Goal: Information Seeking & Learning: Check status

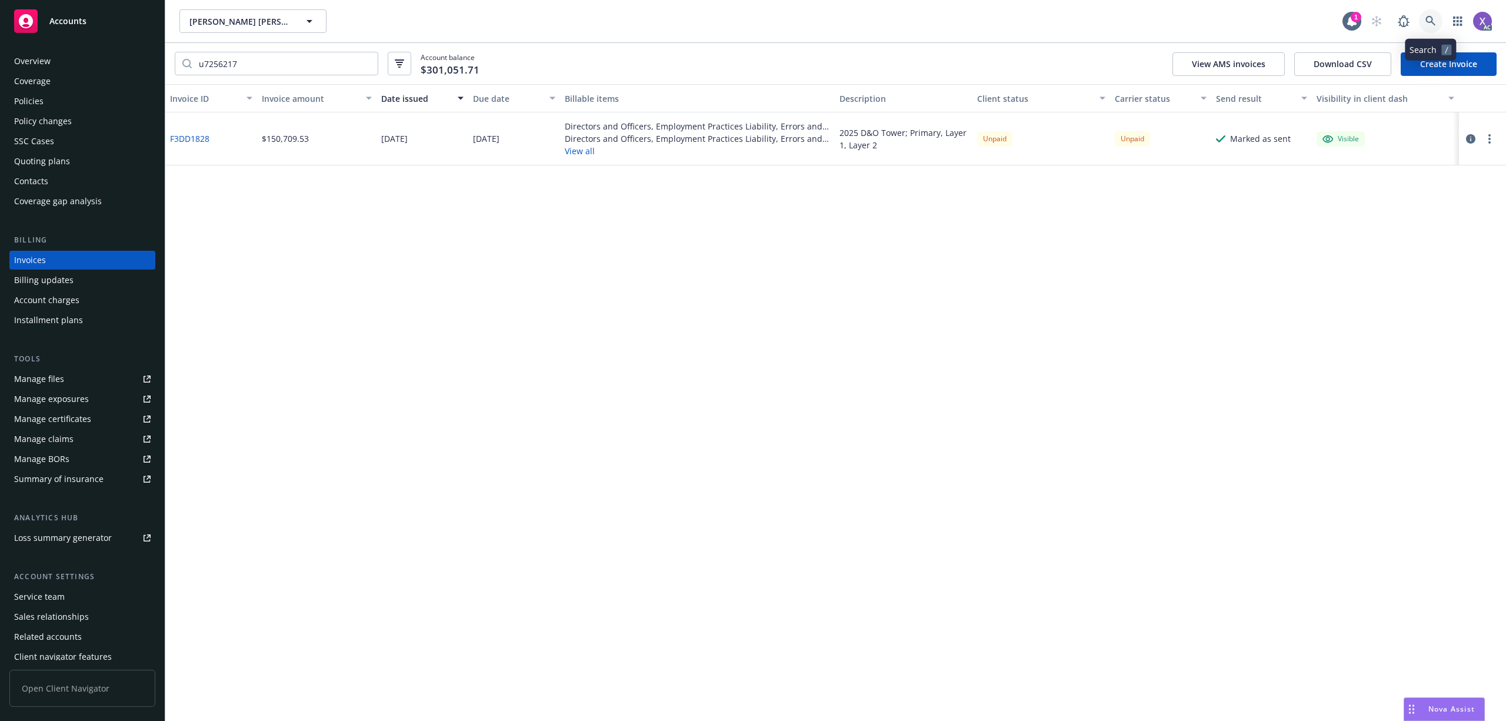
click at [1423, 16] on link at bounding box center [1431, 21] width 24 height 24
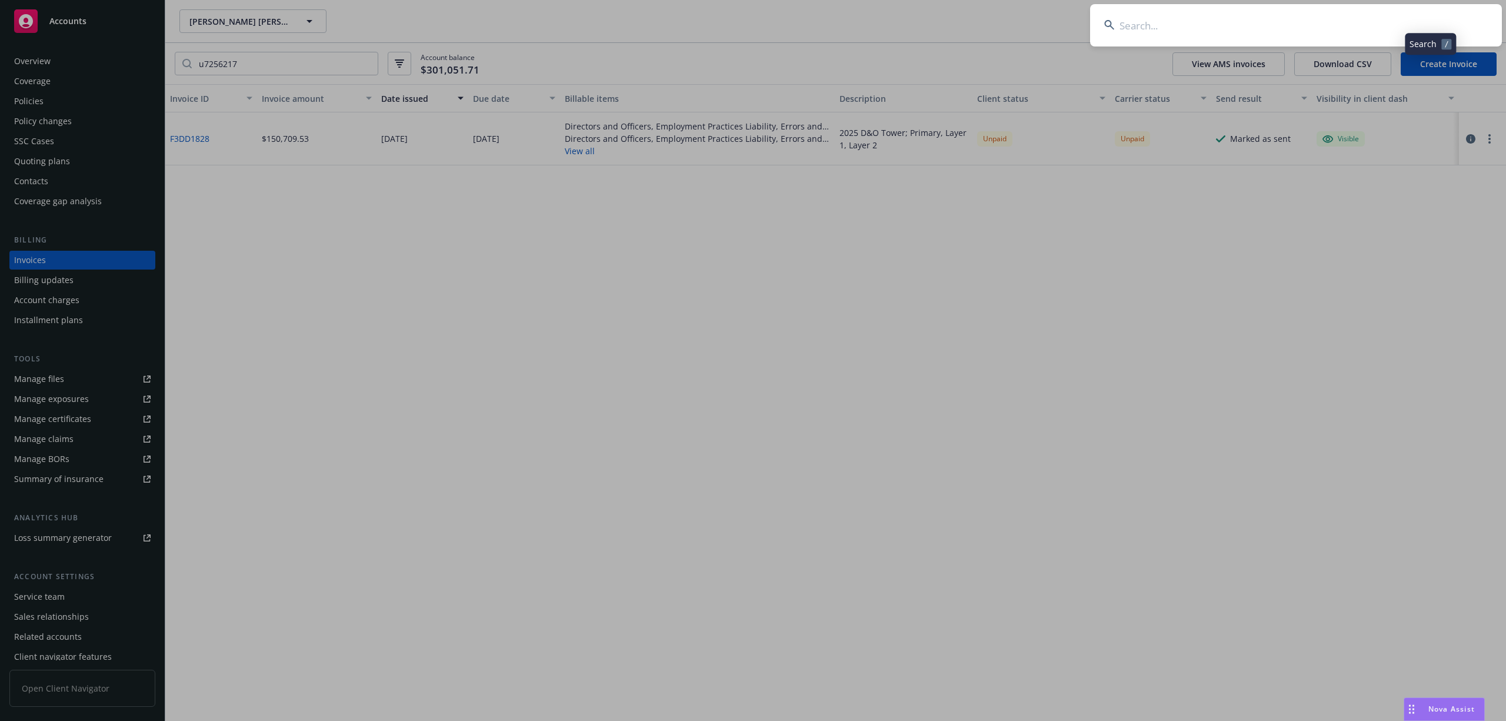
click at [1255, 24] on input at bounding box center [1296, 25] width 412 height 42
type input "Eton Corporation"
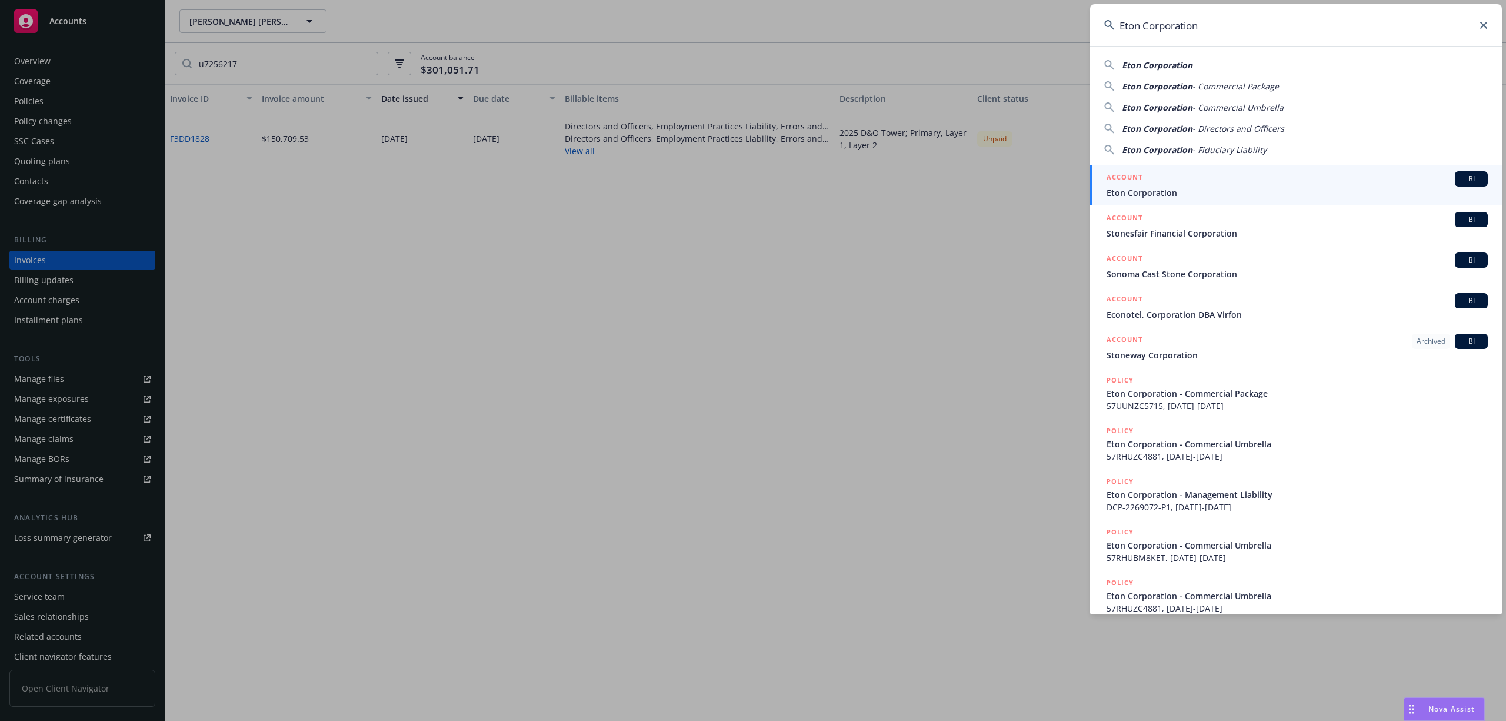
click at [1151, 187] on span "Eton Corporation" at bounding box center [1297, 192] width 381 height 12
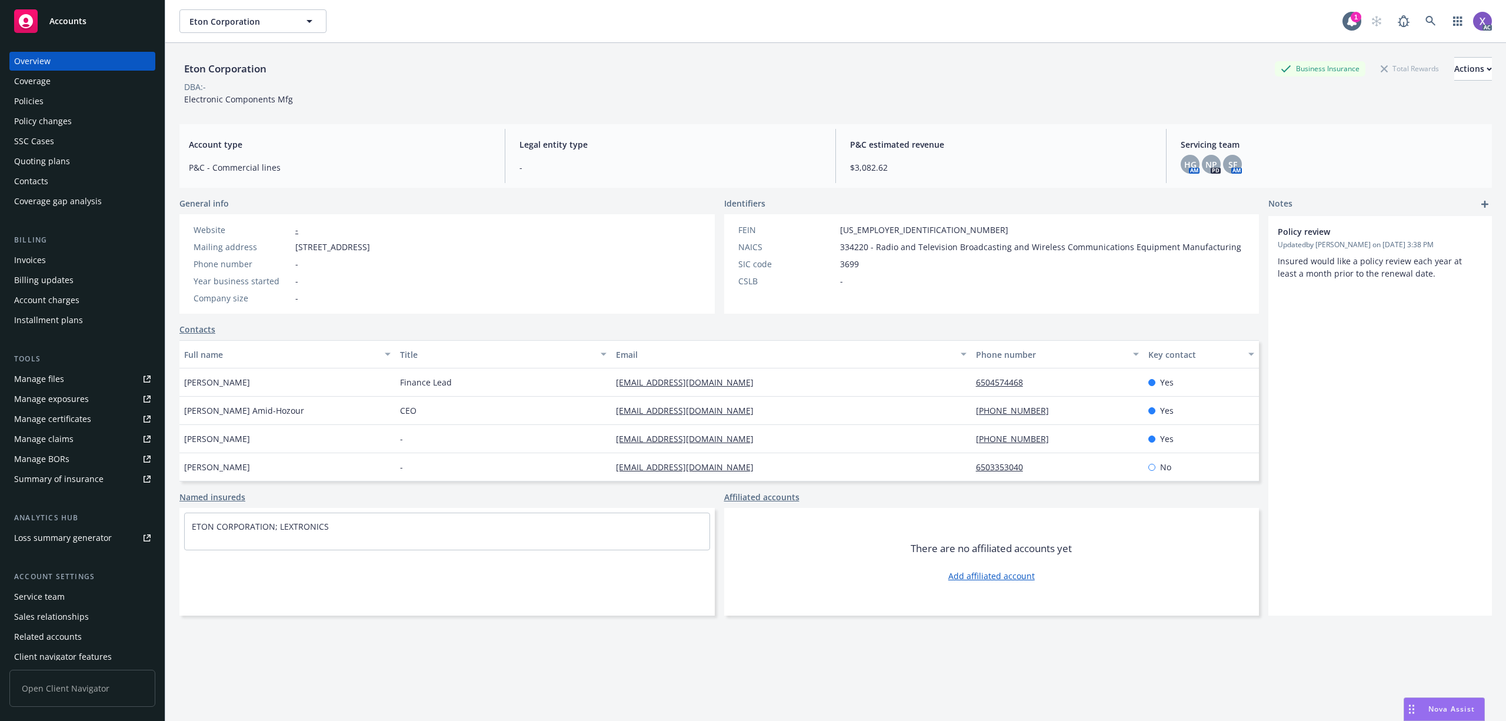
click at [36, 264] on div "Invoices" at bounding box center [30, 260] width 32 height 19
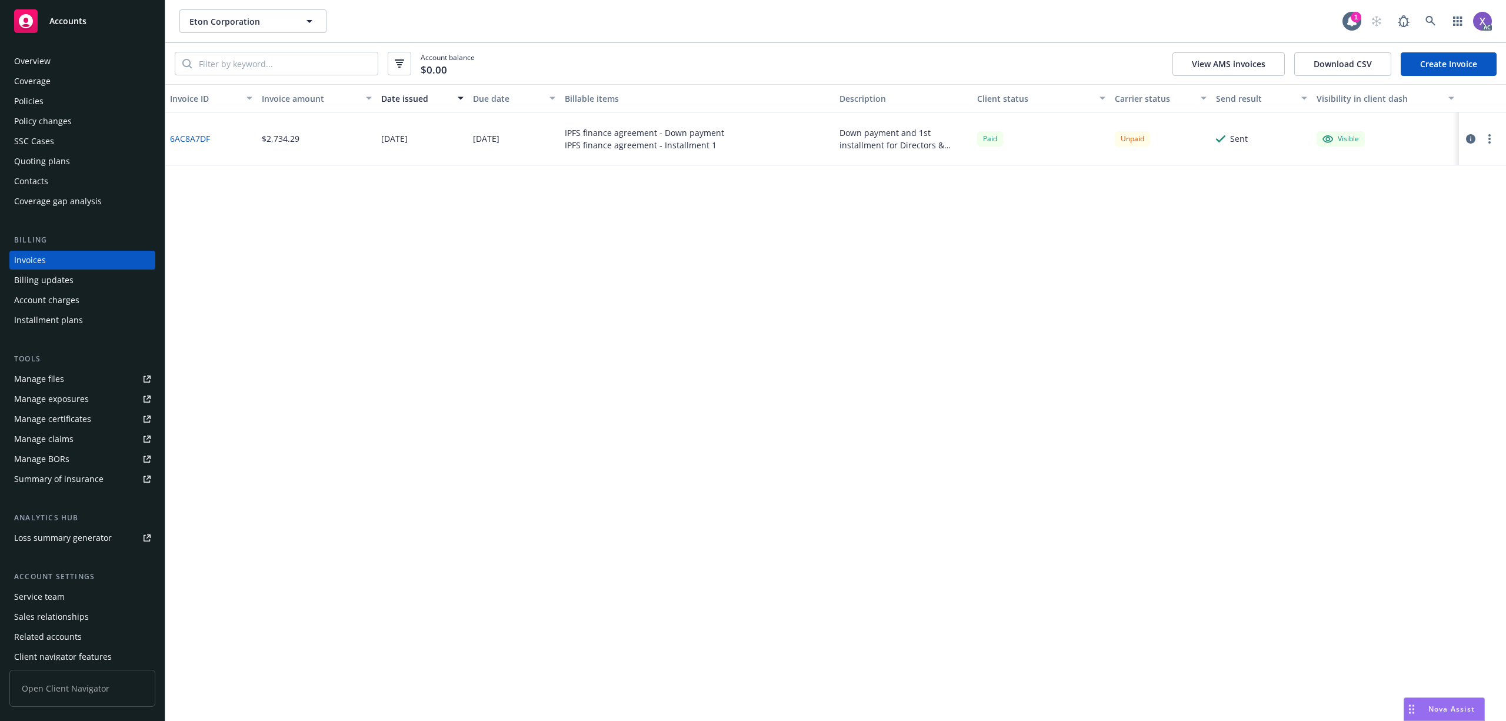
click at [194, 140] on link "6AC8A7DF" at bounding box center [190, 138] width 40 height 12
click at [1432, 19] on icon at bounding box center [1431, 21] width 10 height 10
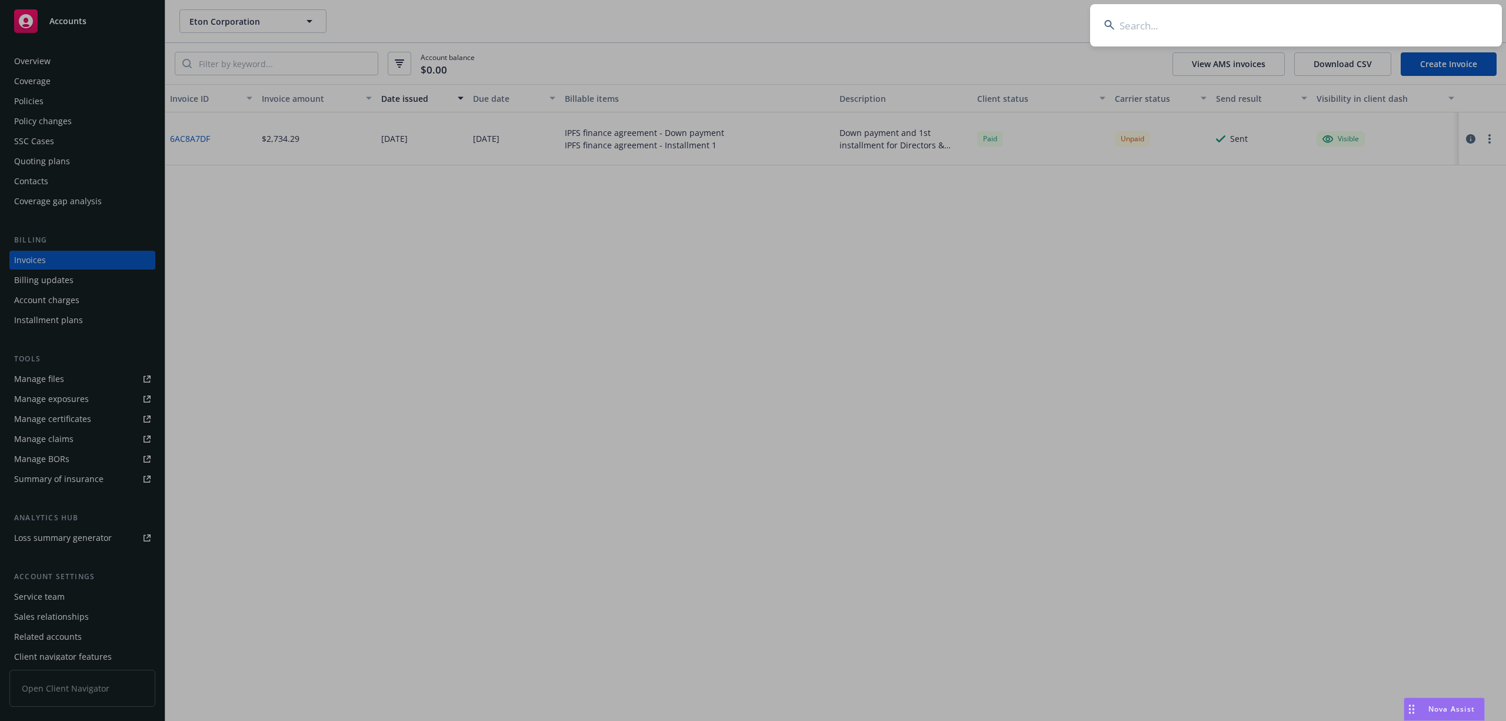
type input "DCP2269072P"
click at [1281, 18] on input "DCP2269072P" at bounding box center [1296, 25] width 412 height 42
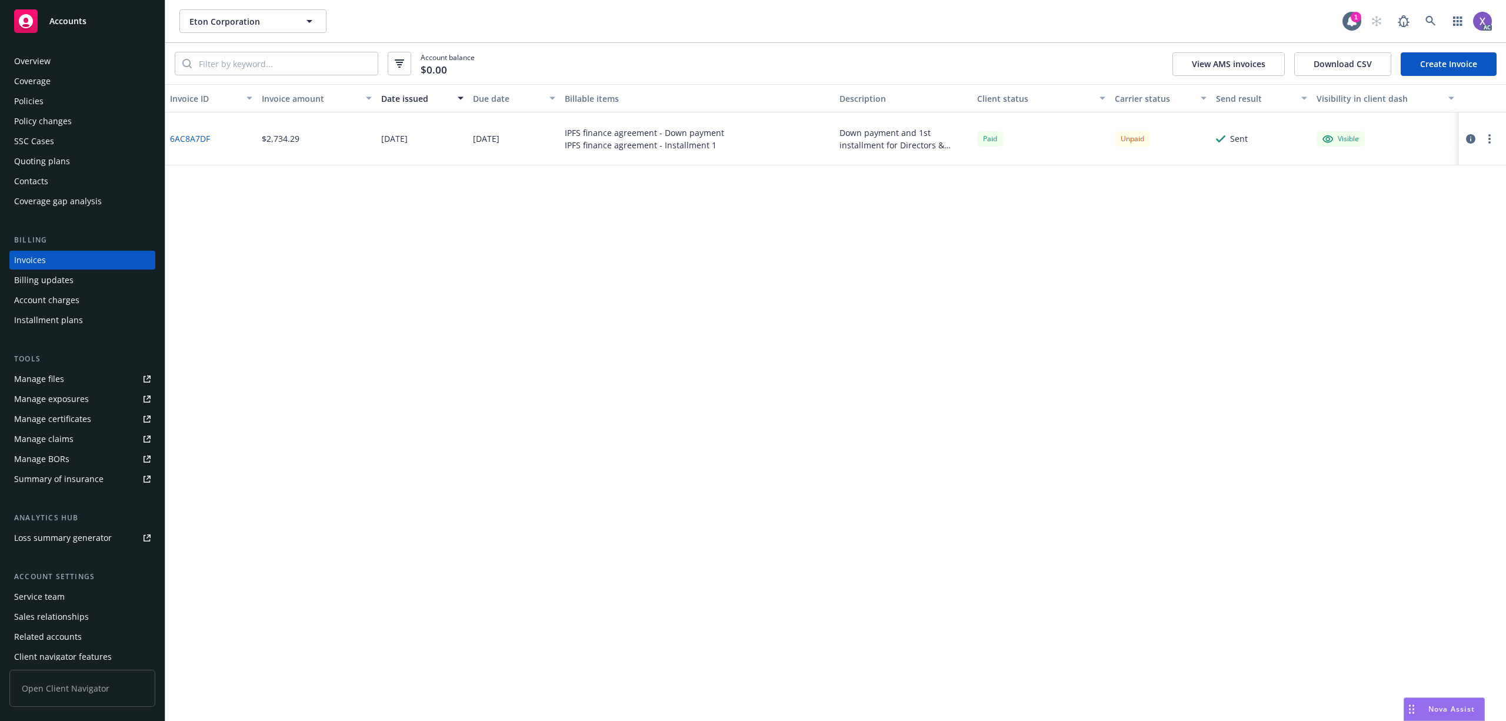
click at [19, 101] on div "Policies" at bounding box center [28, 101] width 29 height 19
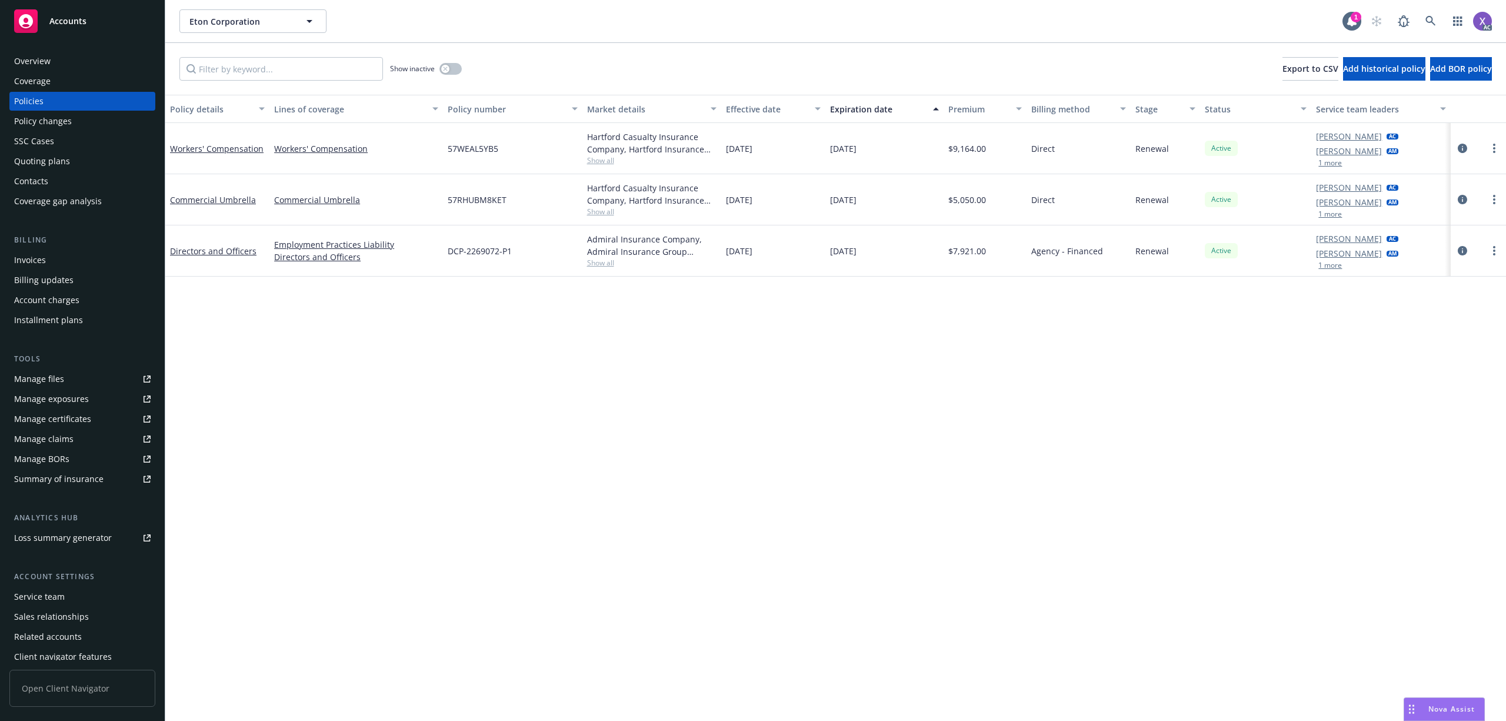
click at [25, 255] on div "Invoices" at bounding box center [30, 260] width 32 height 19
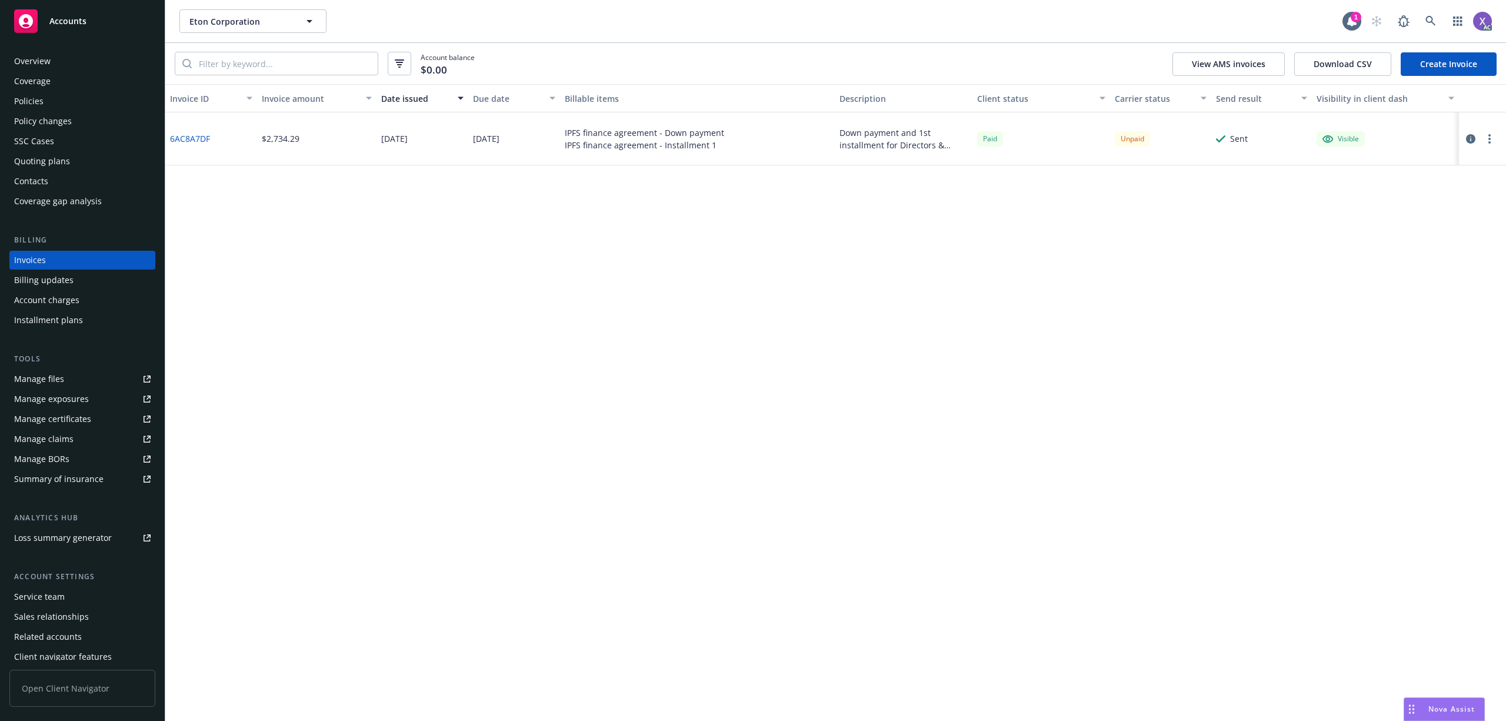
click at [40, 102] on div "Policies" at bounding box center [28, 101] width 29 height 19
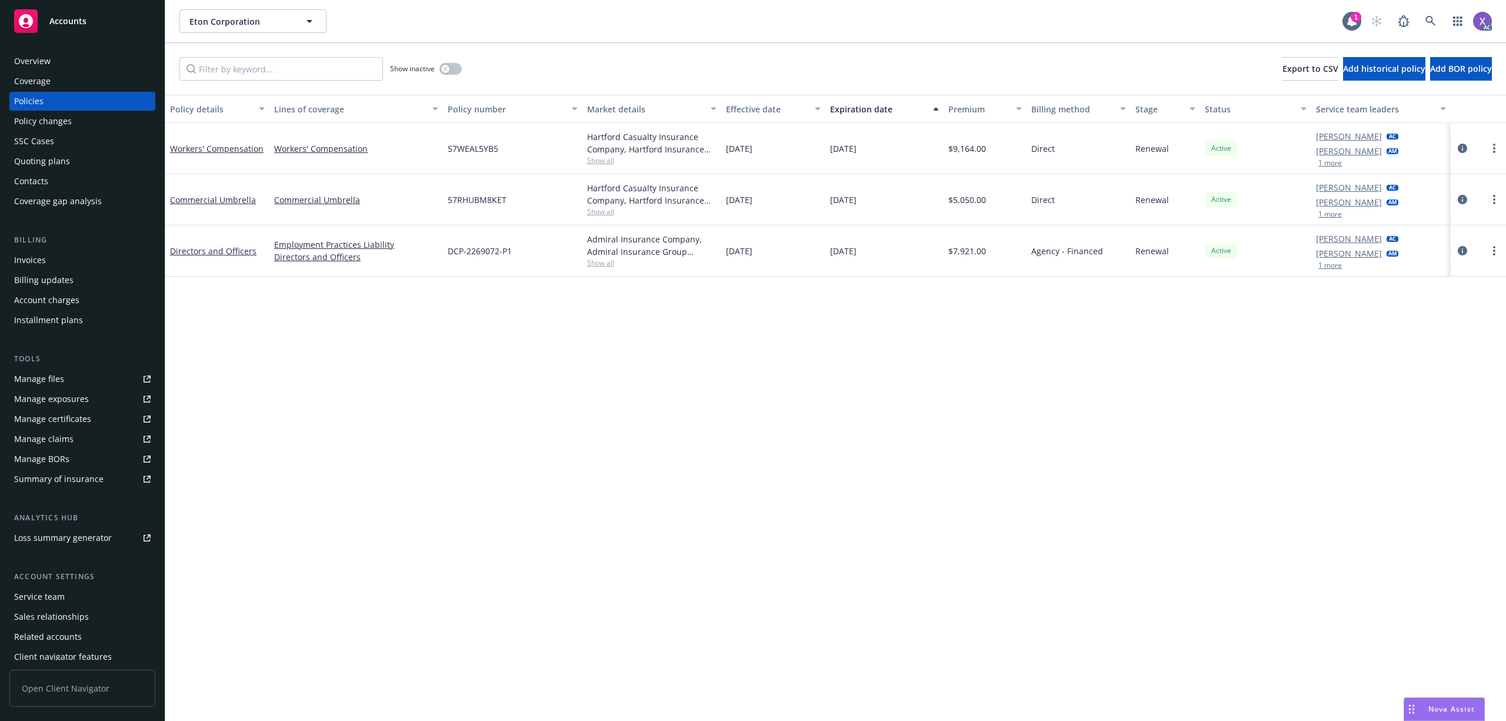
click at [35, 104] on div "Policies" at bounding box center [28, 101] width 29 height 19
click at [1456, 252] on link "circleInformation" at bounding box center [1463, 251] width 14 height 14
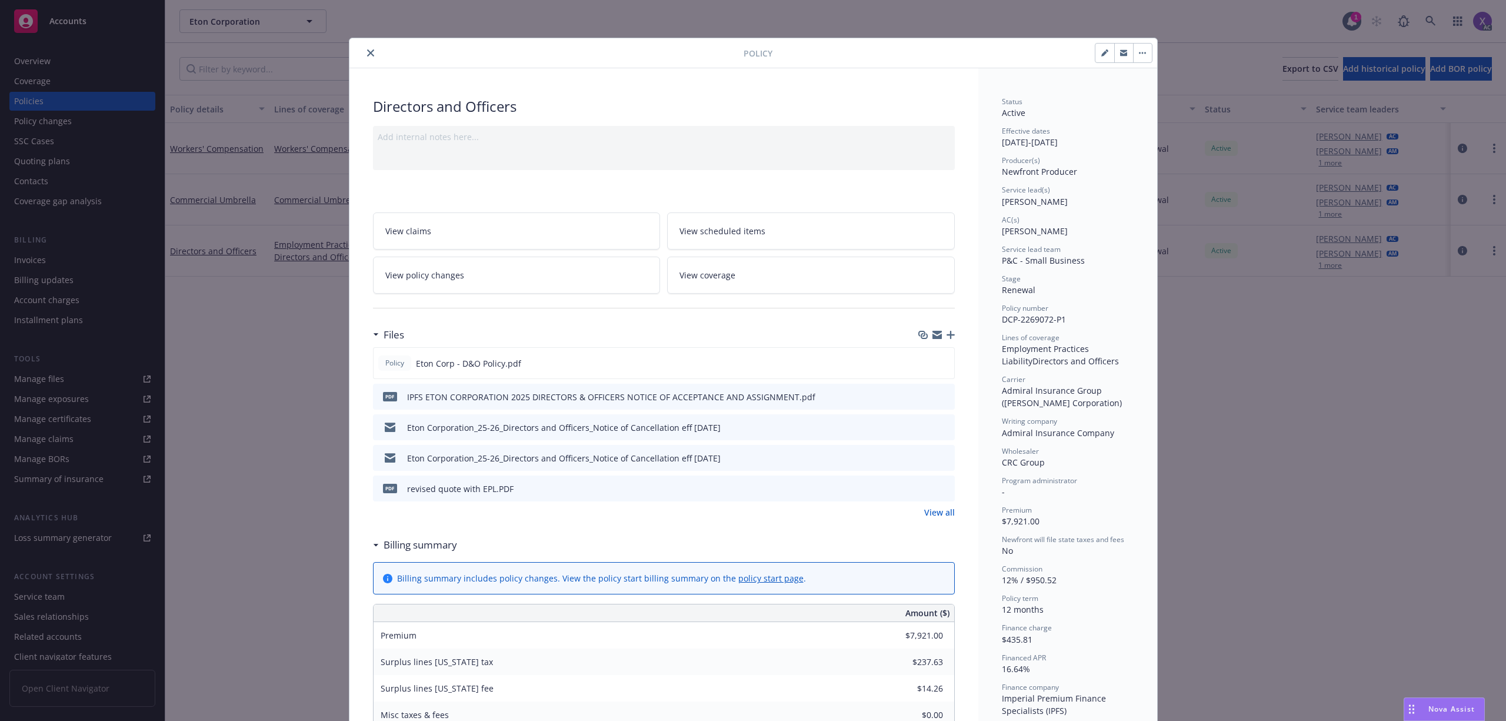
click at [367, 55] on icon "close" at bounding box center [370, 52] width 7 height 7
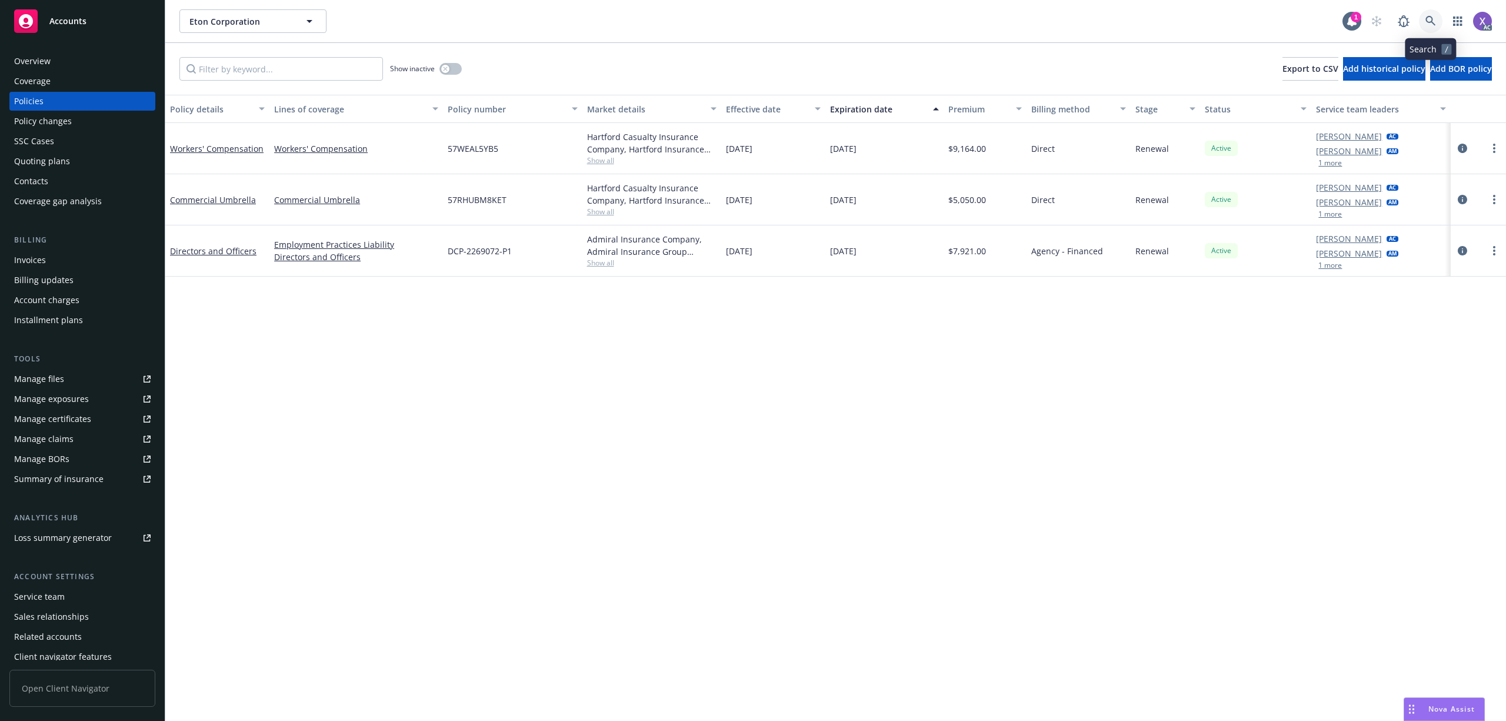
click at [1431, 24] on icon at bounding box center [1431, 21] width 11 height 11
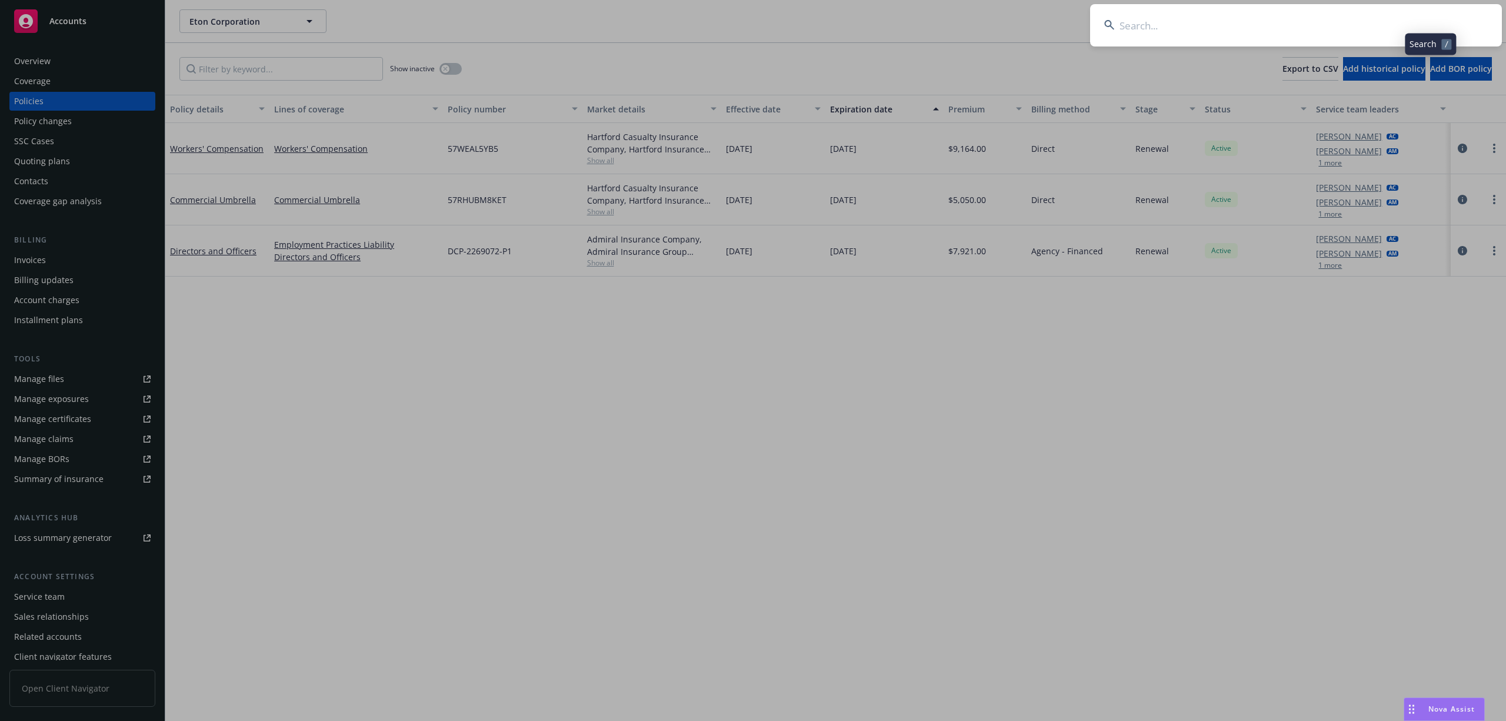
click at [1318, 19] on input at bounding box center [1296, 25] width 412 height 42
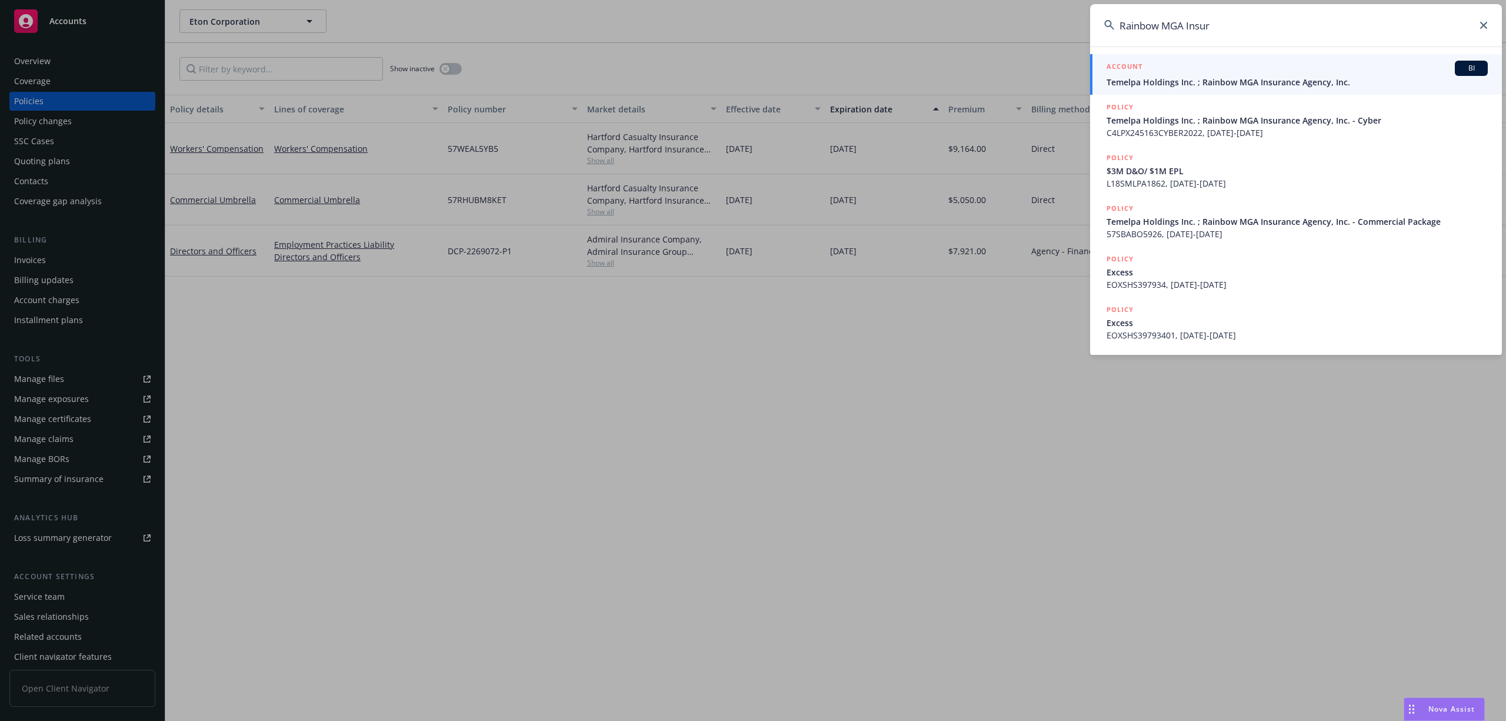
drag, startPoint x: 1252, startPoint y: 22, endPoint x: 1109, endPoint y: 41, distance: 144.2
click at [1109, 41] on input "Rainbow MGA Insur" at bounding box center [1296, 25] width 412 height 42
paste input "C4LPX-2451"
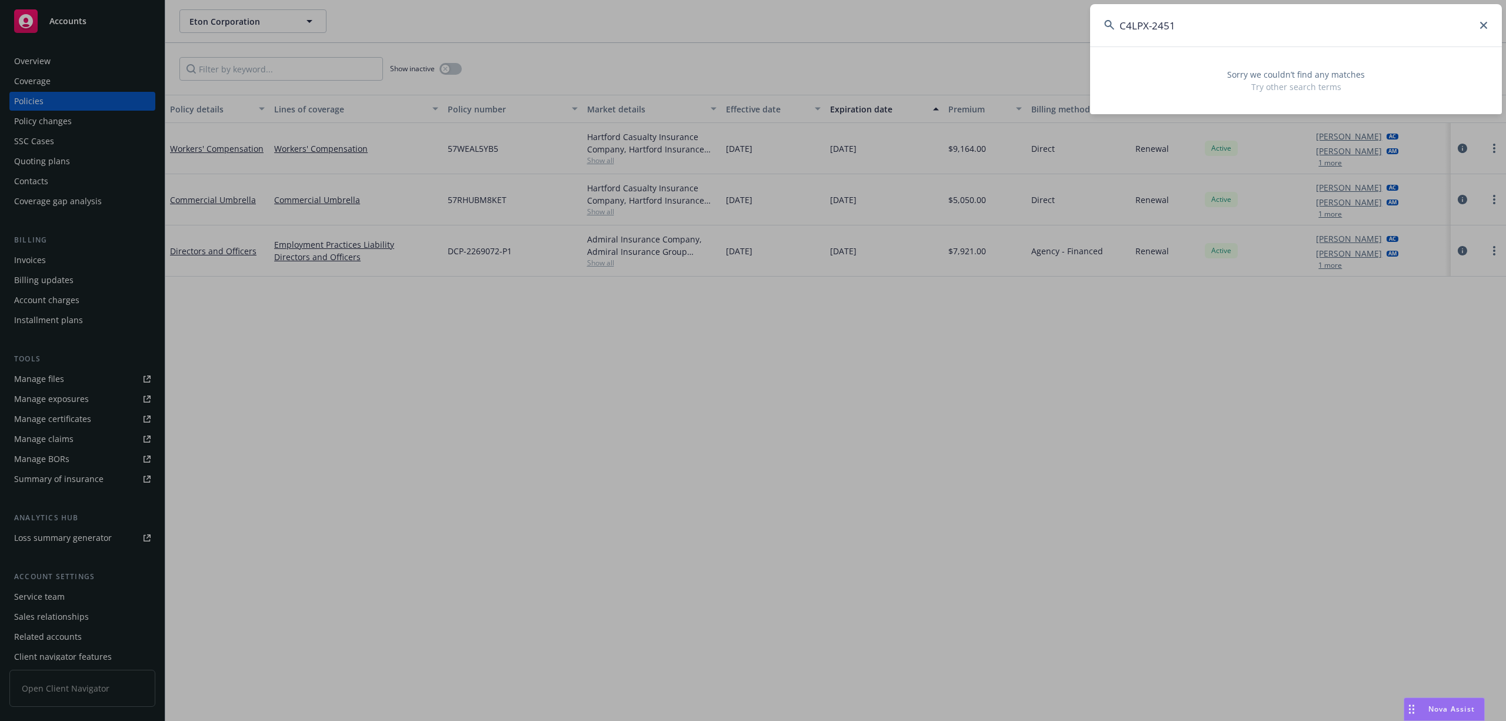
click at [1155, 26] on input "C4LPX-2451" at bounding box center [1296, 25] width 412 height 42
drag, startPoint x: 1194, startPoint y: 22, endPoint x: 1077, endPoint y: 40, distance: 119.0
click at [1077, 40] on div "C4LPX-2451 Sorry we couldn’t find any matches Try other search terms" at bounding box center [753, 360] width 1506 height 721
paste input "Rainbow MGA Insurance"
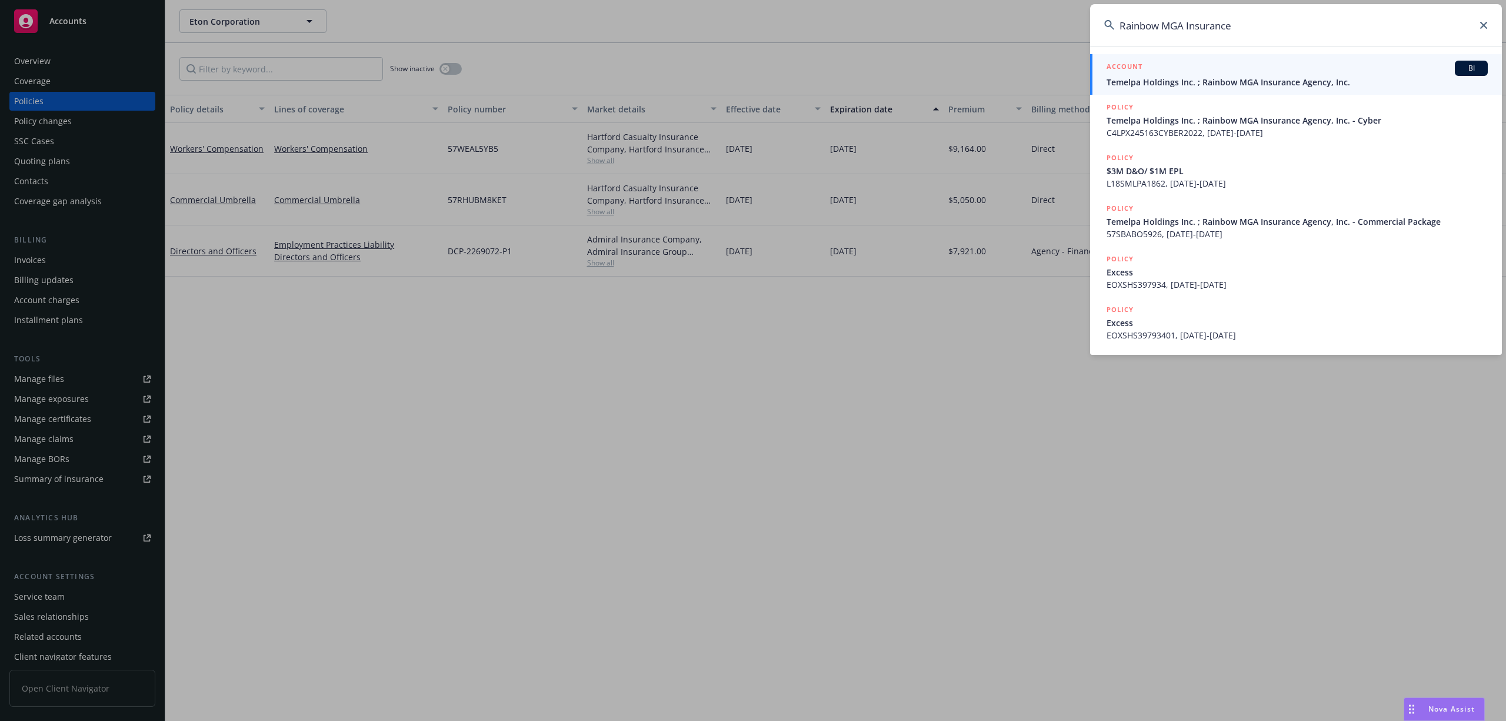
type input "Rainbow MGA Insurance"
click at [1177, 74] on div "ACCOUNT BI" at bounding box center [1297, 68] width 381 height 15
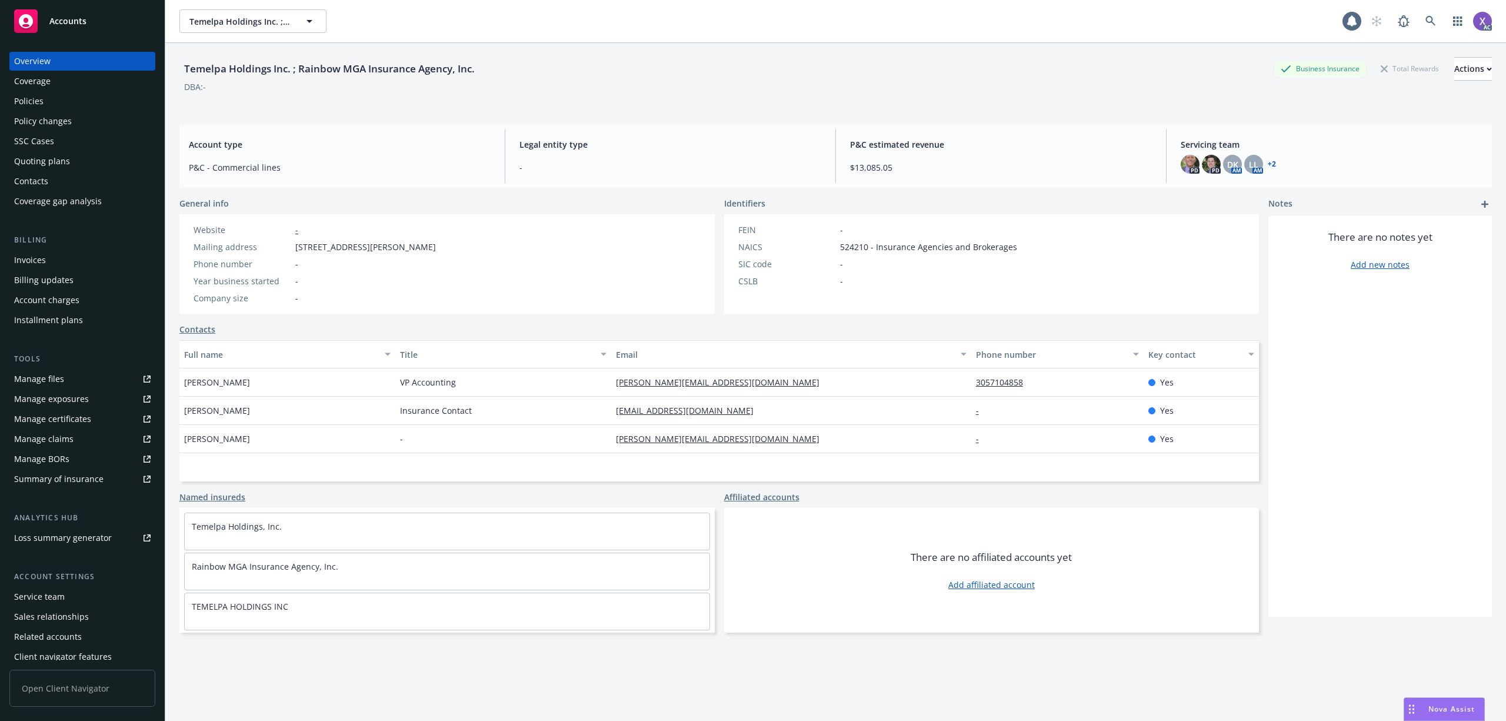
click at [28, 267] on div "Invoices" at bounding box center [30, 260] width 32 height 19
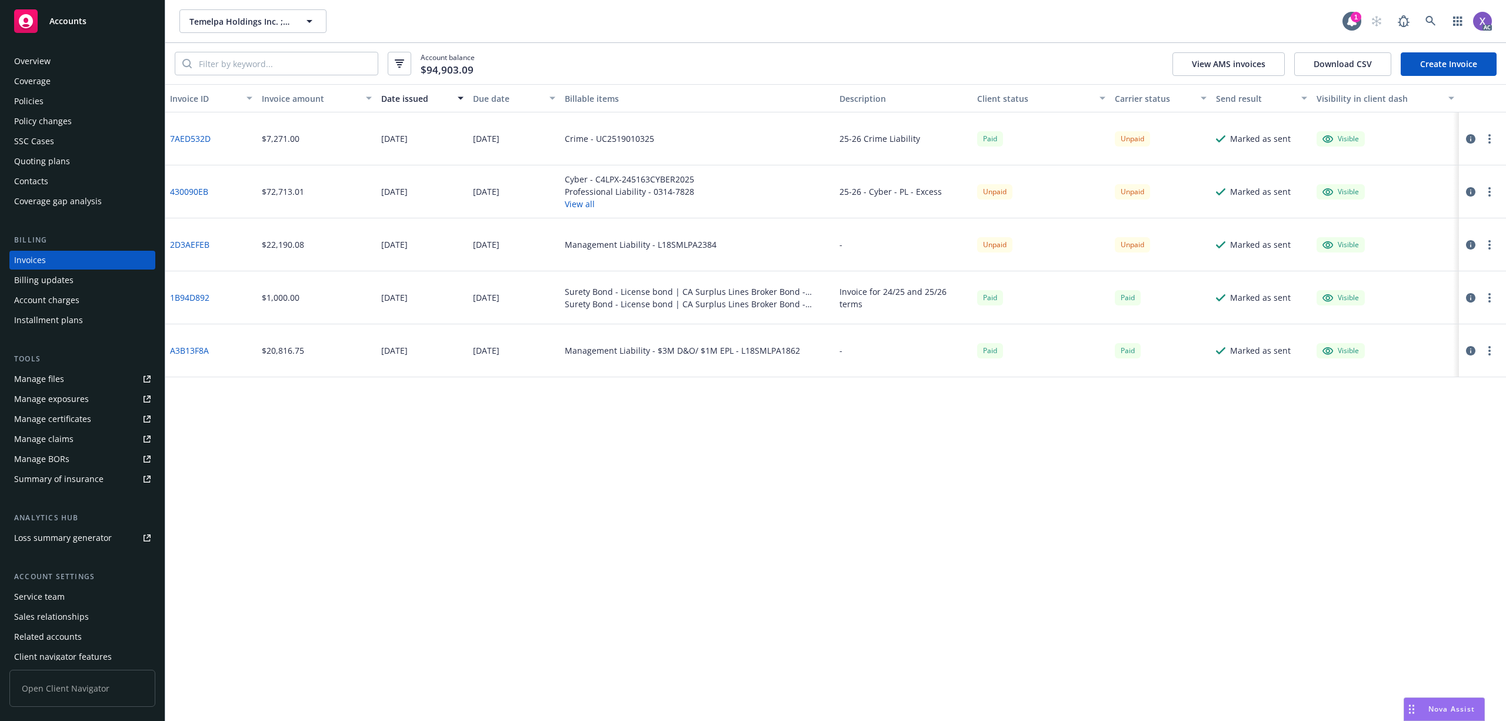
click at [195, 189] on link "430090EB" at bounding box center [189, 191] width 38 height 12
click at [45, 99] on div "Policies" at bounding box center [82, 101] width 136 height 19
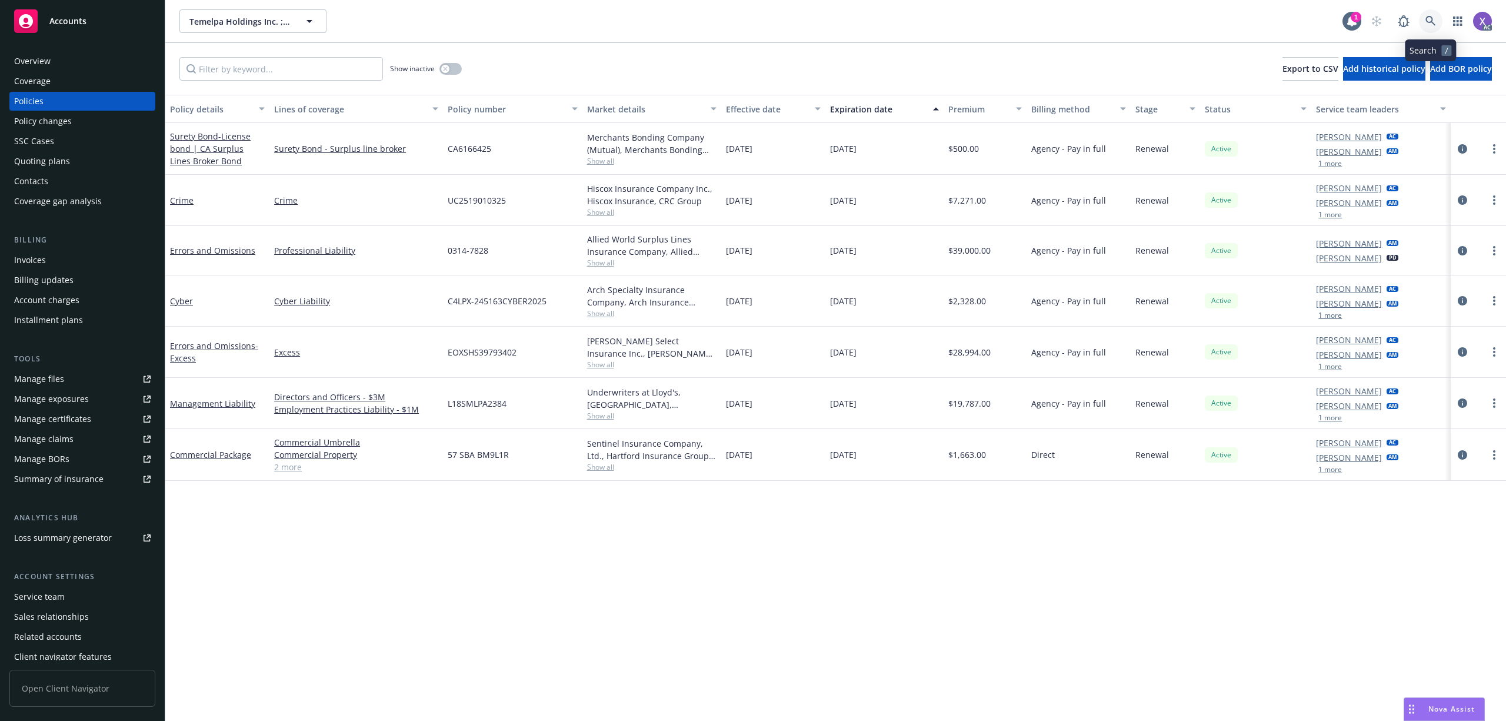
click at [1433, 17] on icon at bounding box center [1431, 21] width 11 height 11
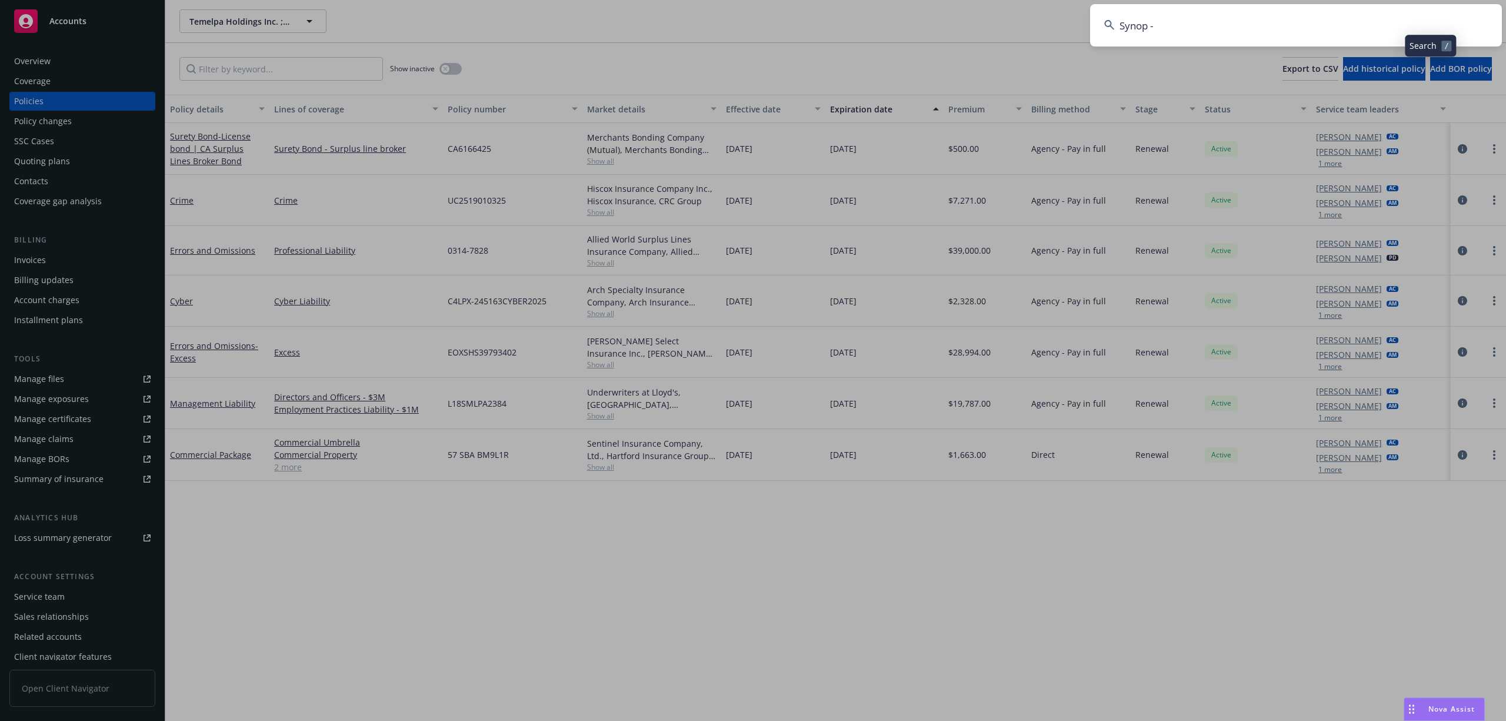
click at [1310, 24] on input "Synop -" at bounding box center [1296, 25] width 412 height 42
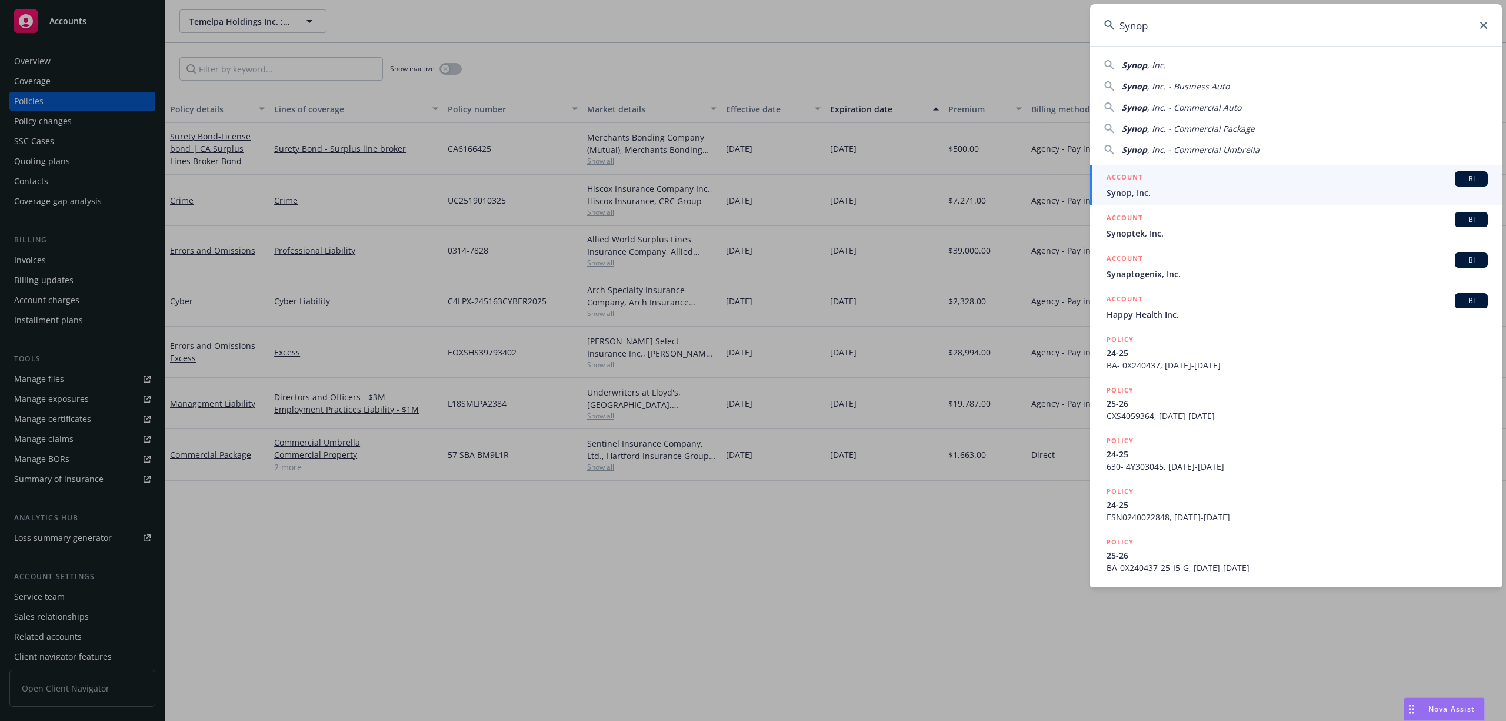
type input "Synop"
click at [1154, 184] on div "ACCOUNT BI" at bounding box center [1297, 178] width 381 height 15
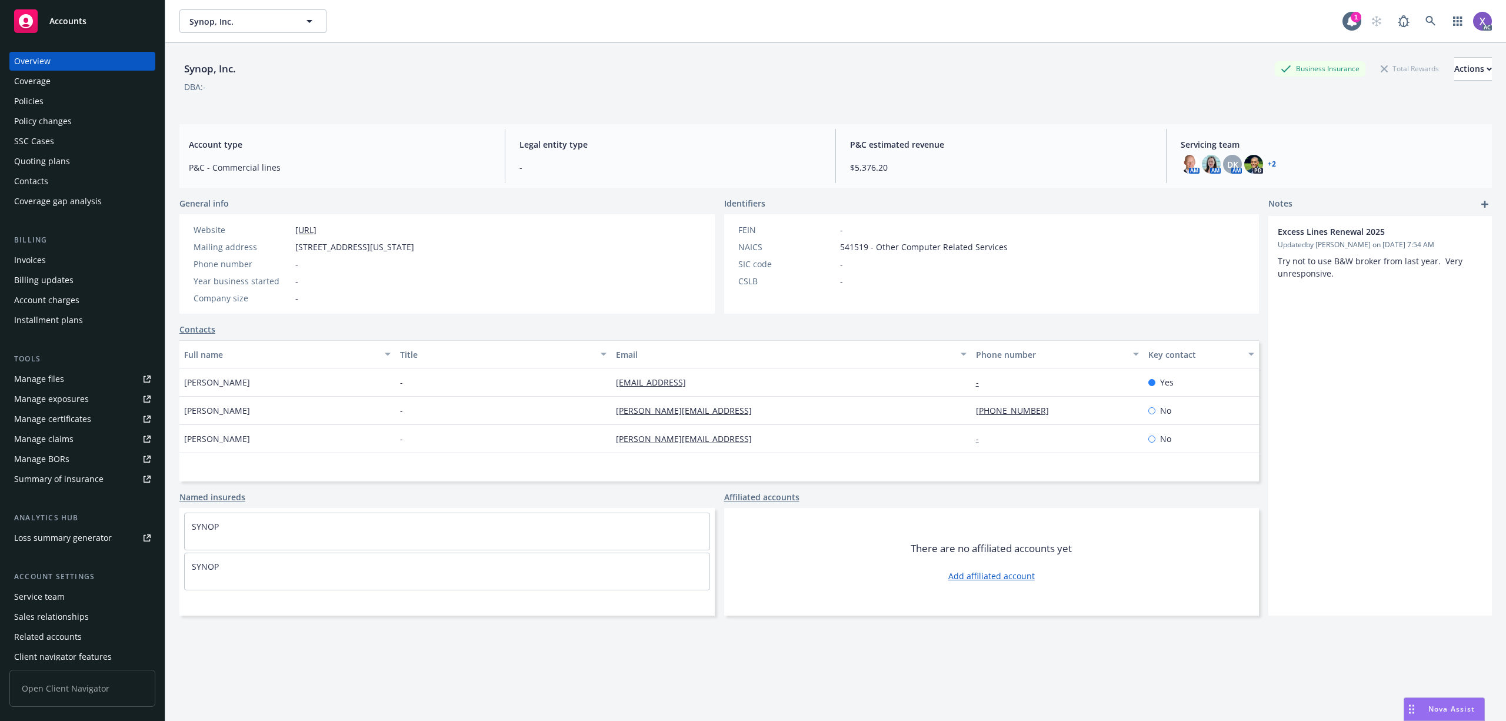
click at [31, 266] on div "Invoices" at bounding box center [30, 260] width 32 height 19
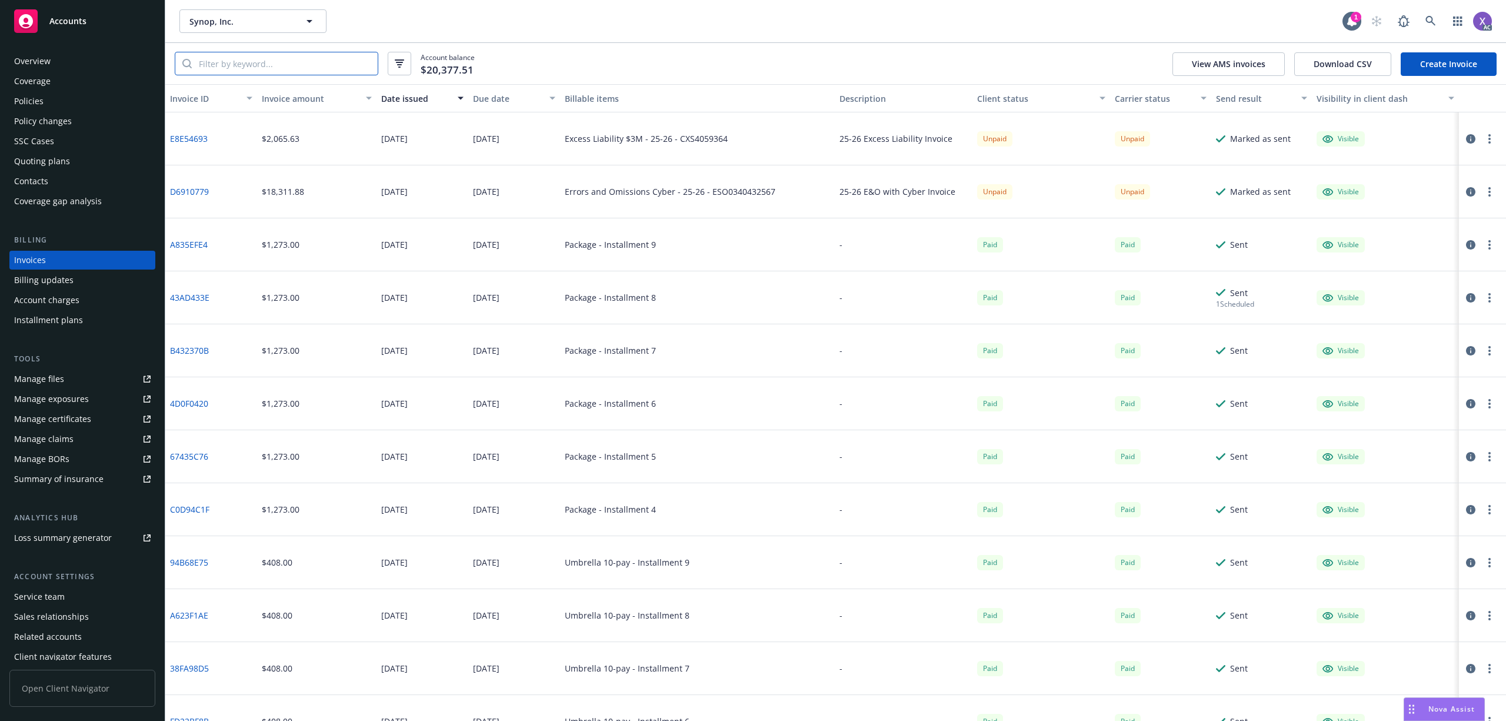
click at [259, 59] on input "search" at bounding box center [285, 63] width 186 height 22
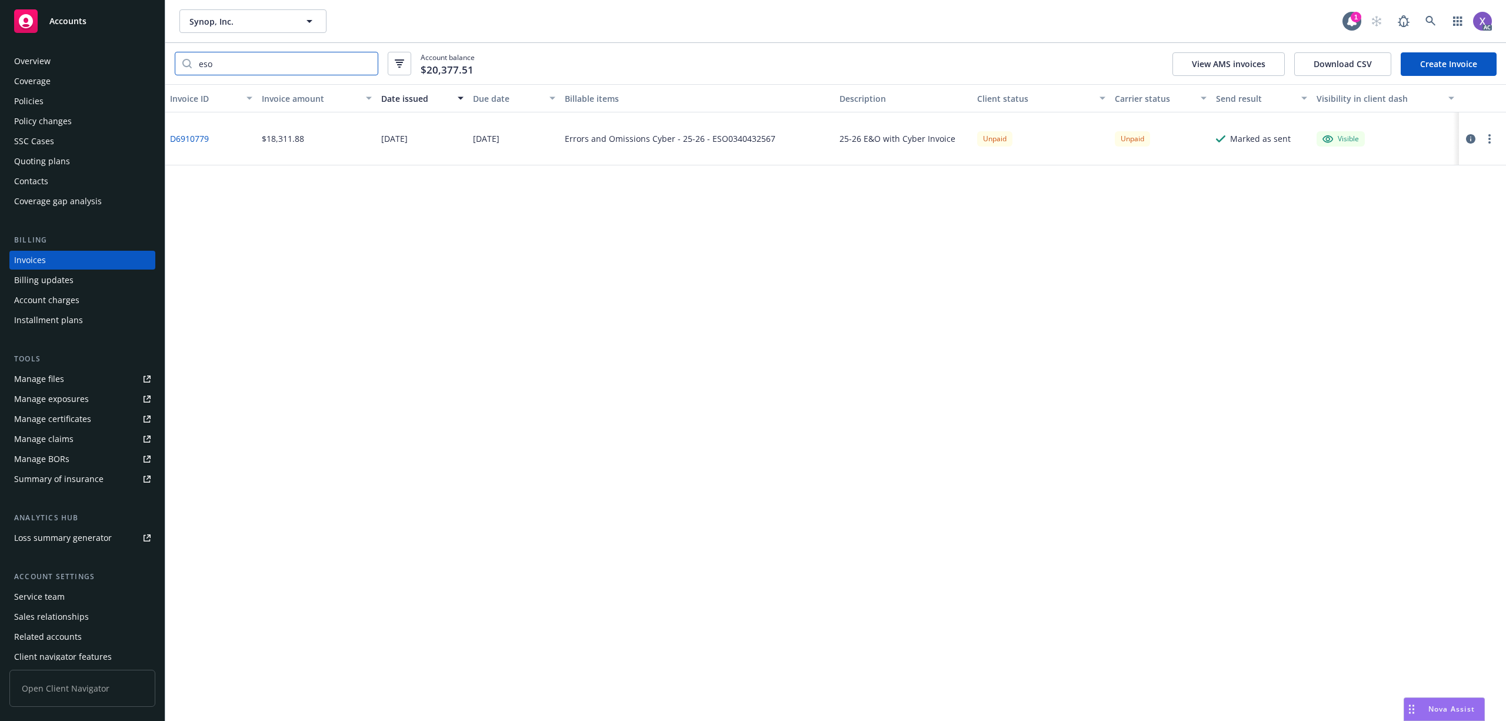
type input "eso"
click at [33, 102] on div "Policies" at bounding box center [28, 101] width 29 height 19
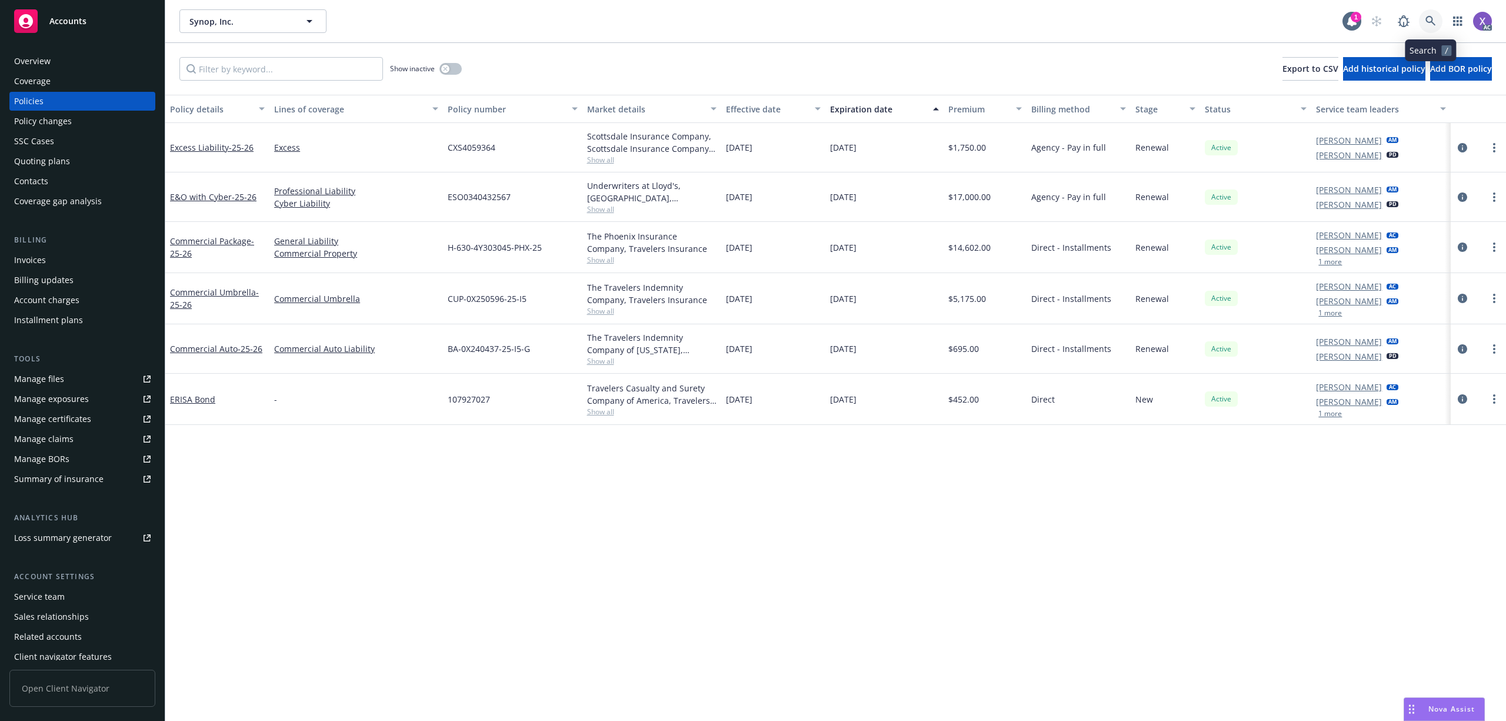
click at [1436, 22] on link at bounding box center [1431, 21] width 24 height 24
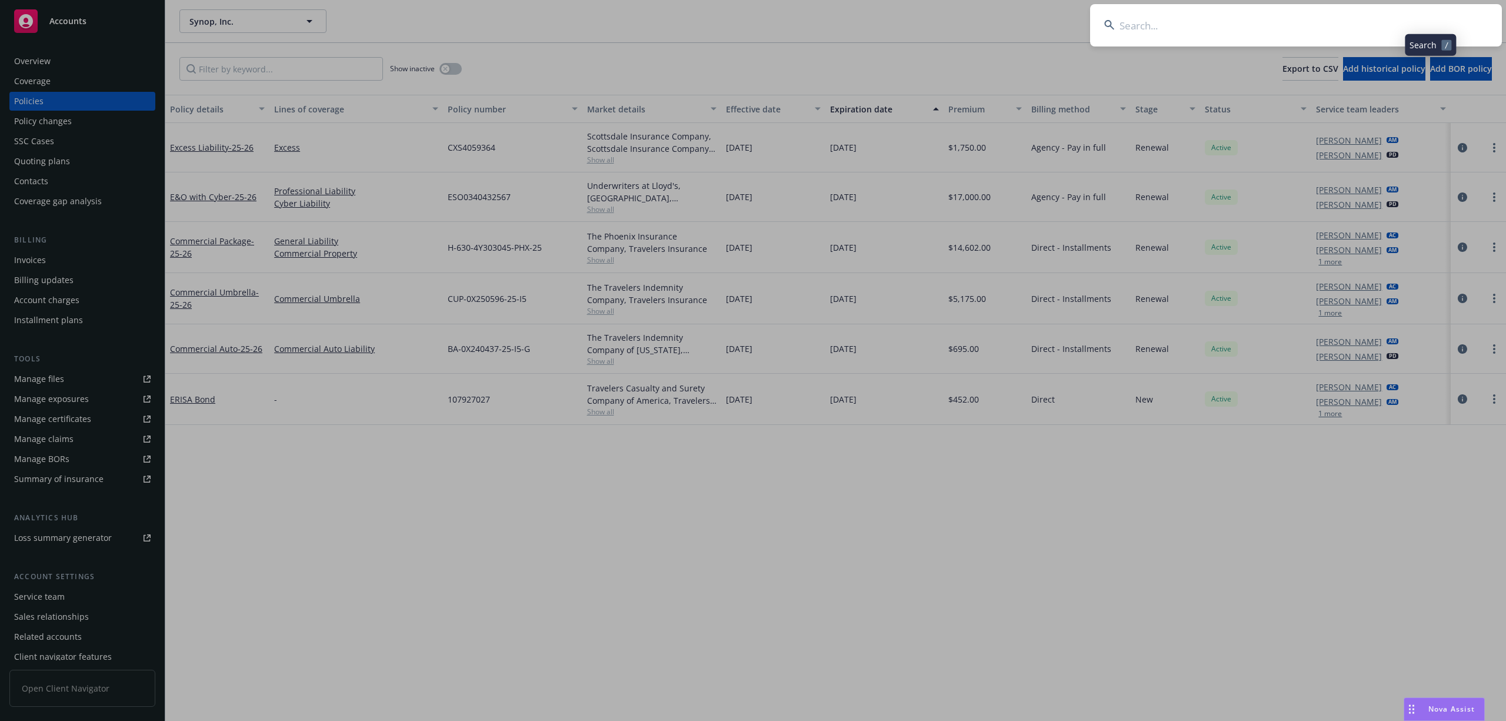
click at [1367, 20] on input at bounding box center [1296, 25] width 412 height 42
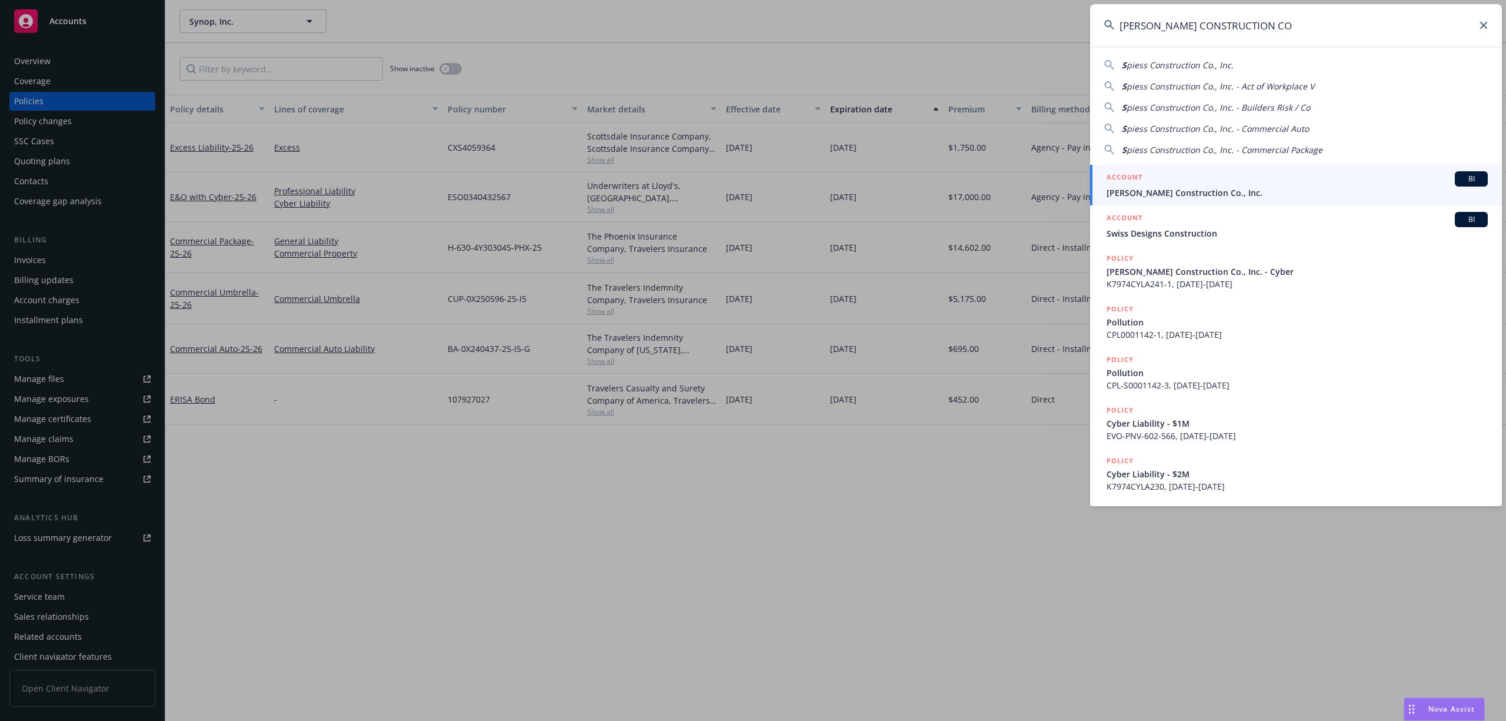
type input "SPIESS CONSTRUCTION CO"
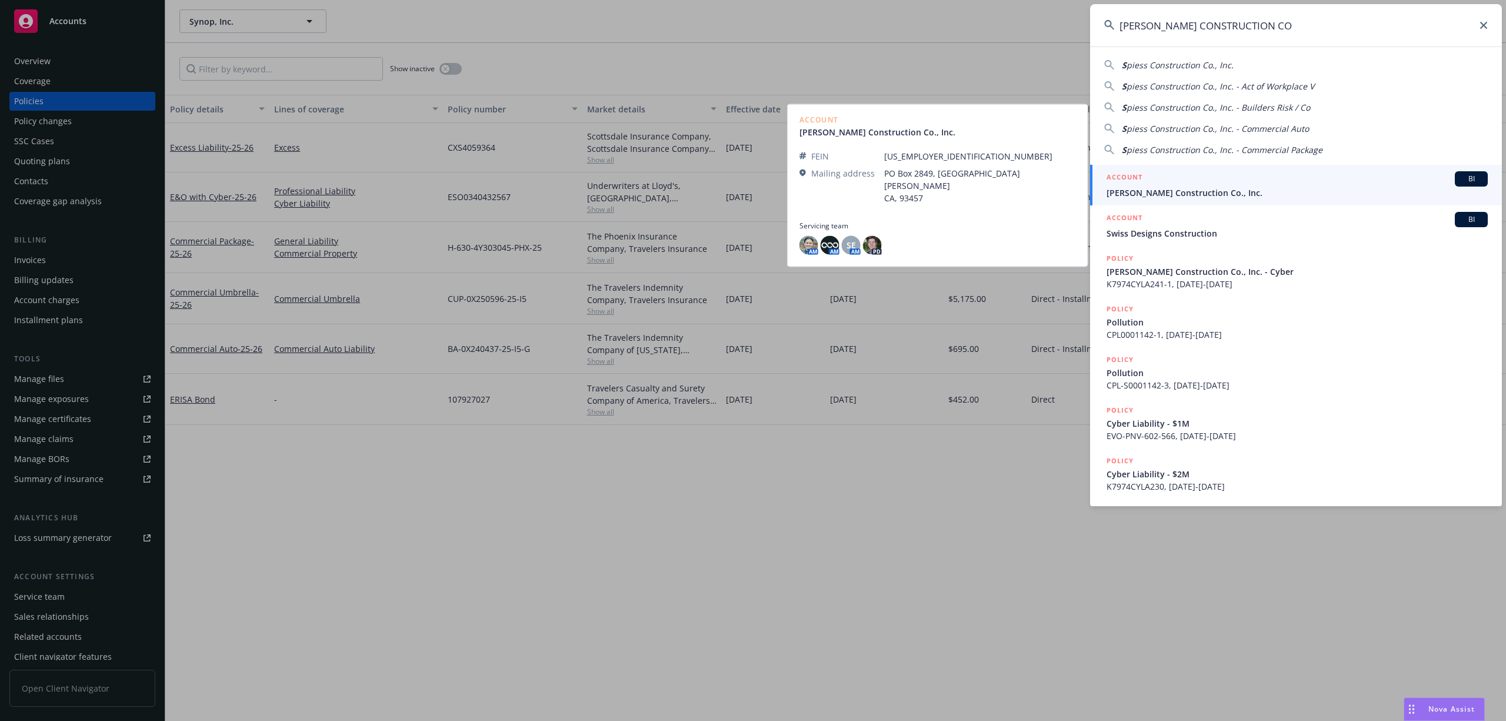
click at [1204, 195] on span "Spiess Construction Co., Inc." at bounding box center [1297, 192] width 381 height 12
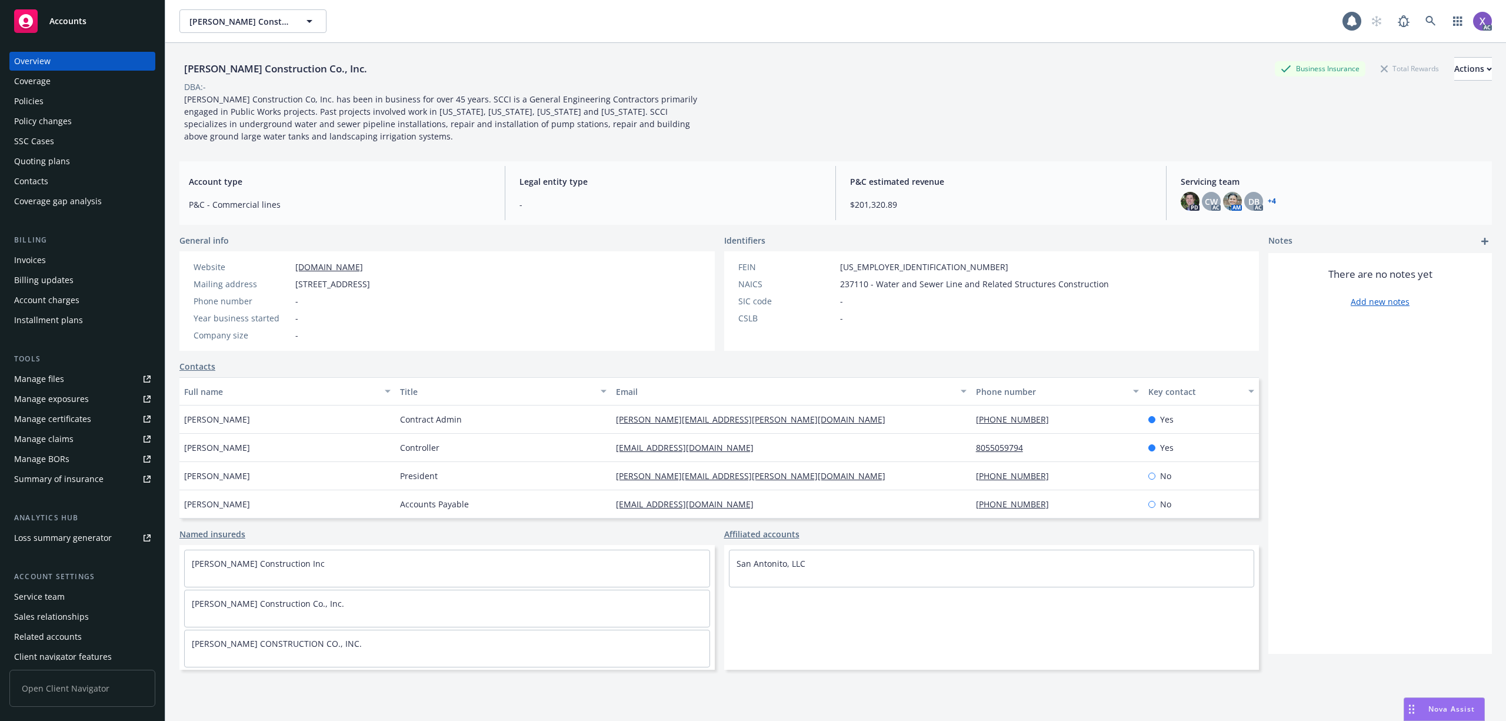
click at [16, 267] on div "Invoices" at bounding box center [30, 260] width 32 height 19
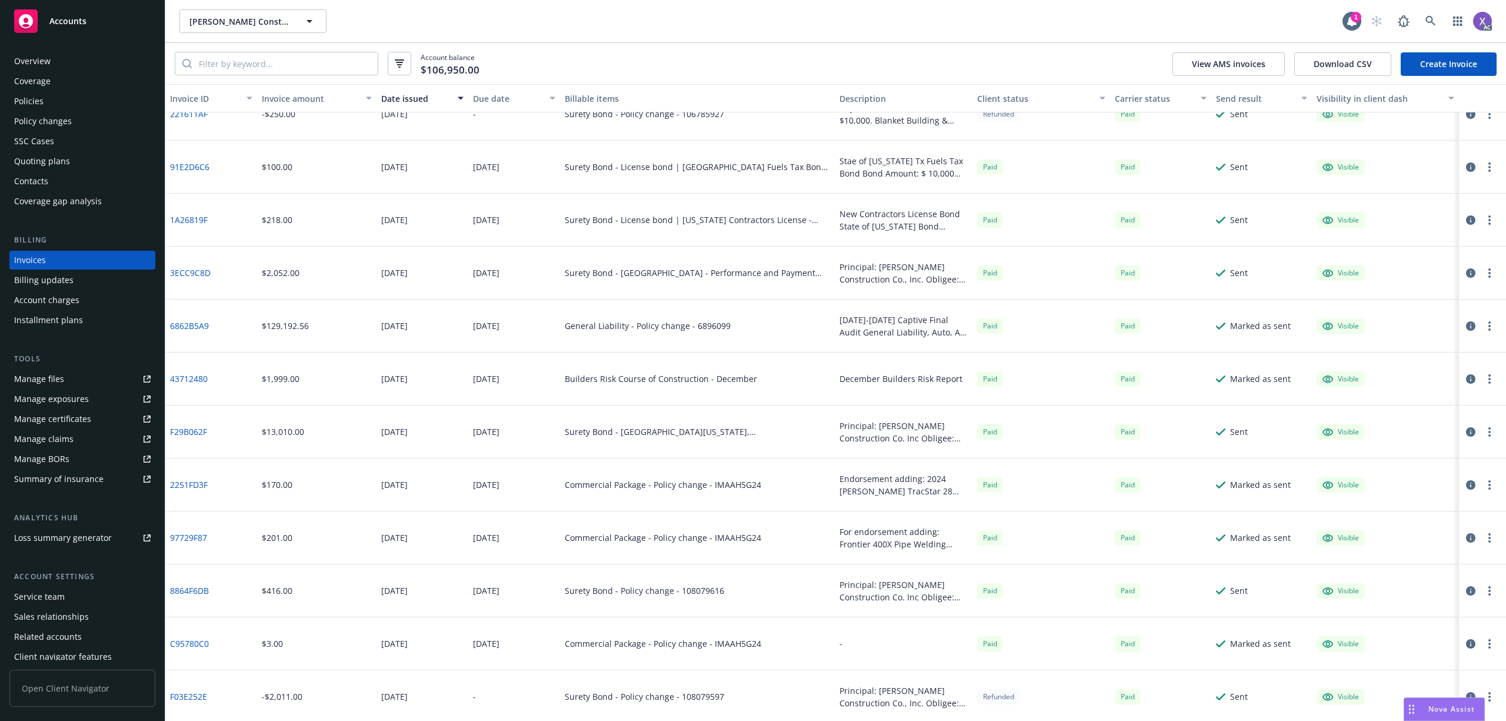
scroll to position [1883, 0]
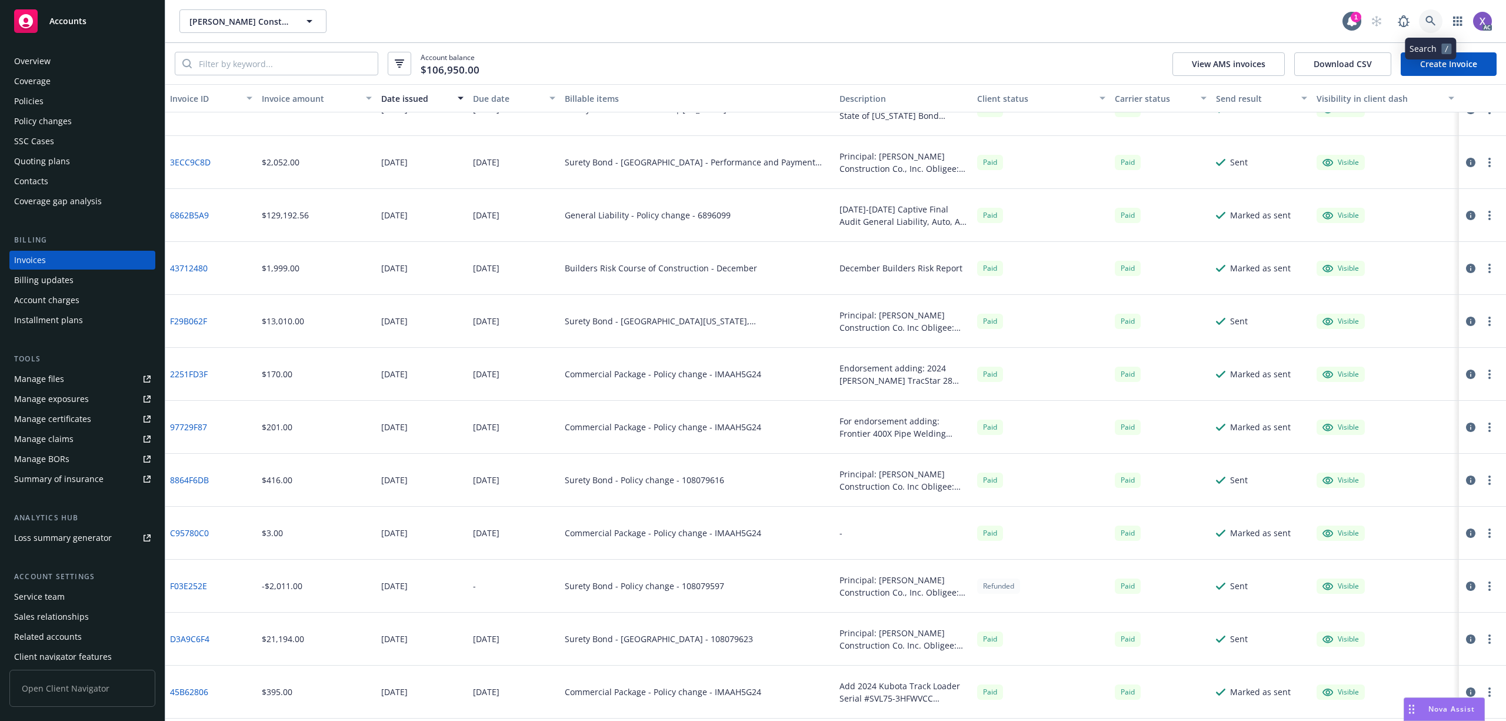
click at [1436, 19] on icon at bounding box center [1431, 21] width 11 height 11
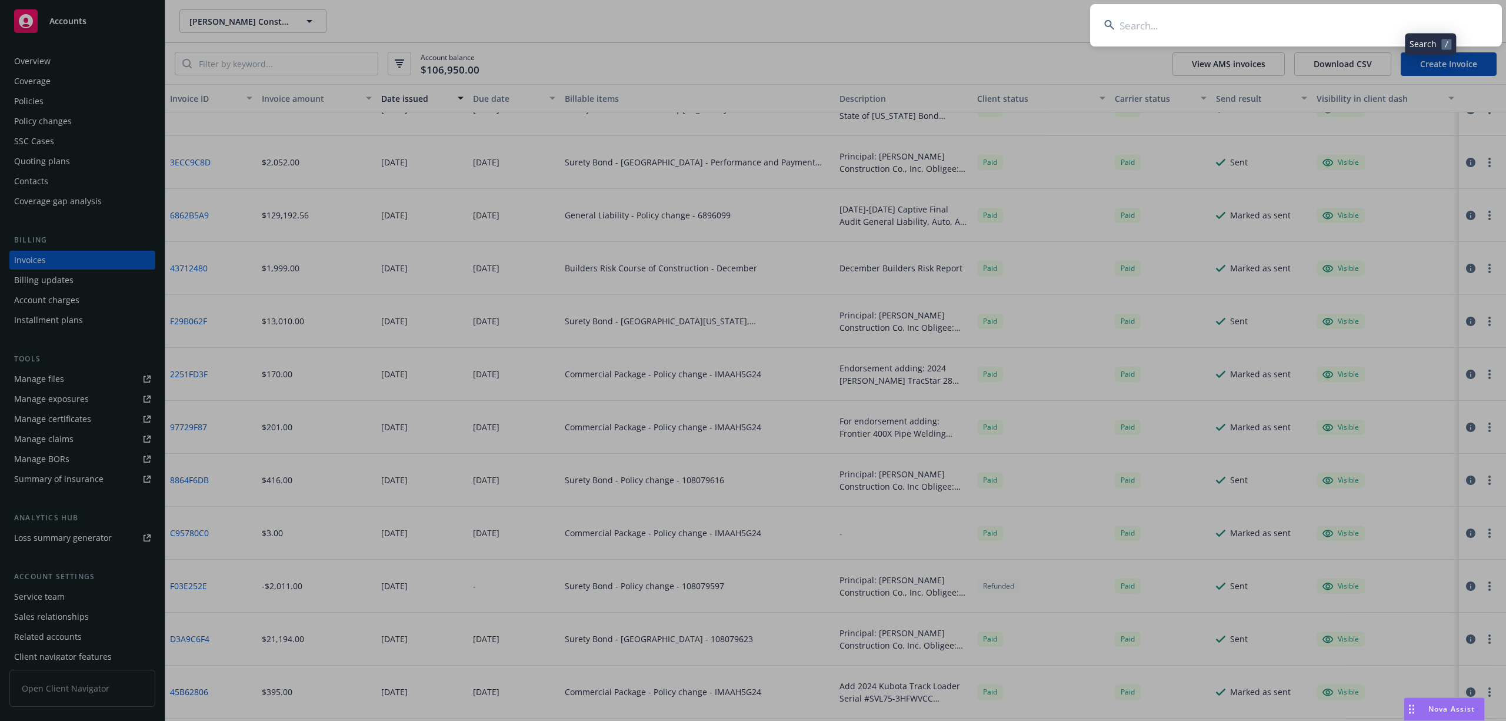
click at [1347, 18] on input at bounding box center [1296, 25] width 412 height 42
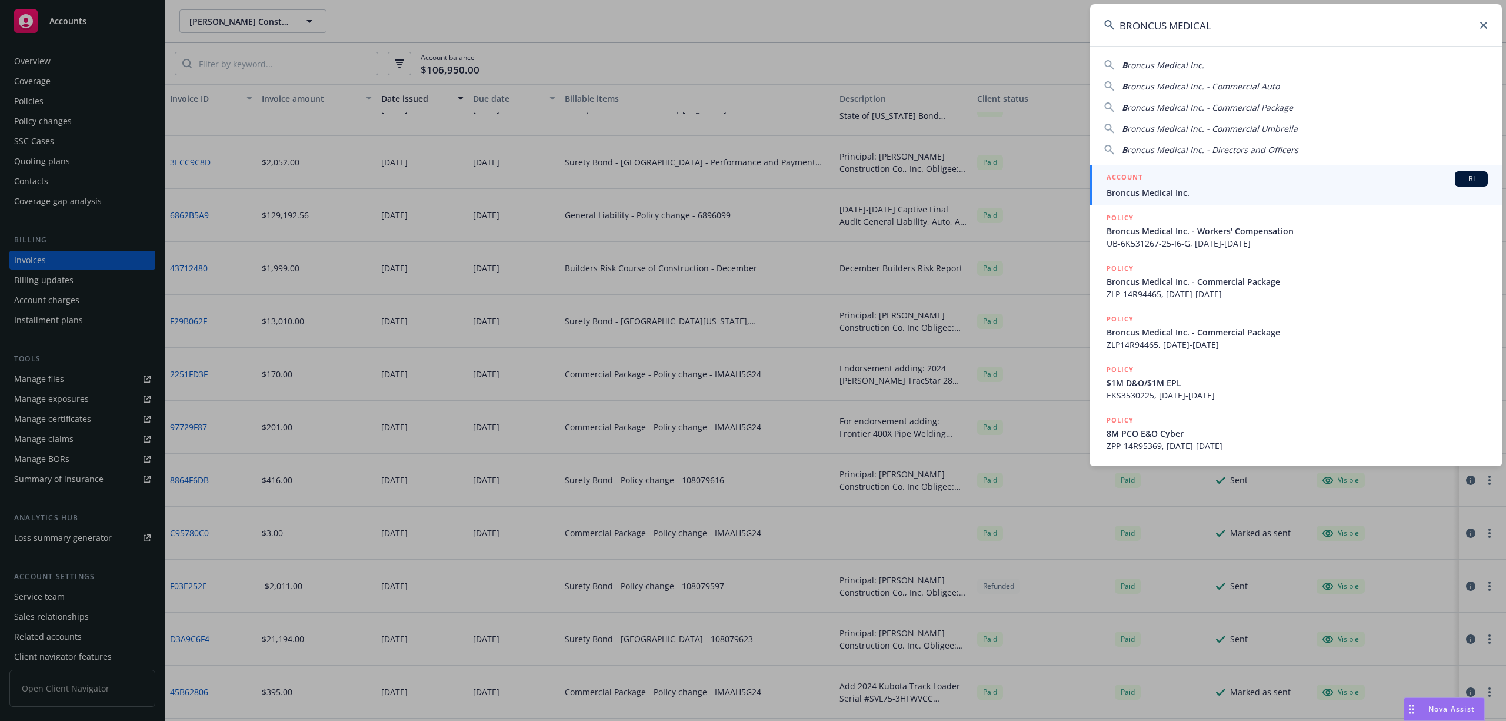
type input "BRONCUS MEDICAL"
click at [1190, 186] on span "Broncus Medical Inc." at bounding box center [1297, 192] width 381 height 12
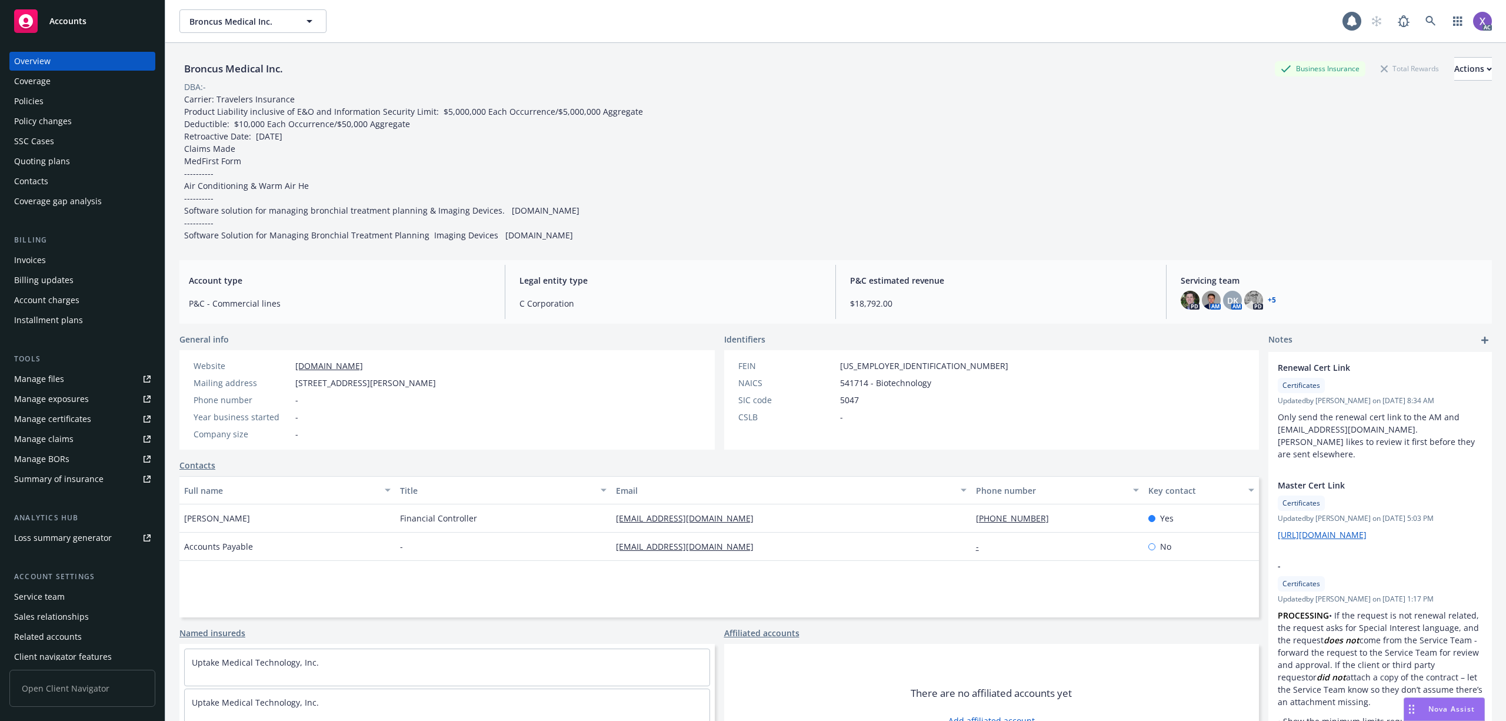
click at [31, 259] on div "Invoices" at bounding box center [30, 260] width 32 height 19
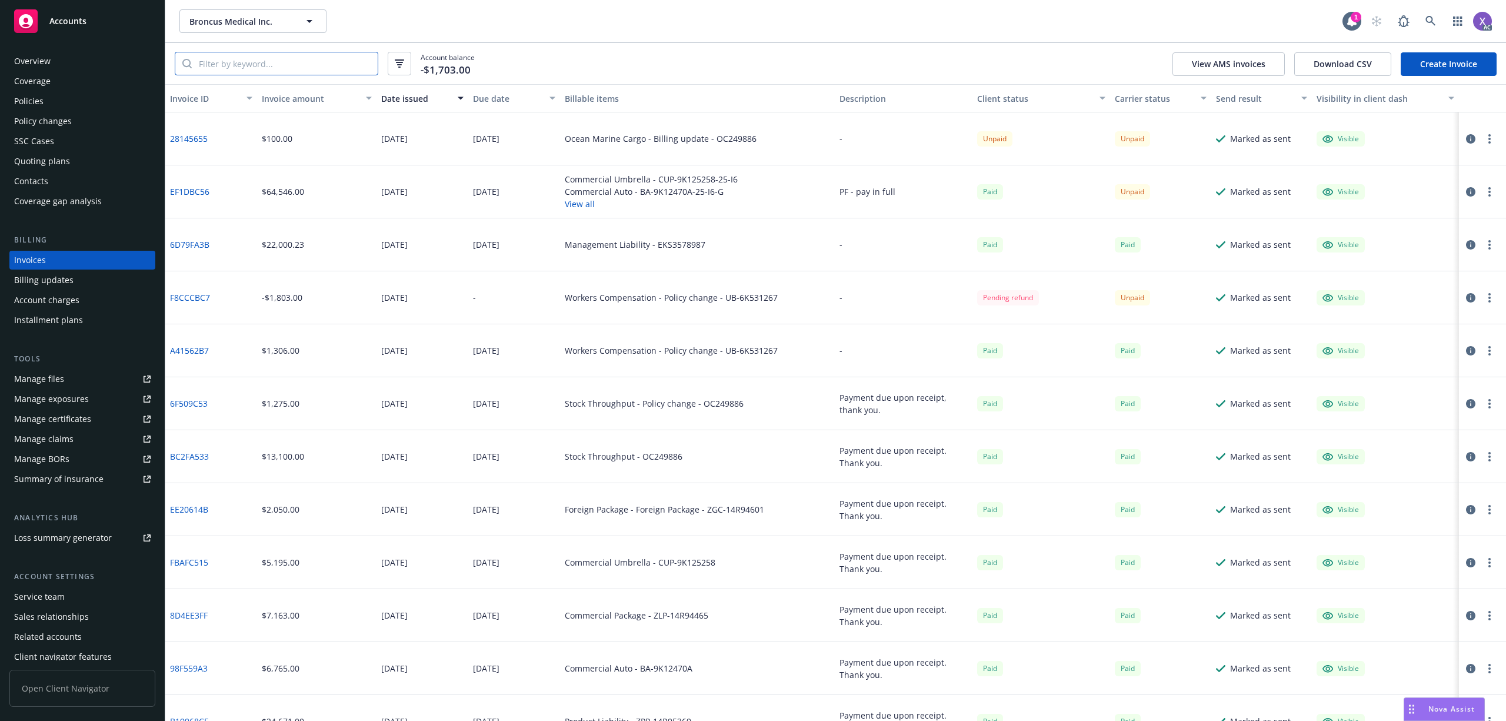
click at [262, 64] on input "search" at bounding box center [285, 63] width 186 height 22
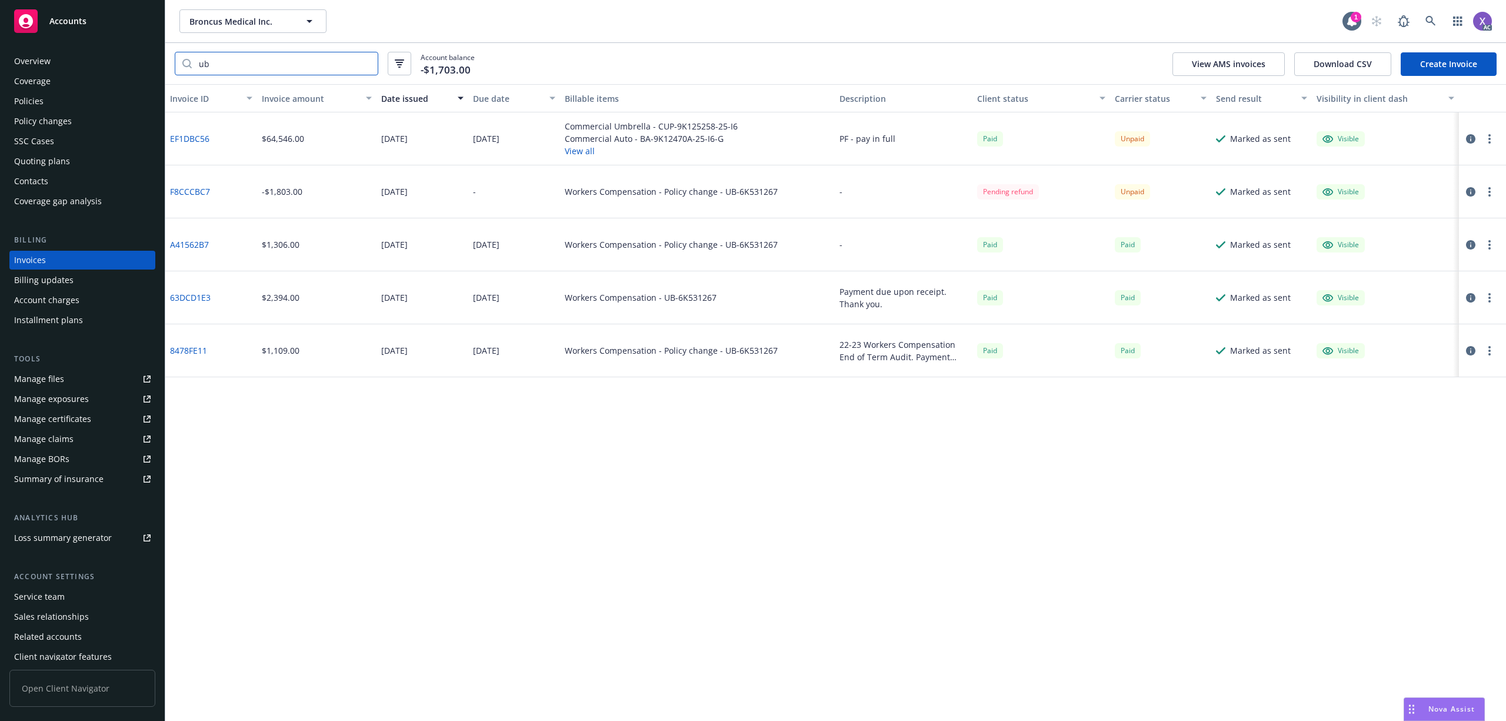
type input "ub"
drag, startPoint x: 219, startPoint y: 191, endPoint x: 189, endPoint y: 212, distance: 36.7
click at [188, 198] on div "F8CCCBC7" at bounding box center [211, 191] width 92 height 53
click at [194, 219] on div "A41562B7" at bounding box center [211, 244] width 92 height 53
drag, startPoint x: 214, startPoint y: 194, endPoint x: 170, endPoint y: 194, distance: 44.1
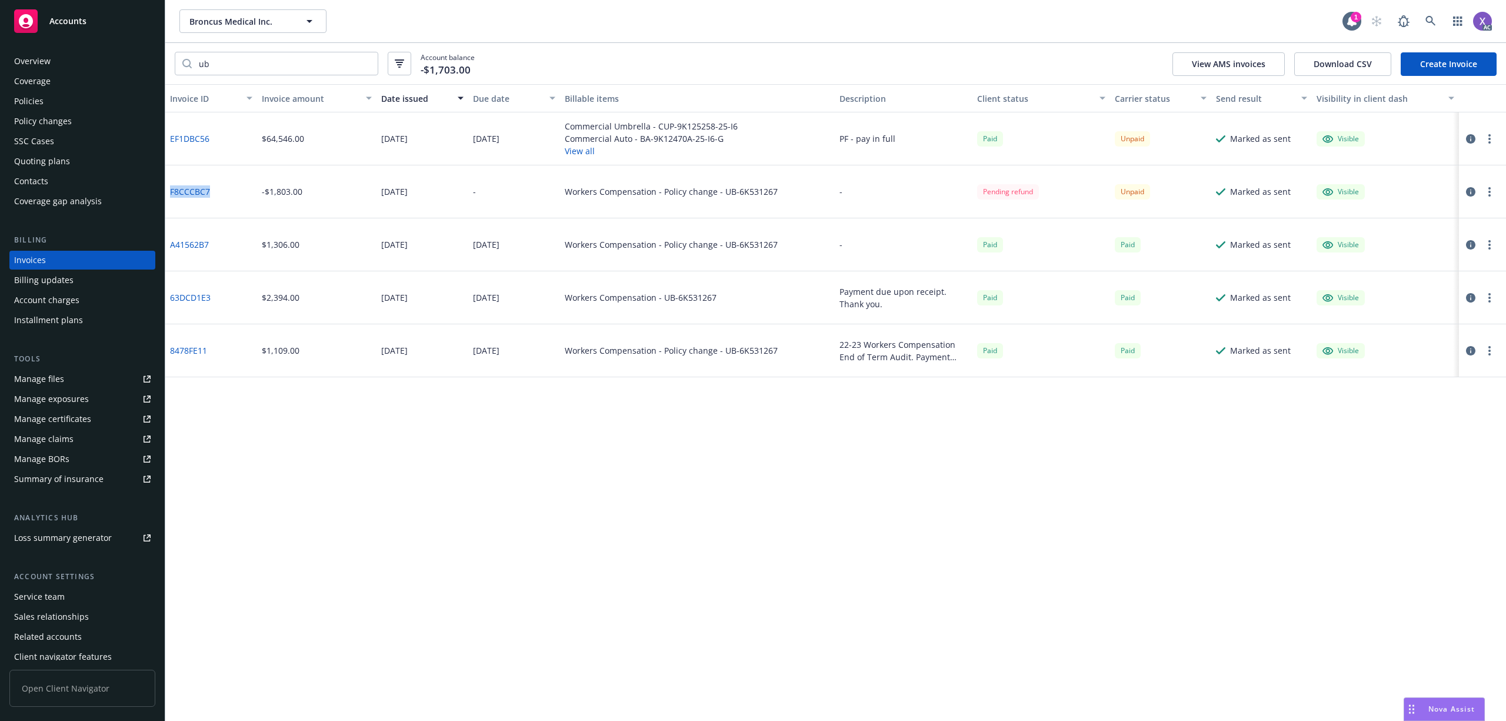
click at [170, 194] on div "F8CCCBC7" at bounding box center [211, 191] width 92 height 53
copy link "F8CCCBC7"
click at [1431, 26] on icon at bounding box center [1431, 21] width 11 height 11
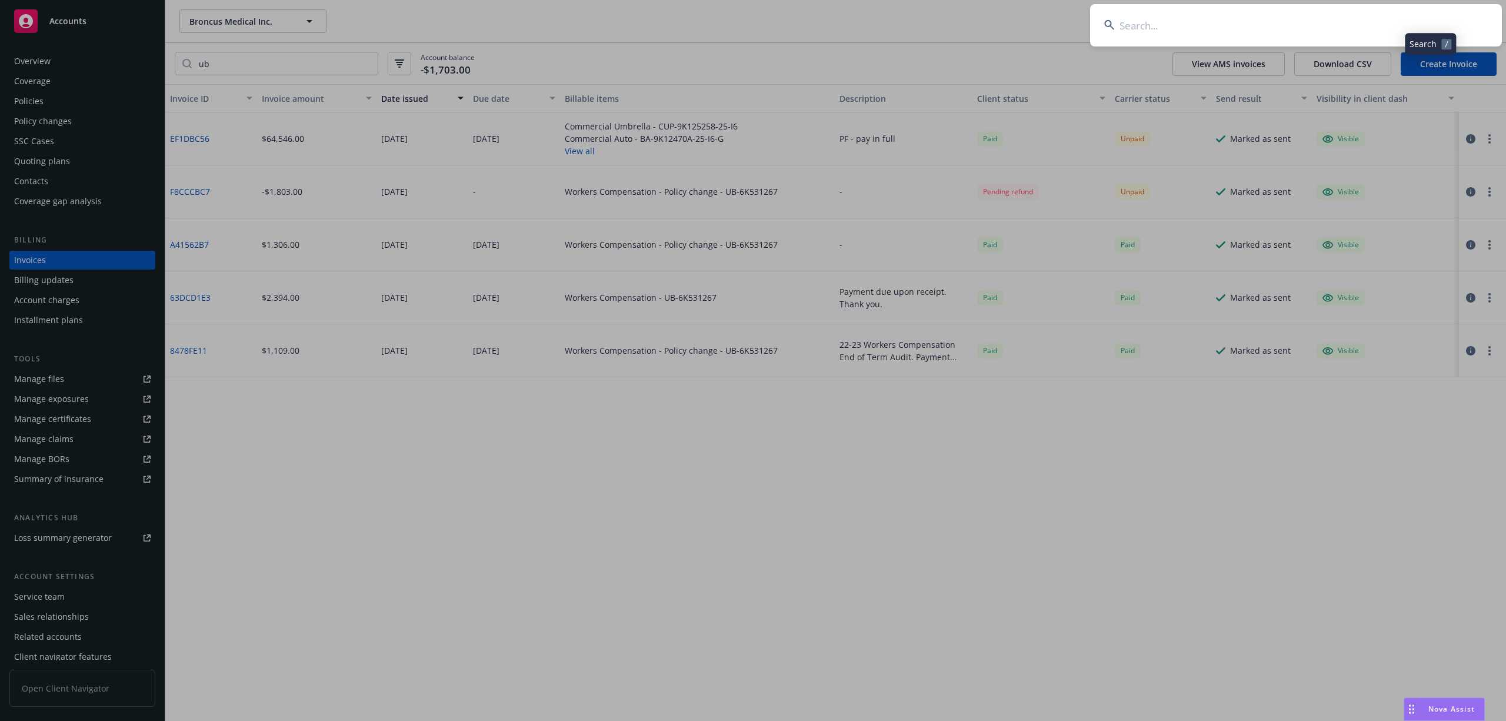
click at [1239, 25] on input at bounding box center [1296, 25] width 412 height 42
type input "CARMOT THERAPEUTICS"
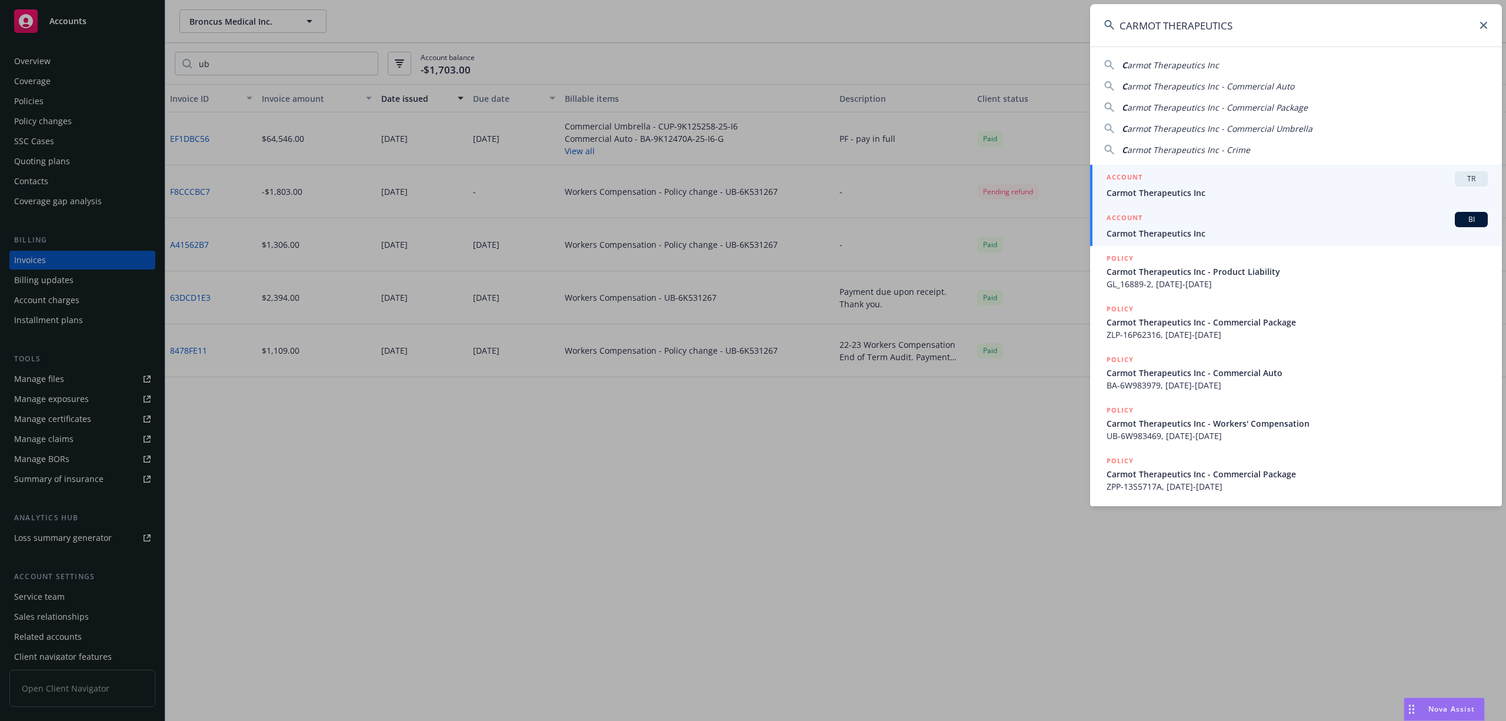
click at [1173, 234] on span "Carmot Therapeutics Inc" at bounding box center [1297, 233] width 381 height 12
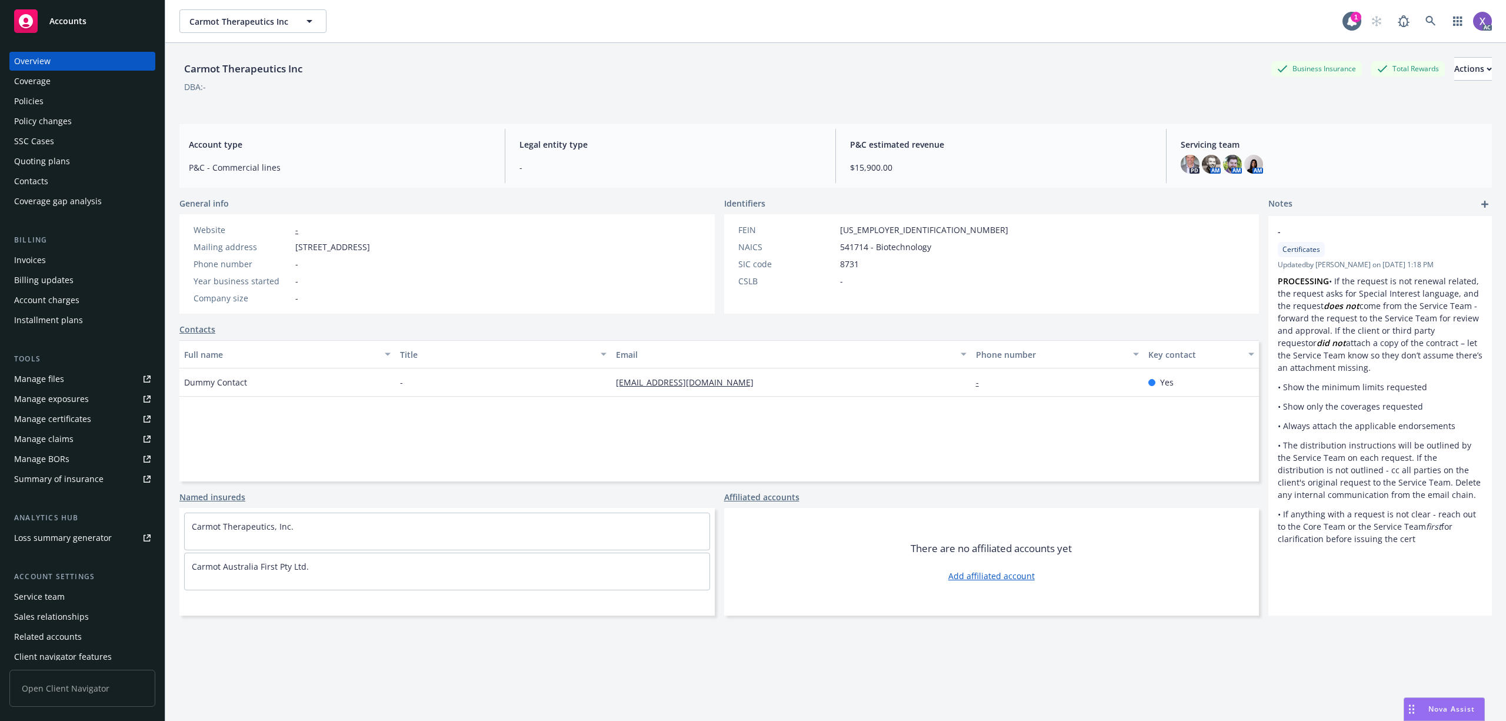
click at [29, 257] on div "Invoices" at bounding box center [30, 260] width 32 height 19
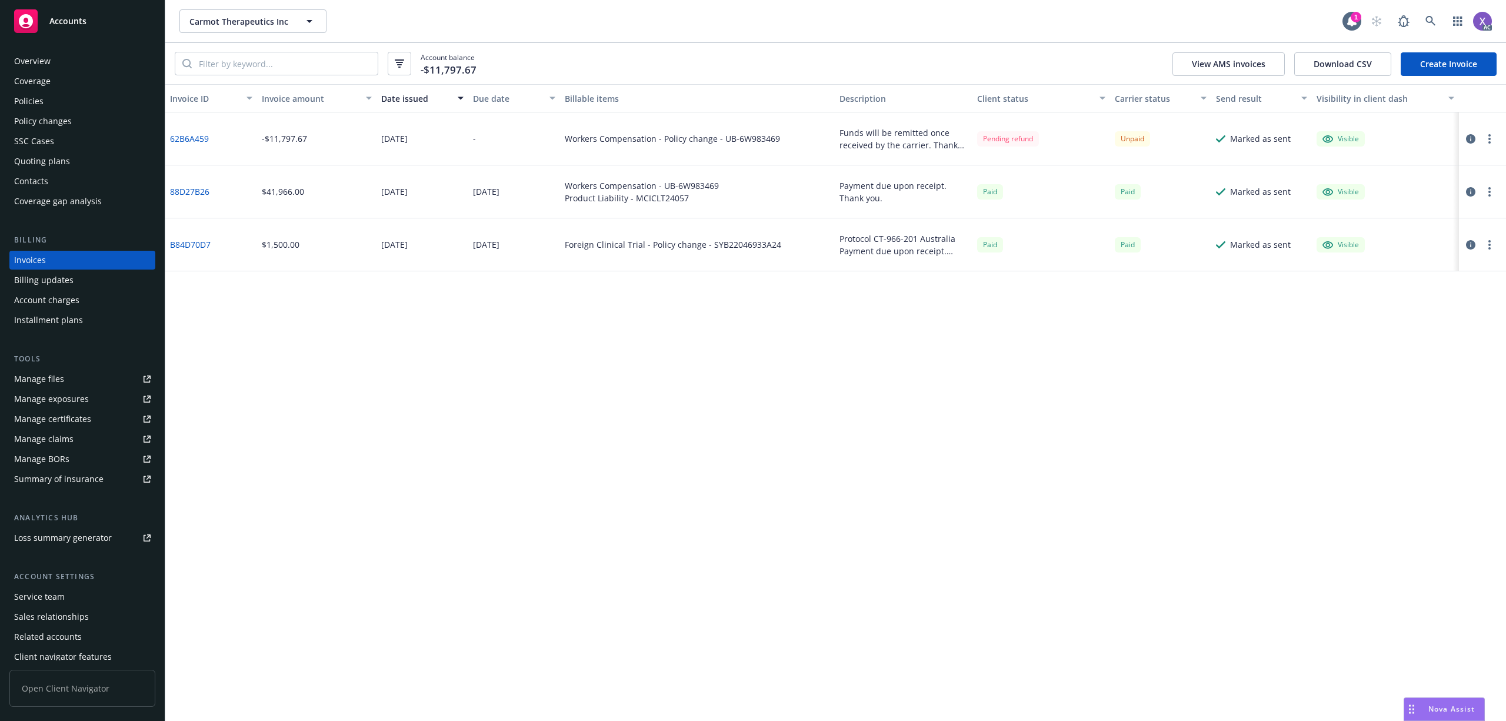
click at [201, 196] on link "88D27B26" at bounding box center [189, 191] width 39 height 12
click at [38, 98] on div "Policies" at bounding box center [28, 101] width 29 height 19
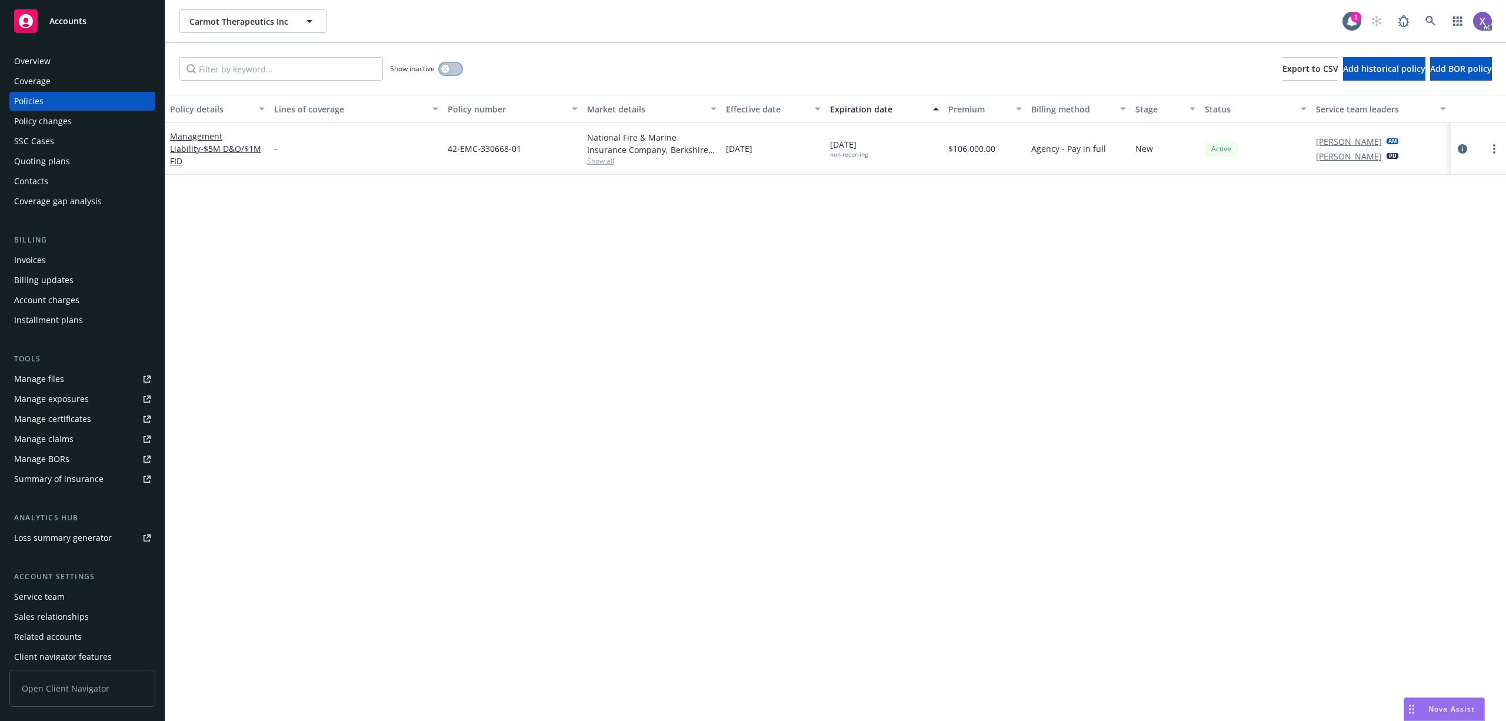
click at [459, 69] on button "button" at bounding box center [450, 69] width 22 height 12
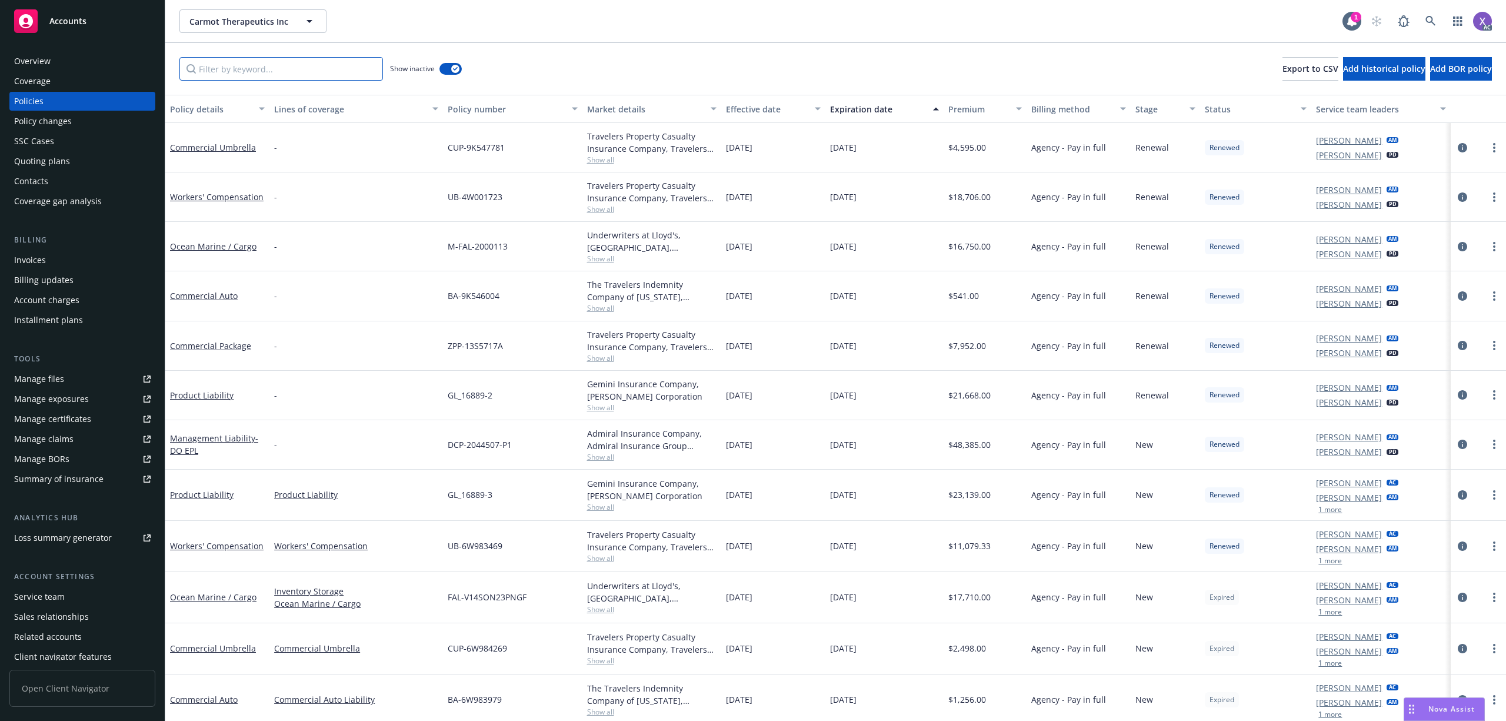
click at [327, 65] on input "Filter by keyword..." at bounding box center [281, 69] width 204 height 24
paste input "CARMOT THERAPEUTICS"
type input "C"
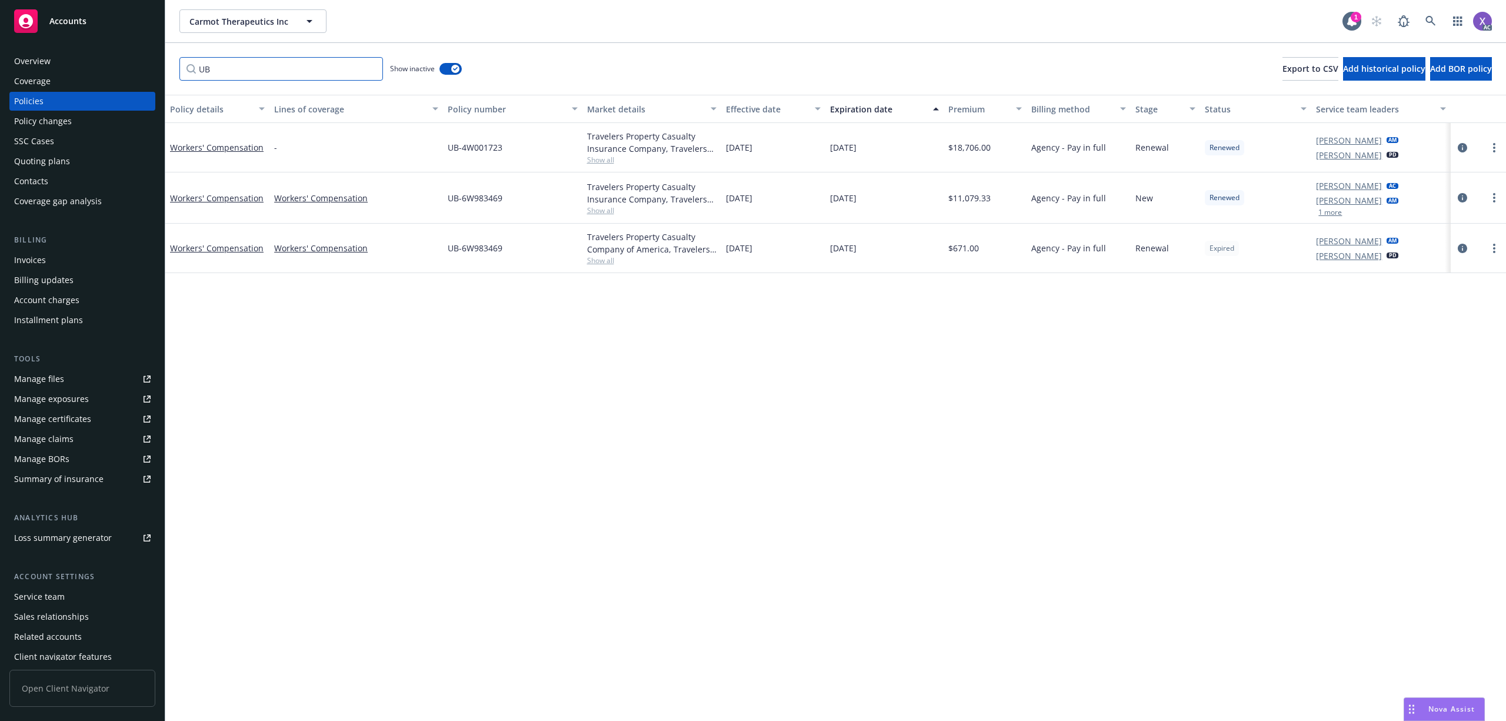
type input "UB"
click at [1423, 21] on link at bounding box center [1431, 21] width 24 height 24
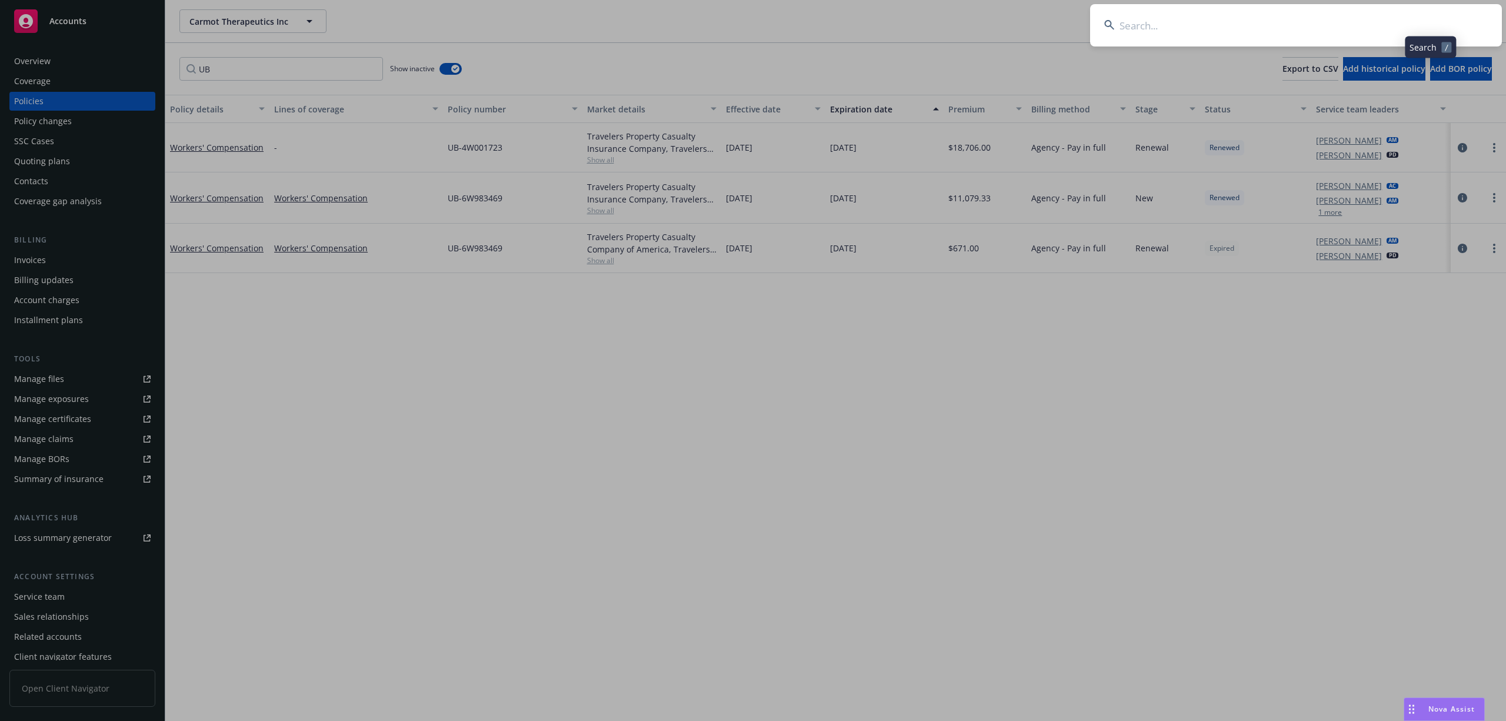
click at [1245, 25] on input at bounding box center [1296, 25] width 412 height 42
type input "Omada Health"
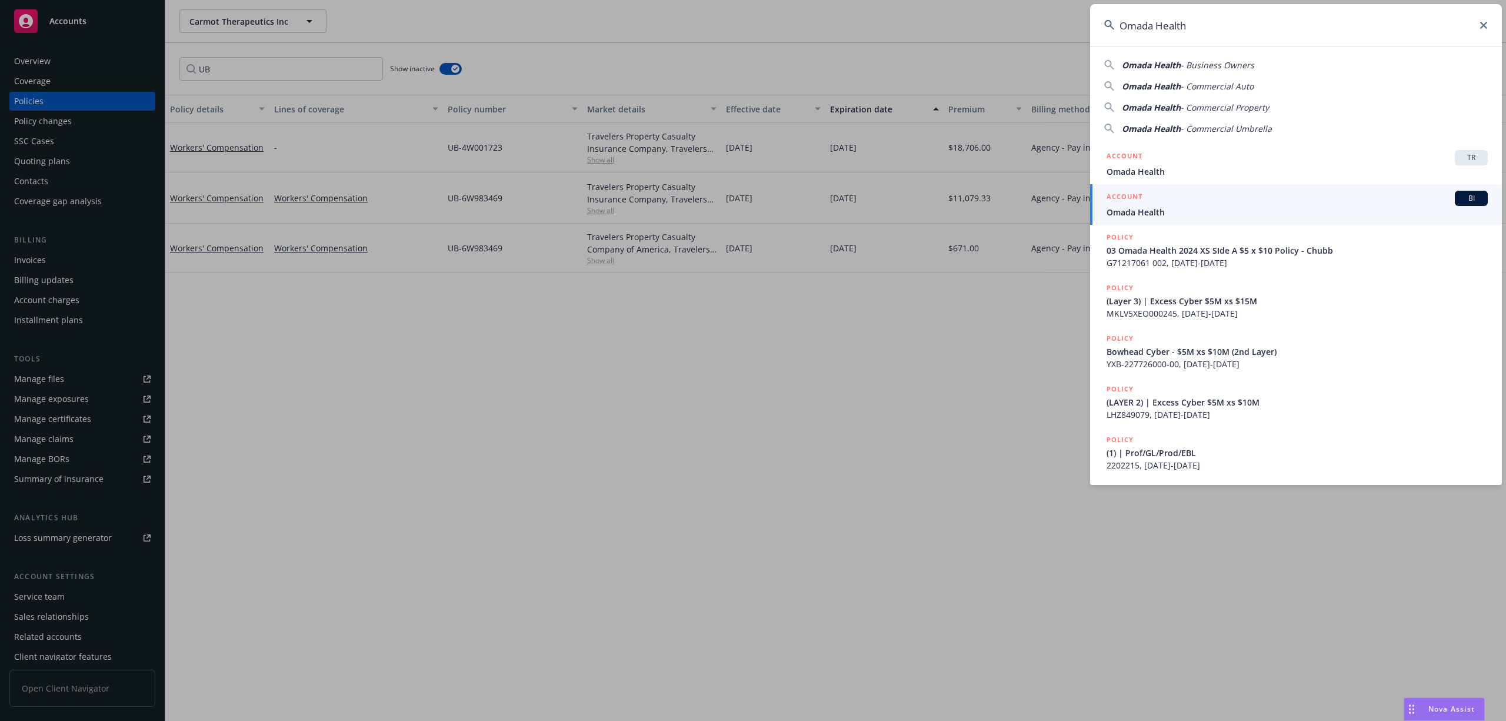
click at [1158, 219] on link "ACCOUNT BI Omada Health" at bounding box center [1296, 204] width 412 height 41
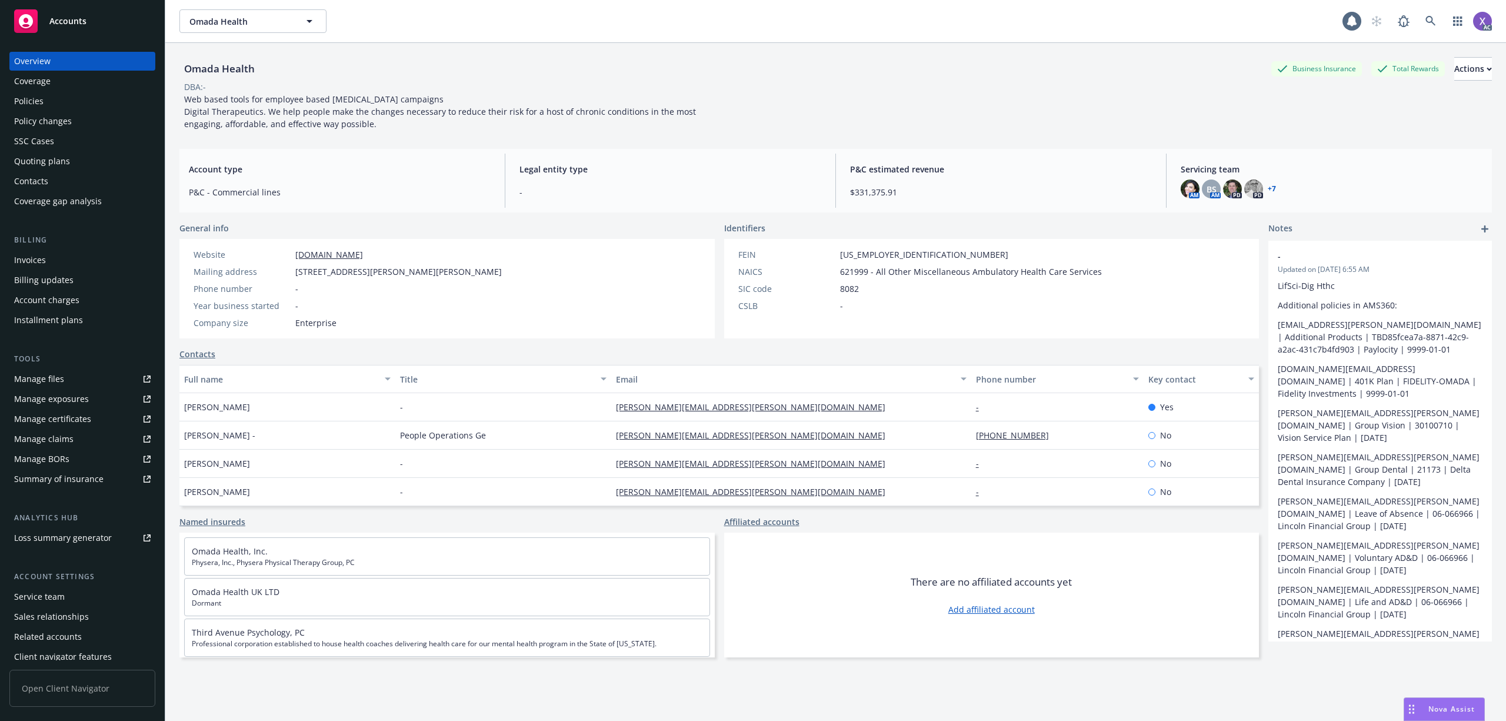
click at [34, 260] on div "Invoices" at bounding box center [30, 260] width 32 height 19
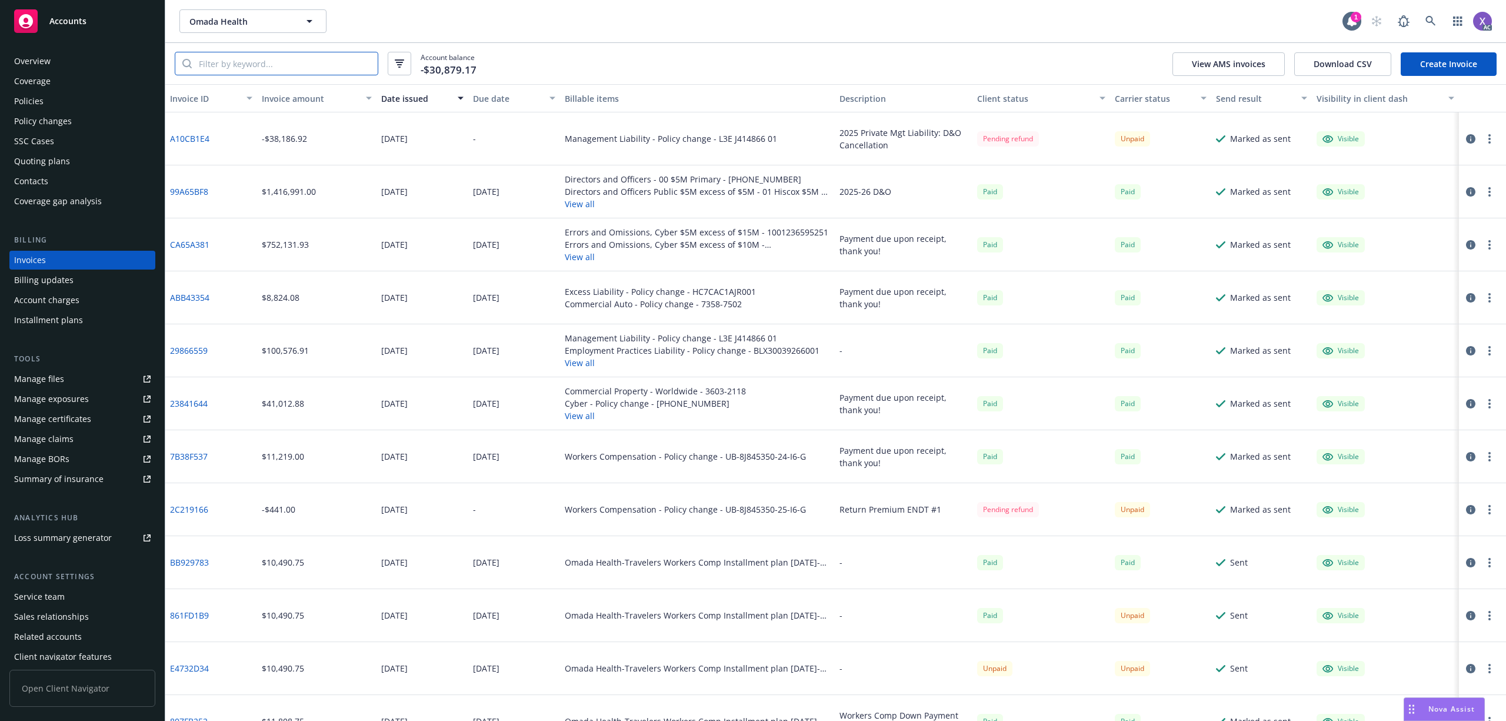
click at [246, 69] on input "search" at bounding box center [285, 63] width 186 height 22
paste input "861FD1B9"
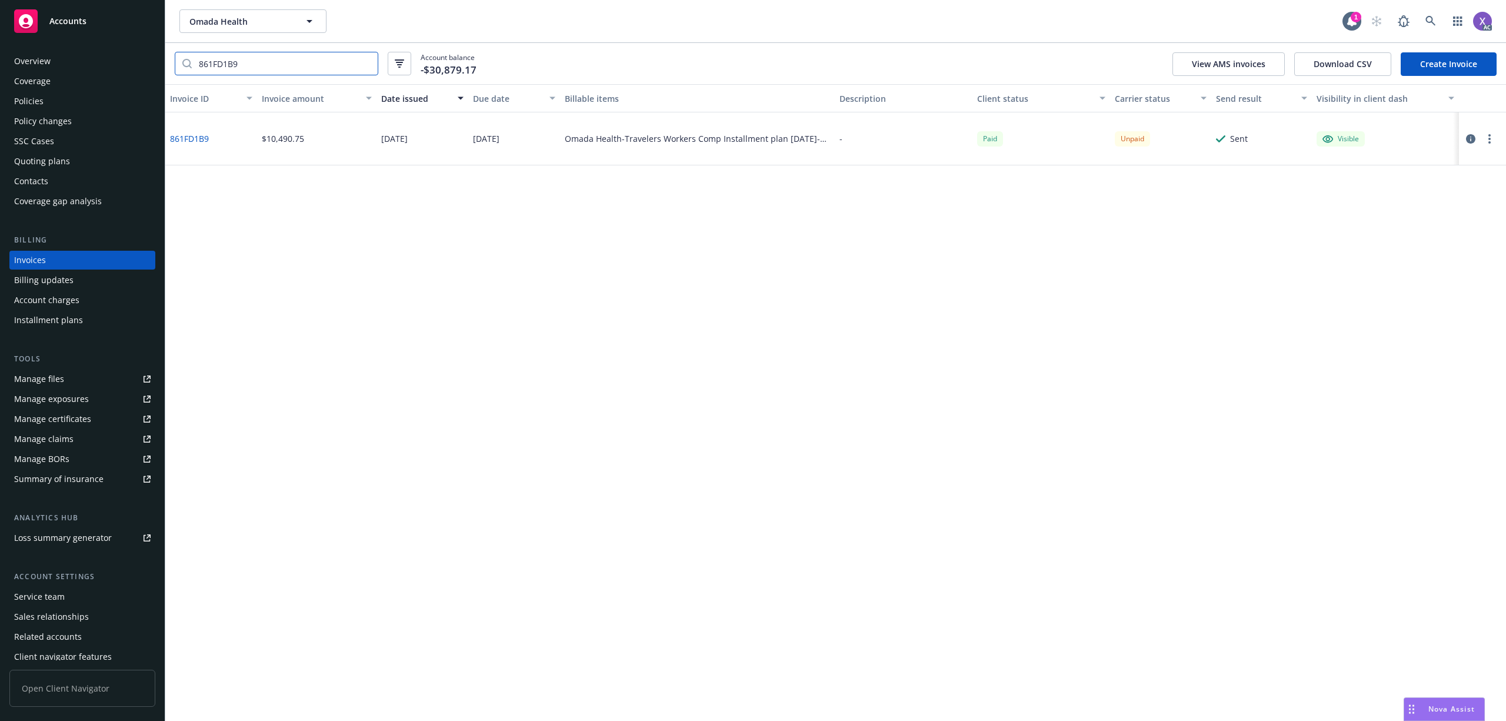
type input "861FD1B9"
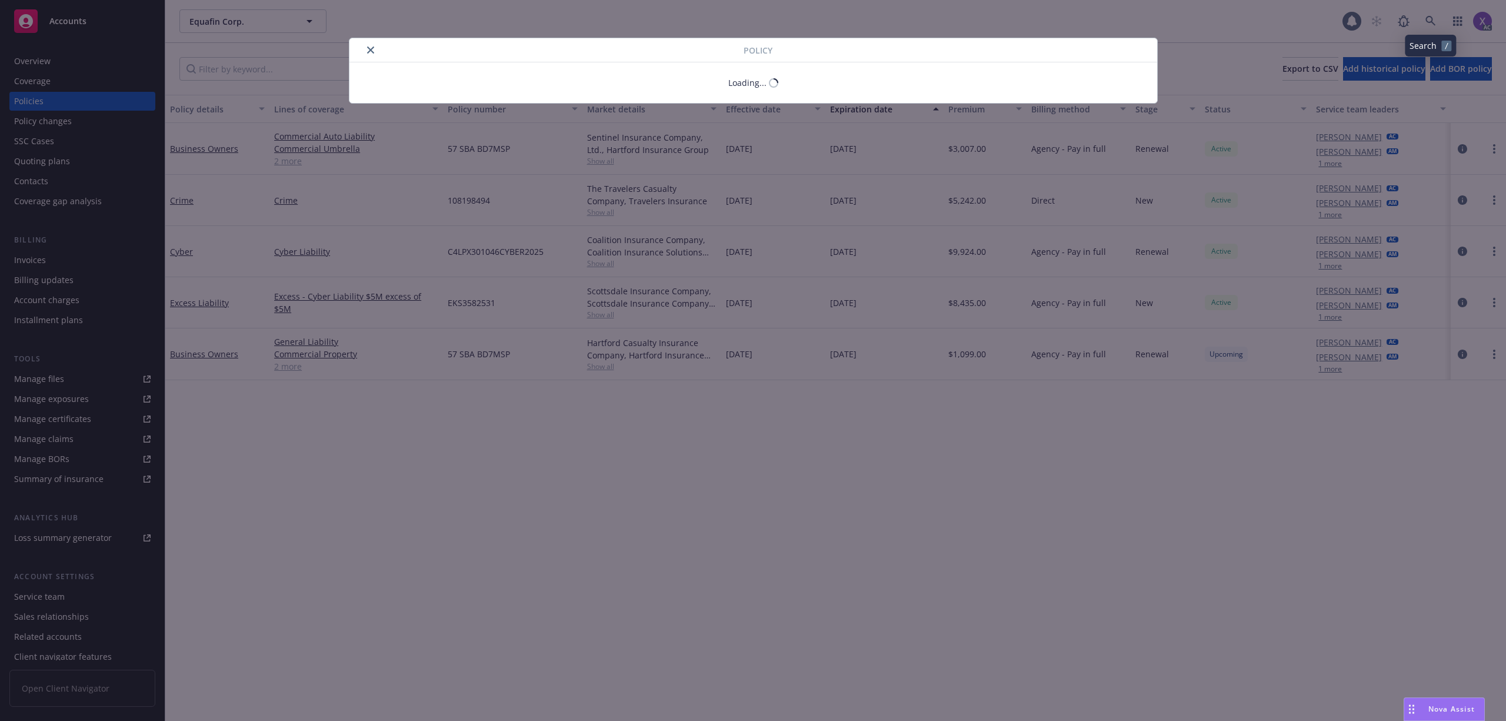
click at [1306, 22] on div "Policy Loading..." at bounding box center [753, 360] width 1506 height 721
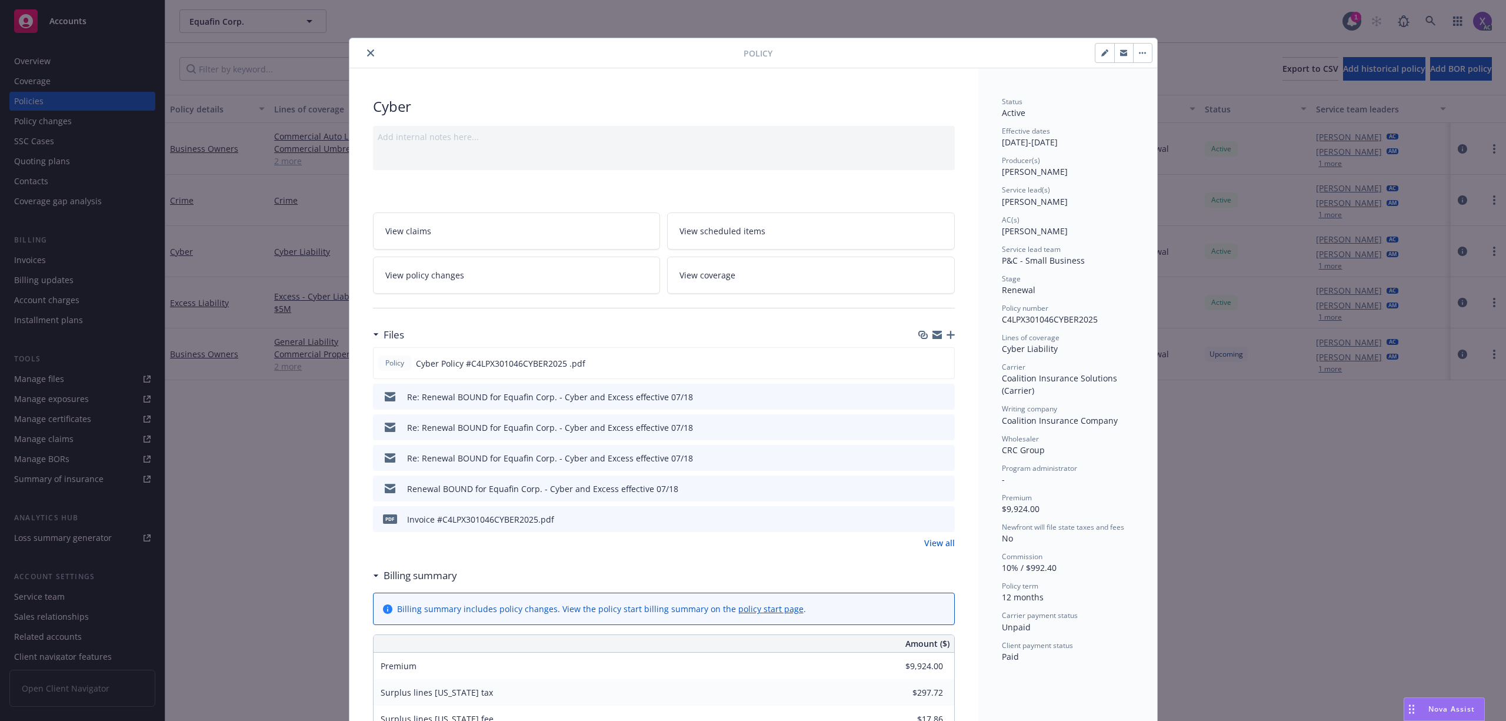
click at [364, 52] on button "close" at bounding box center [371, 53] width 14 height 14
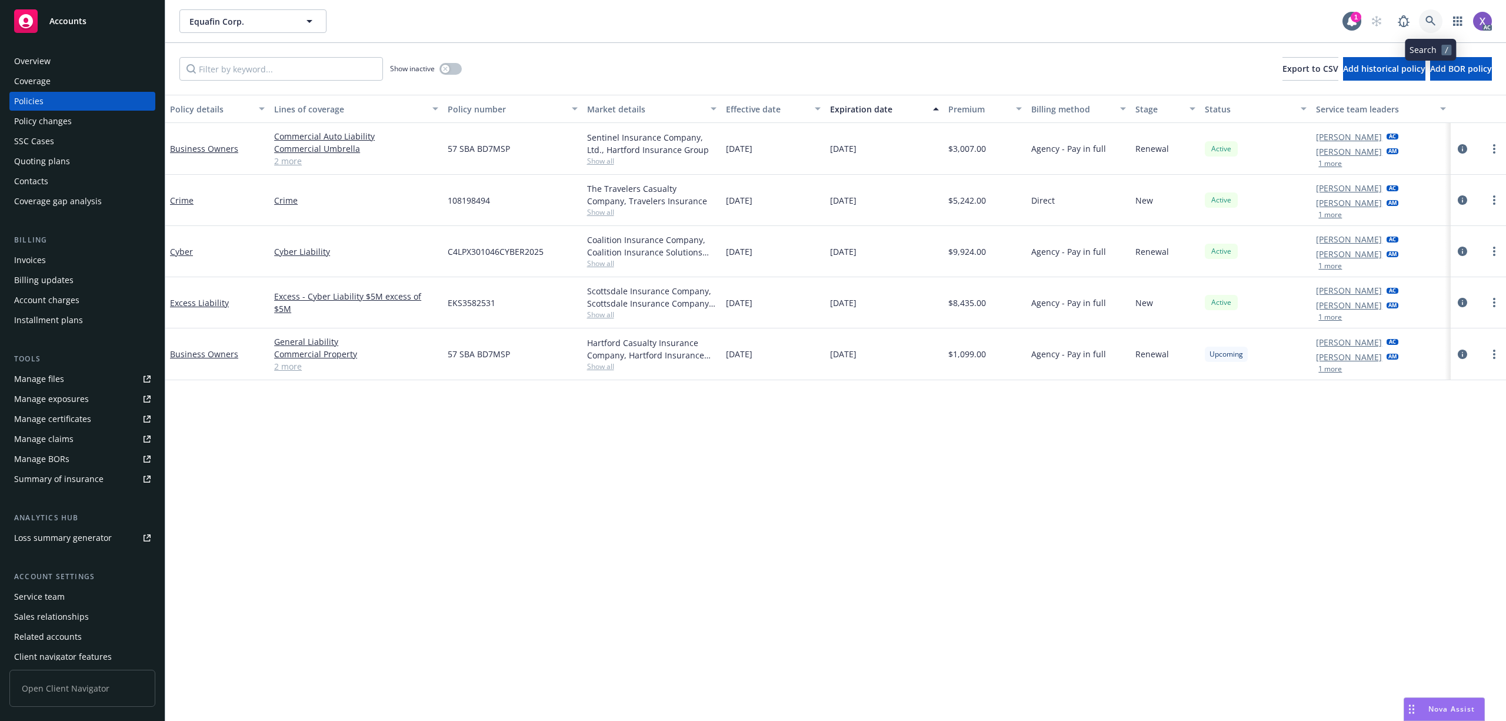
click at [1427, 16] on icon at bounding box center [1431, 21] width 11 height 11
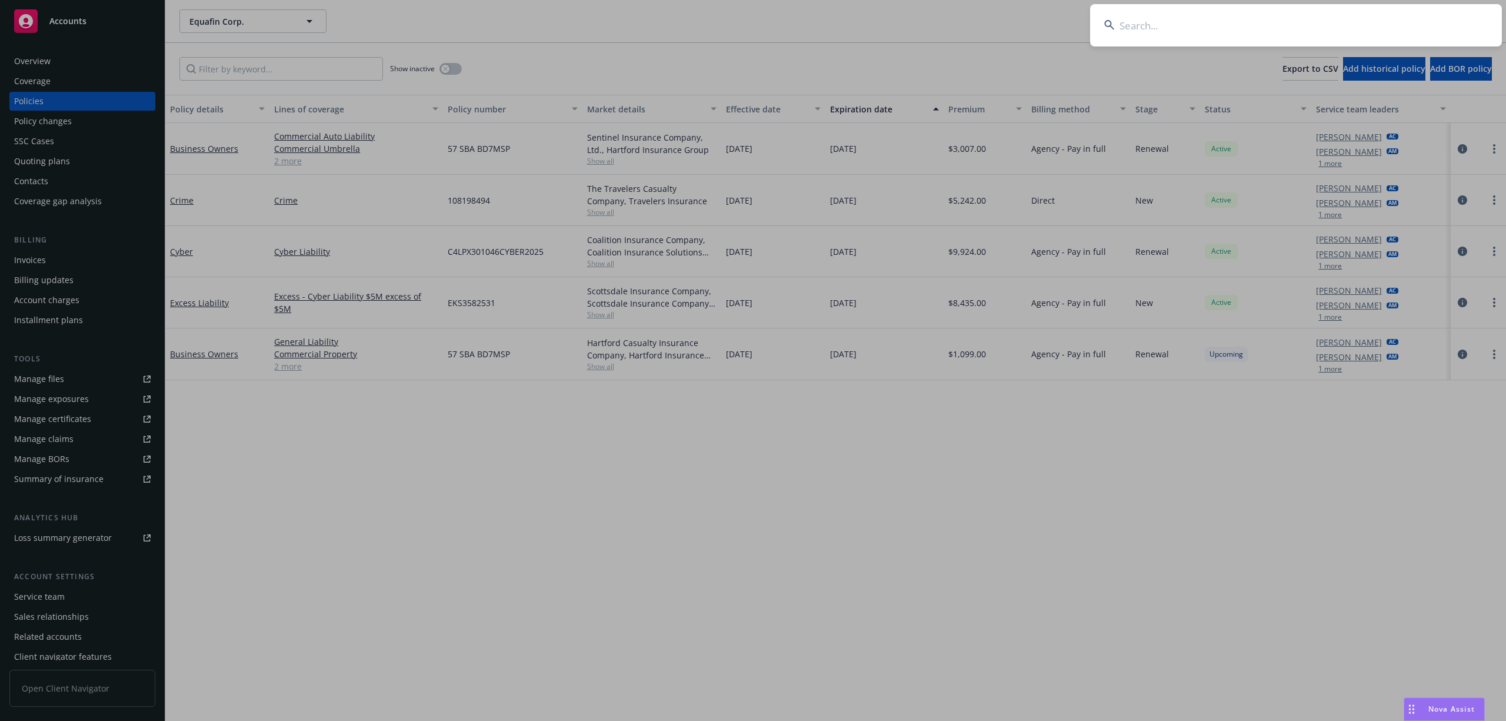
click at [1262, 29] on input at bounding box center [1296, 25] width 412 height 42
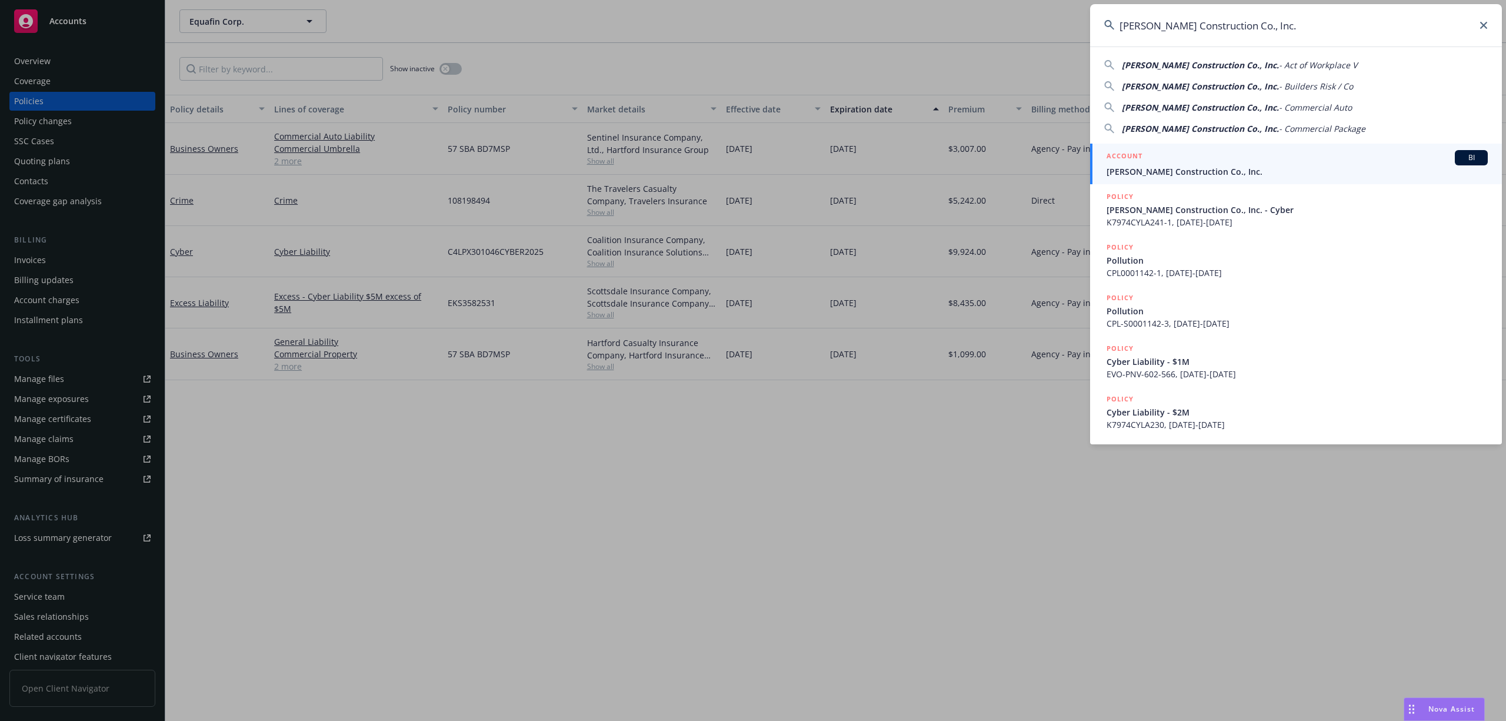
type input "Spiess Construction Co., Inc."
click at [1171, 172] on span "Spiess Construction Co., Inc." at bounding box center [1297, 171] width 381 height 12
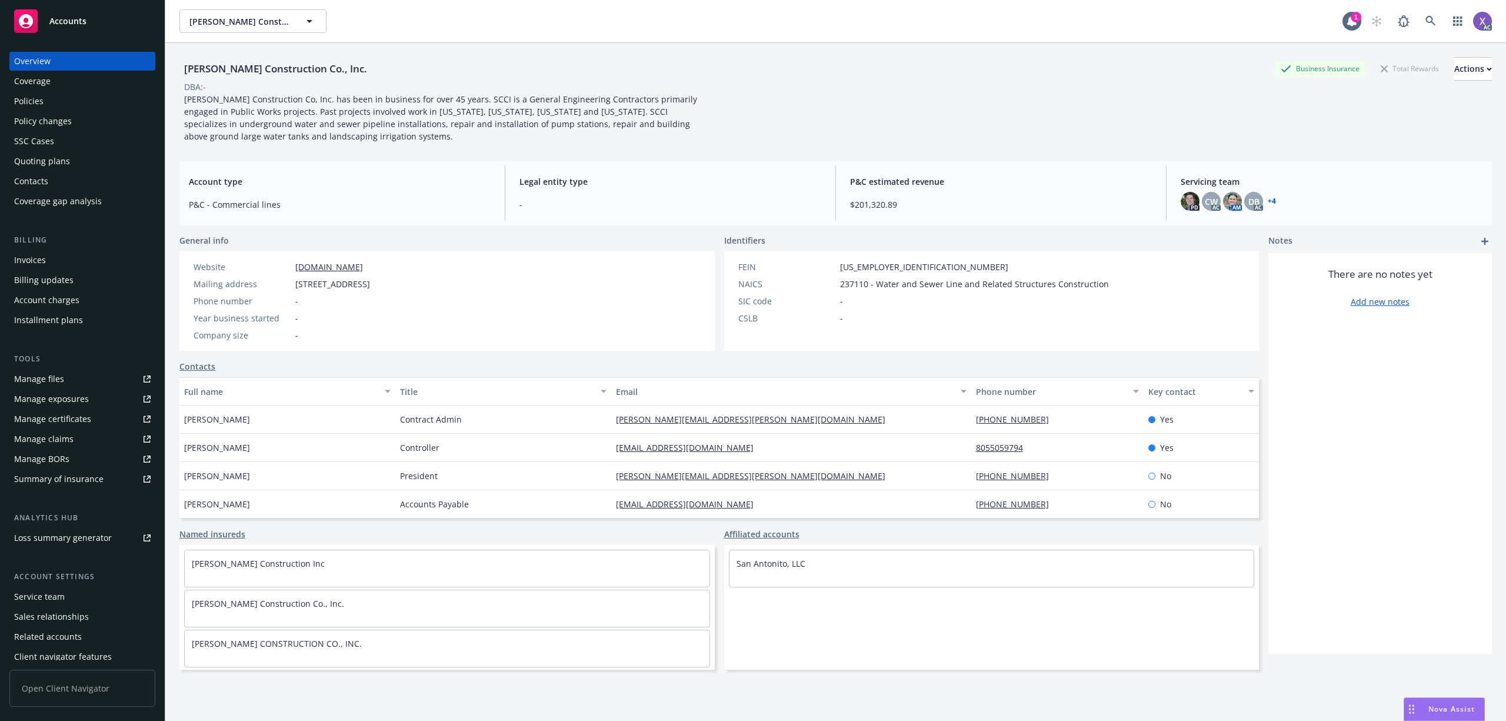
click at [31, 99] on div "Policies" at bounding box center [28, 101] width 29 height 19
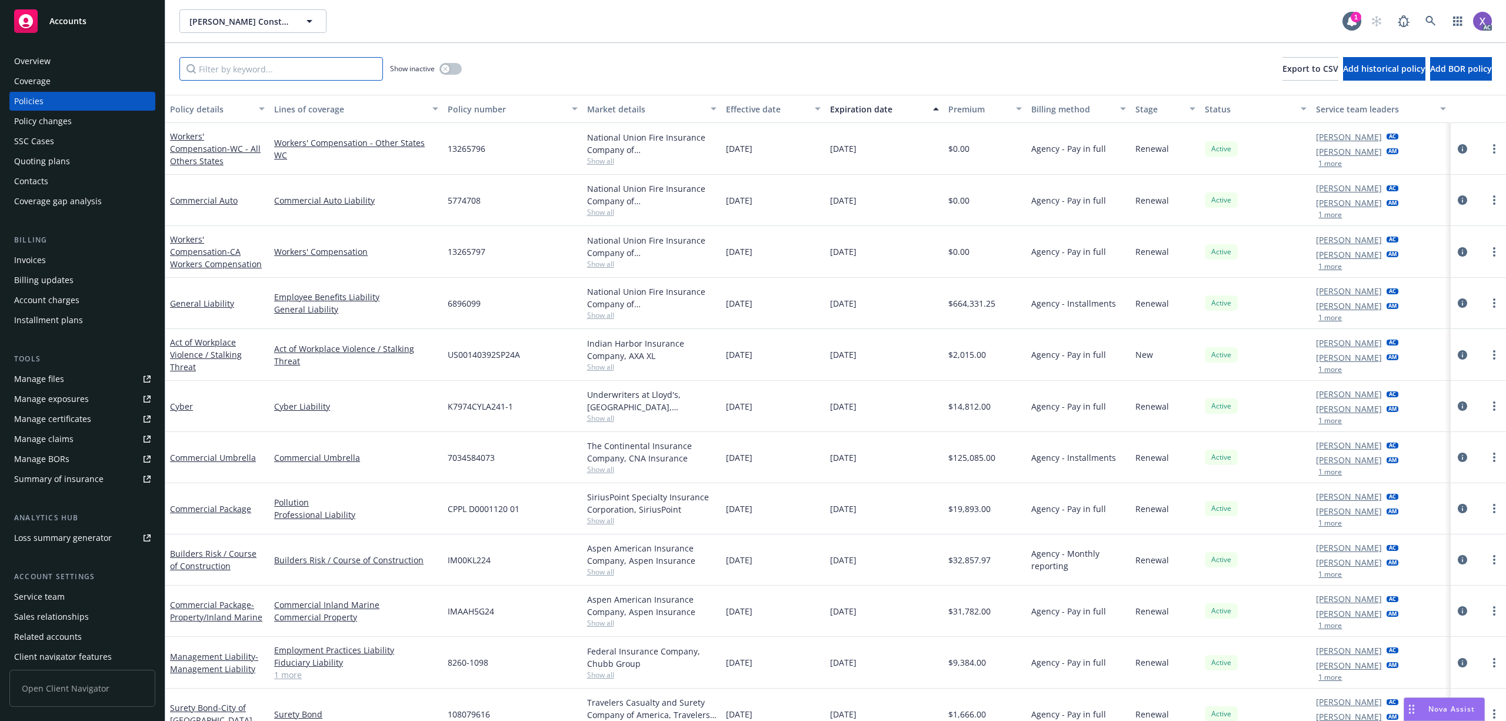
click at [319, 74] on input "Filter by keyword..." at bounding box center [281, 69] width 204 height 24
paste input "107640628"
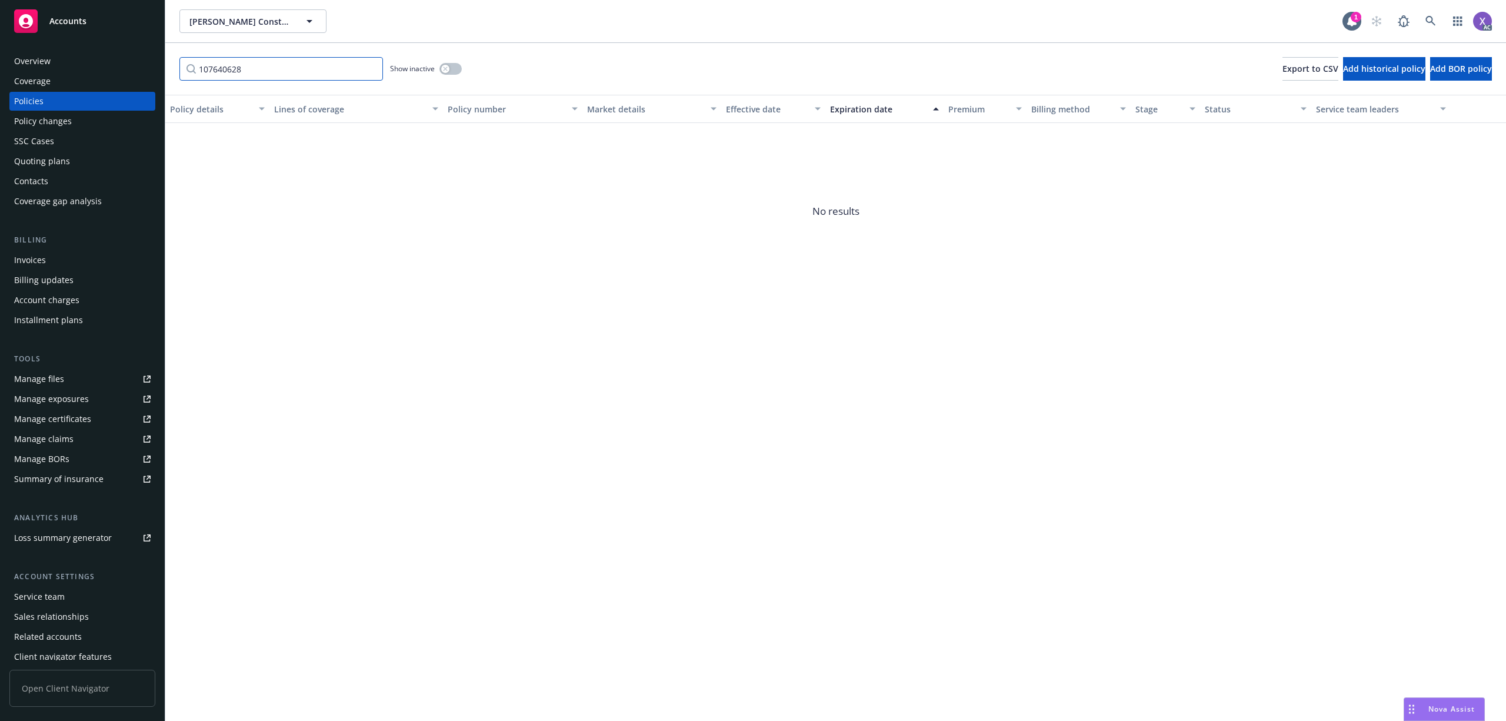
type input "107640628"
click at [457, 66] on button "button" at bounding box center [450, 69] width 22 height 12
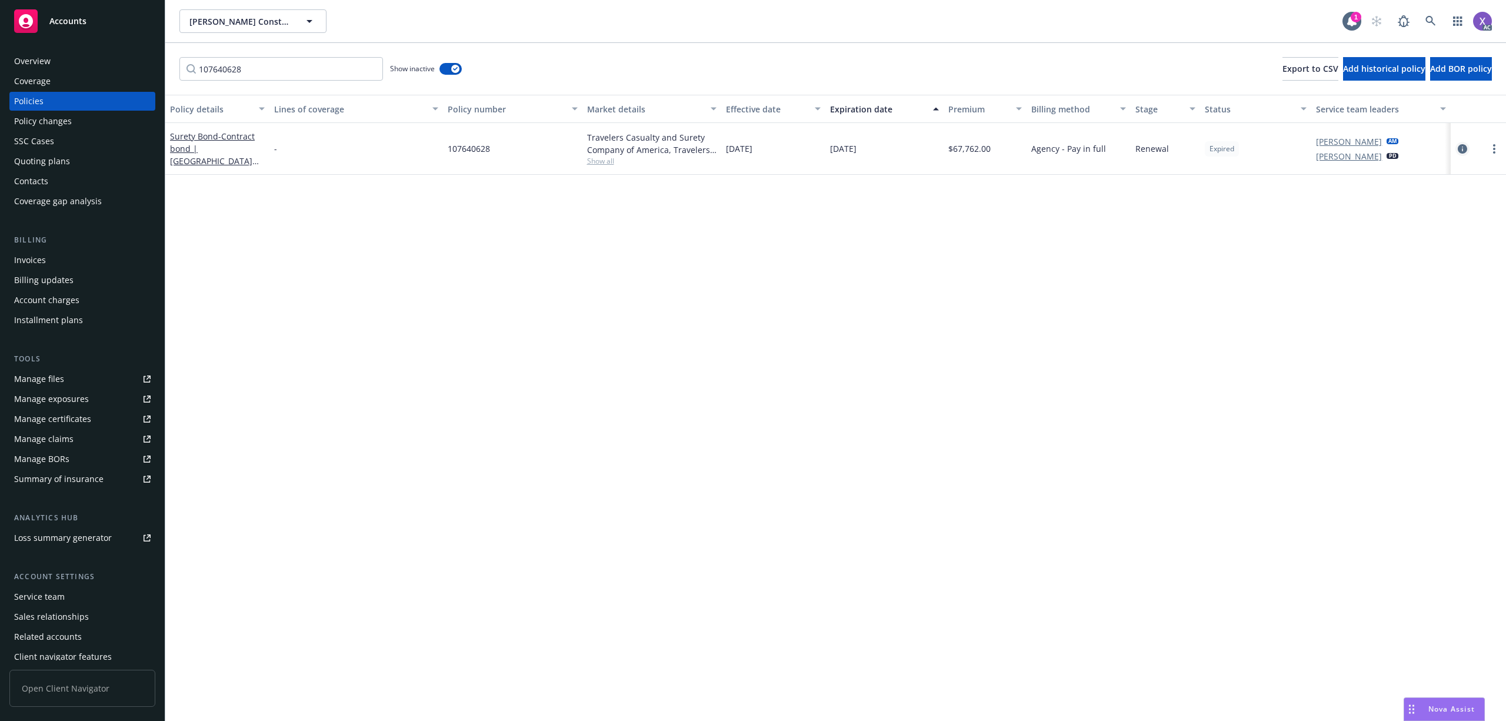
click at [1464, 145] on icon "circleInformation" at bounding box center [1462, 148] width 9 height 9
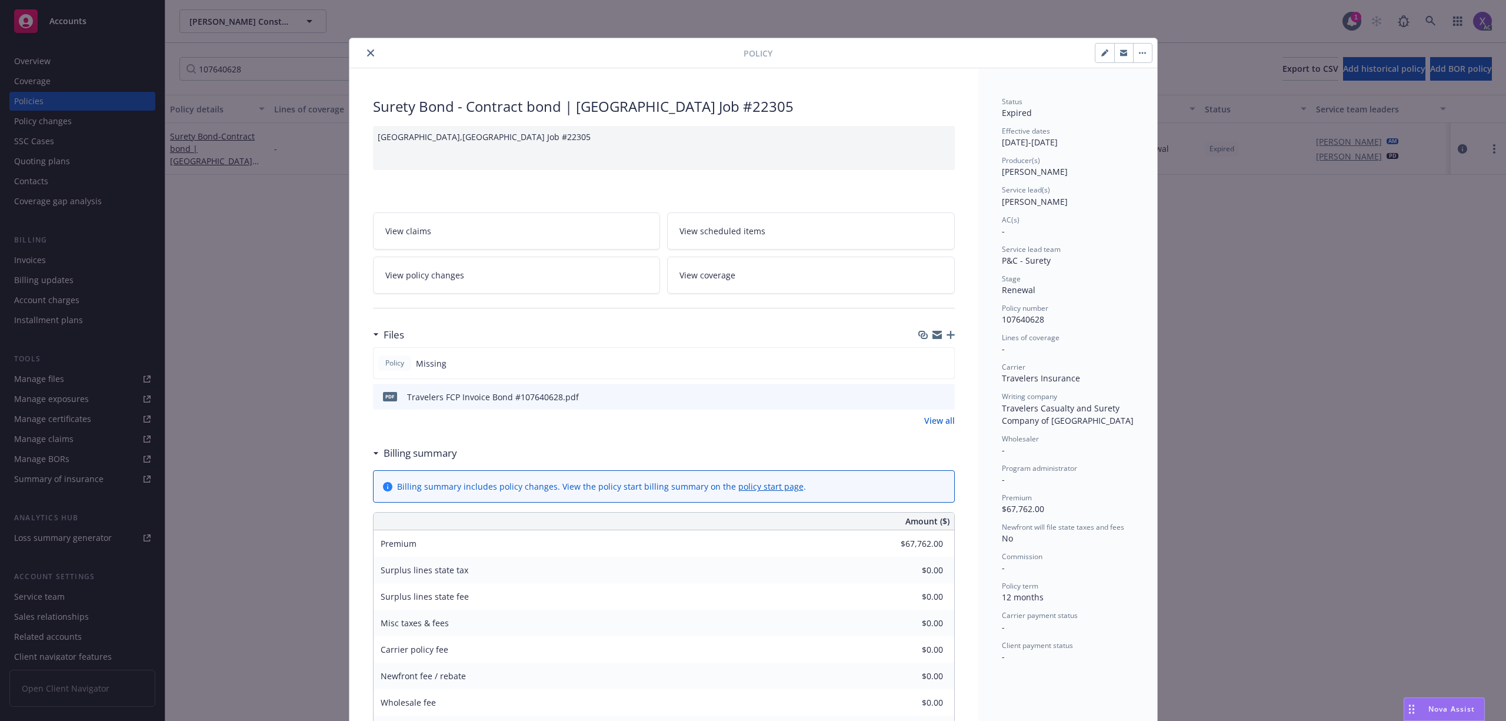
click at [920, 393] on icon "download file" at bounding box center [924, 395] width 9 height 9
click at [818, 634] on div "Misc taxes & fees $0.00" at bounding box center [664, 623] width 581 height 26
drag, startPoint x: 667, startPoint y: 626, endPoint x: 658, endPoint y: 626, distance: 9.4
click at [665, 626] on div "Misc taxes & fees $0.00" at bounding box center [664, 623] width 581 height 26
click at [364, 51] on button "close" at bounding box center [371, 53] width 14 height 14
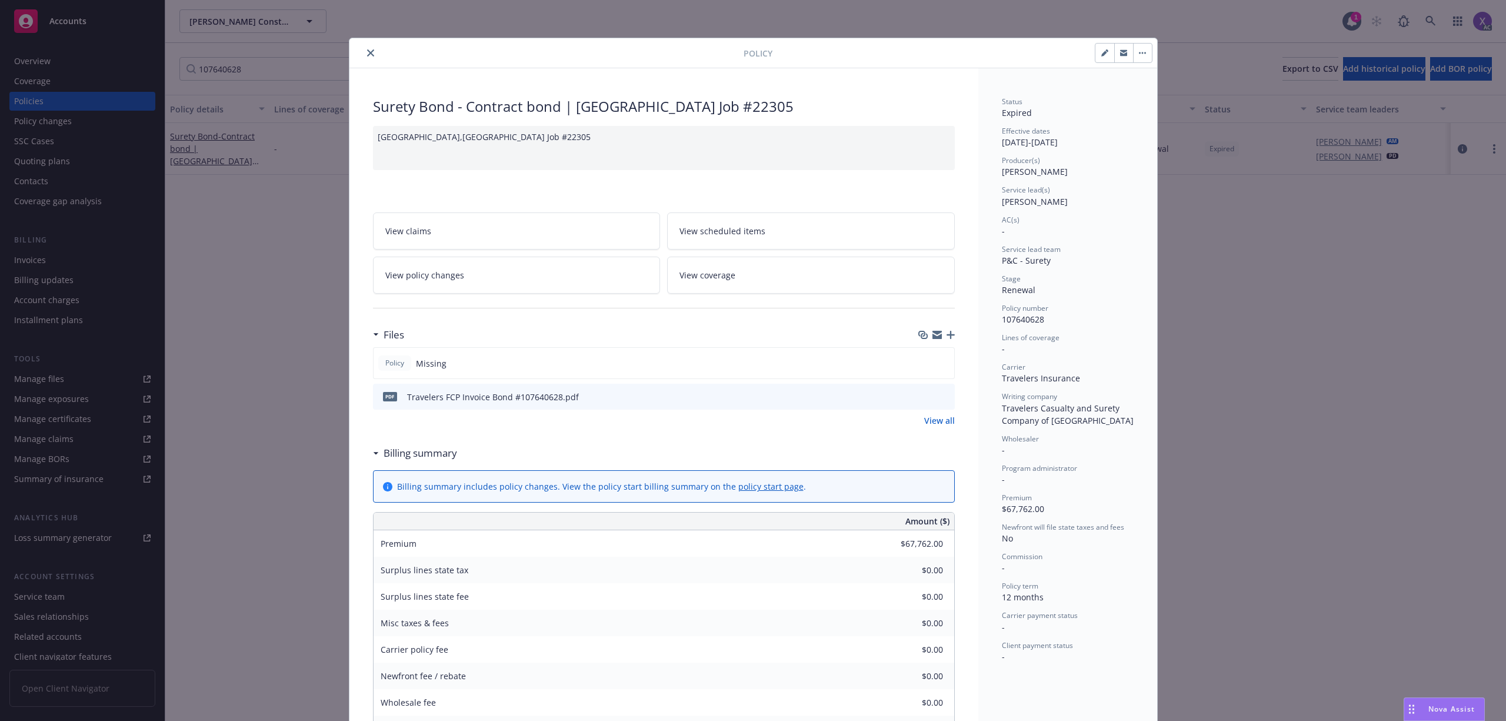
click at [367, 55] on icon "close" at bounding box center [370, 52] width 7 height 7
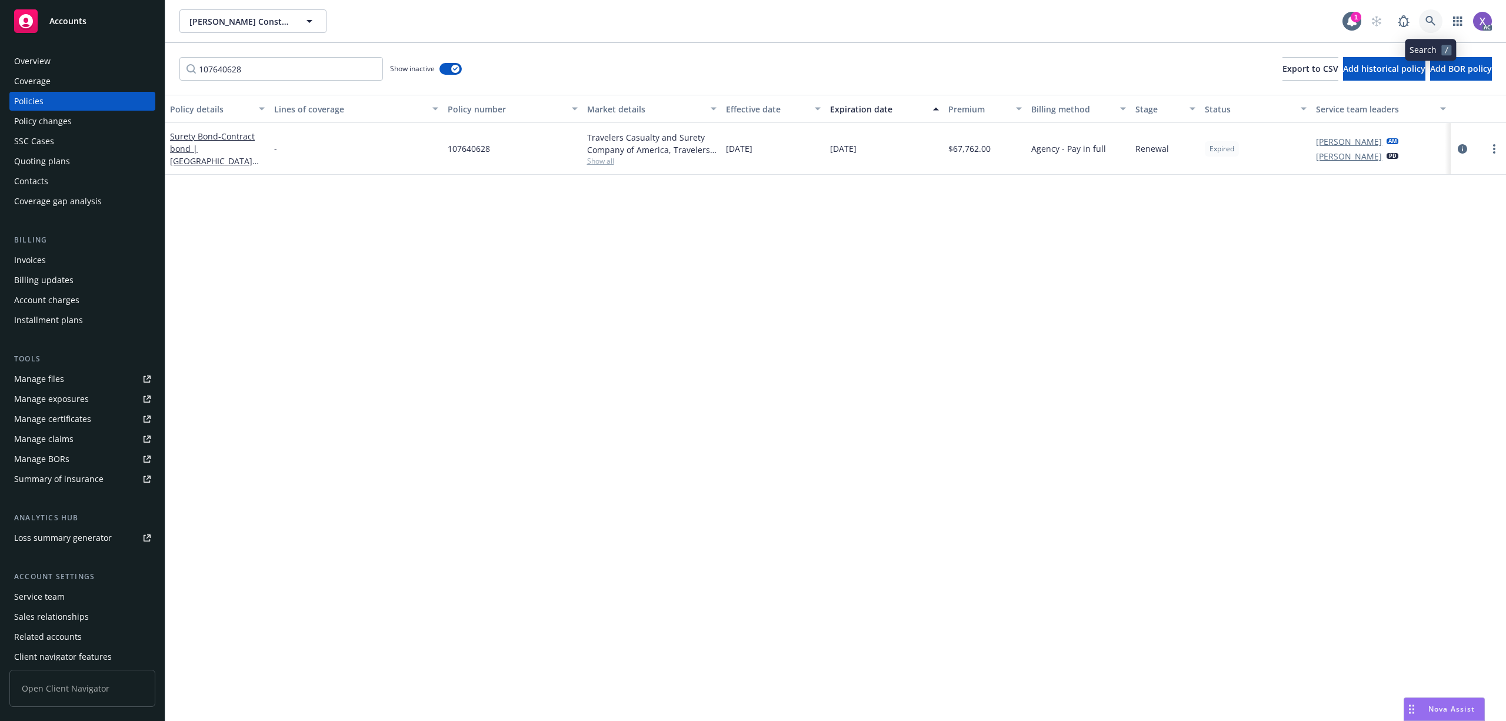
click at [1430, 19] on icon at bounding box center [1431, 21] width 11 height 11
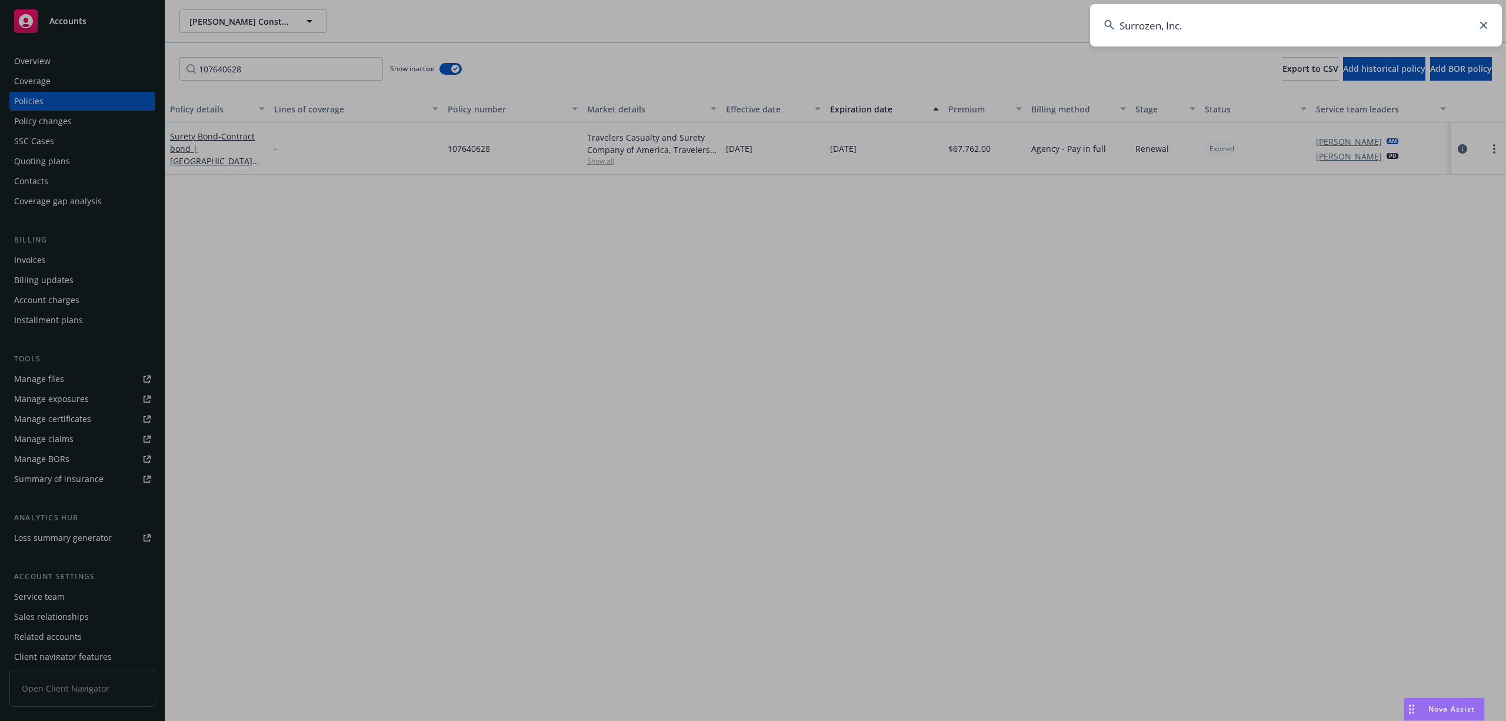
click at [1321, 21] on input "Surrozen, Inc." at bounding box center [1296, 25] width 412 height 42
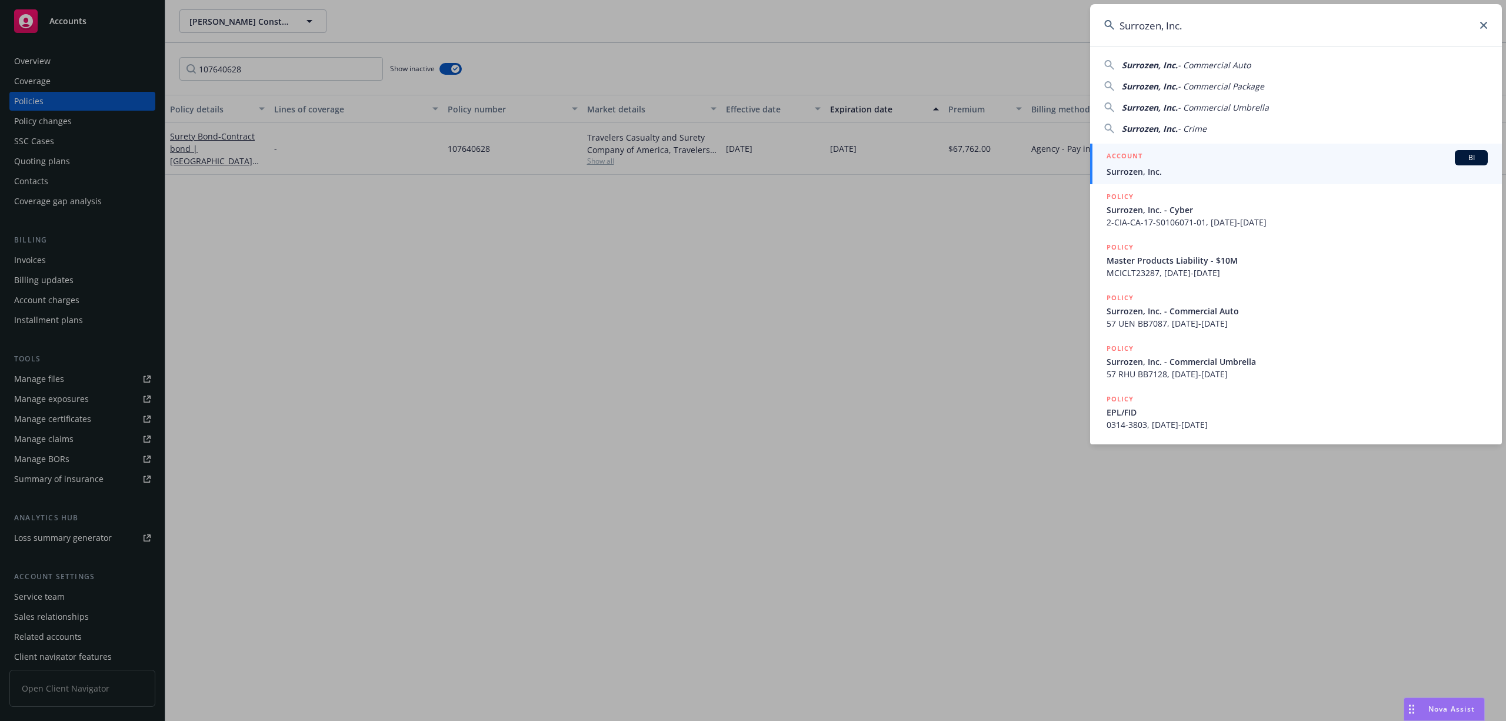
type input "Surrozen, Inc."
click at [1159, 172] on span "Surrozen, Inc." at bounding box center [1297, 171] width 381 height 12
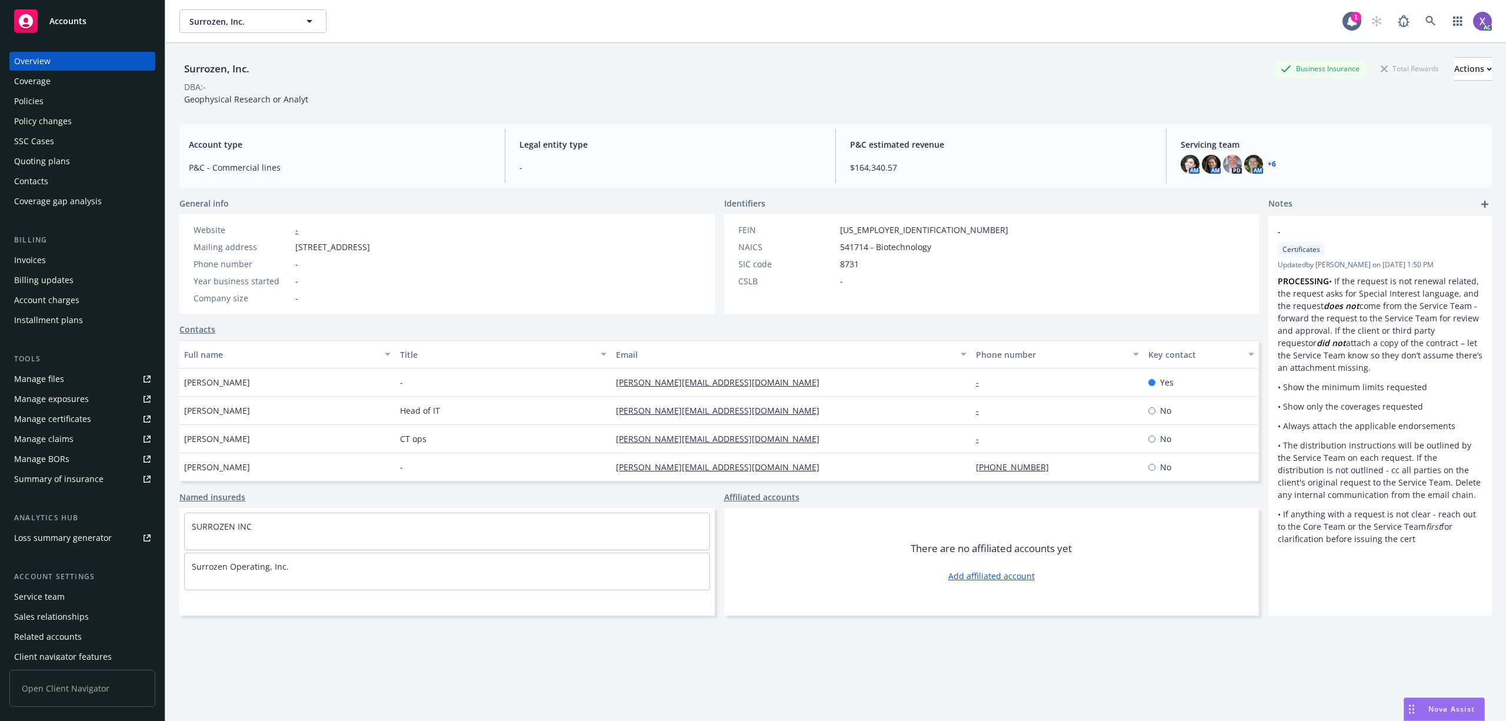
click at [42, 100] on div "Policies" at bounding box center [28, 101] width 29 height 19
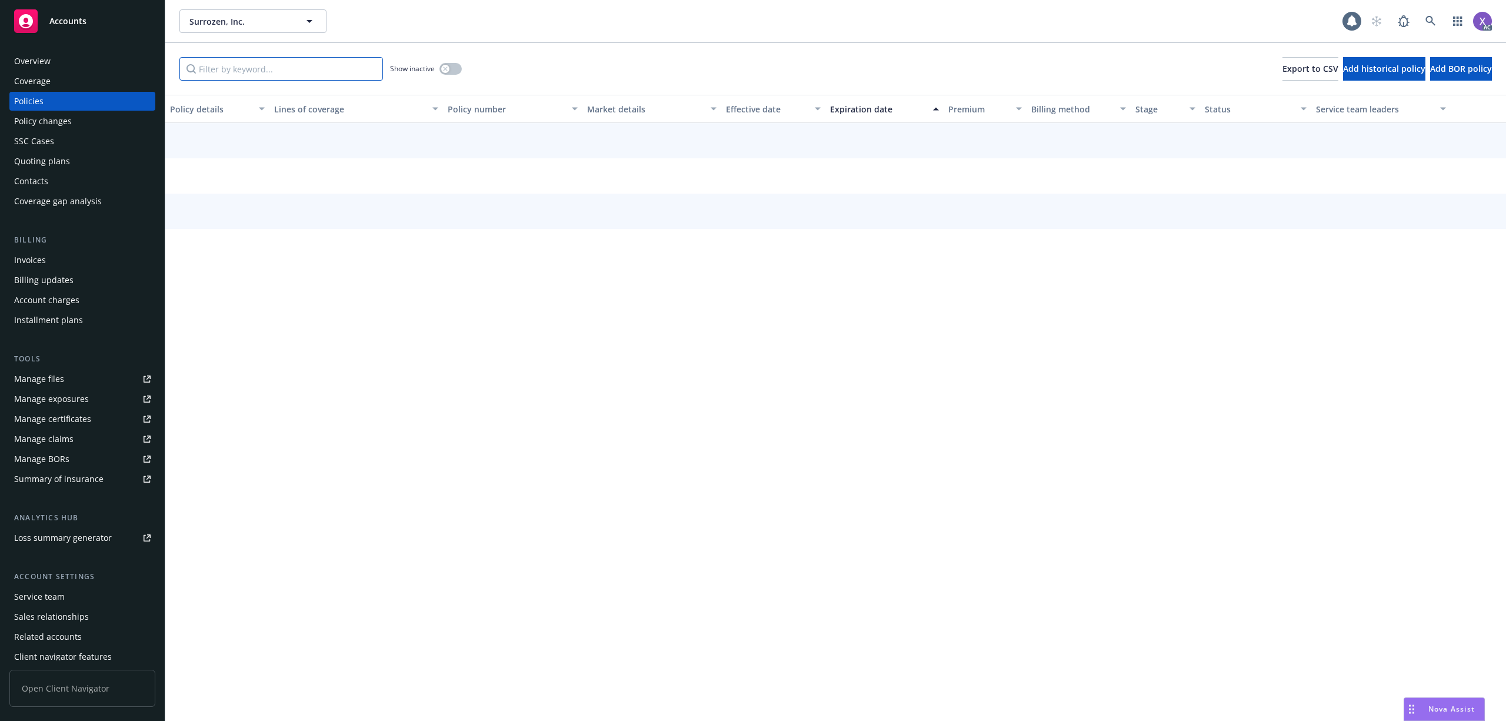
click at [245, 64] on input "Filter by keyword..." at bounding box center [281, 69] width 204 height 24
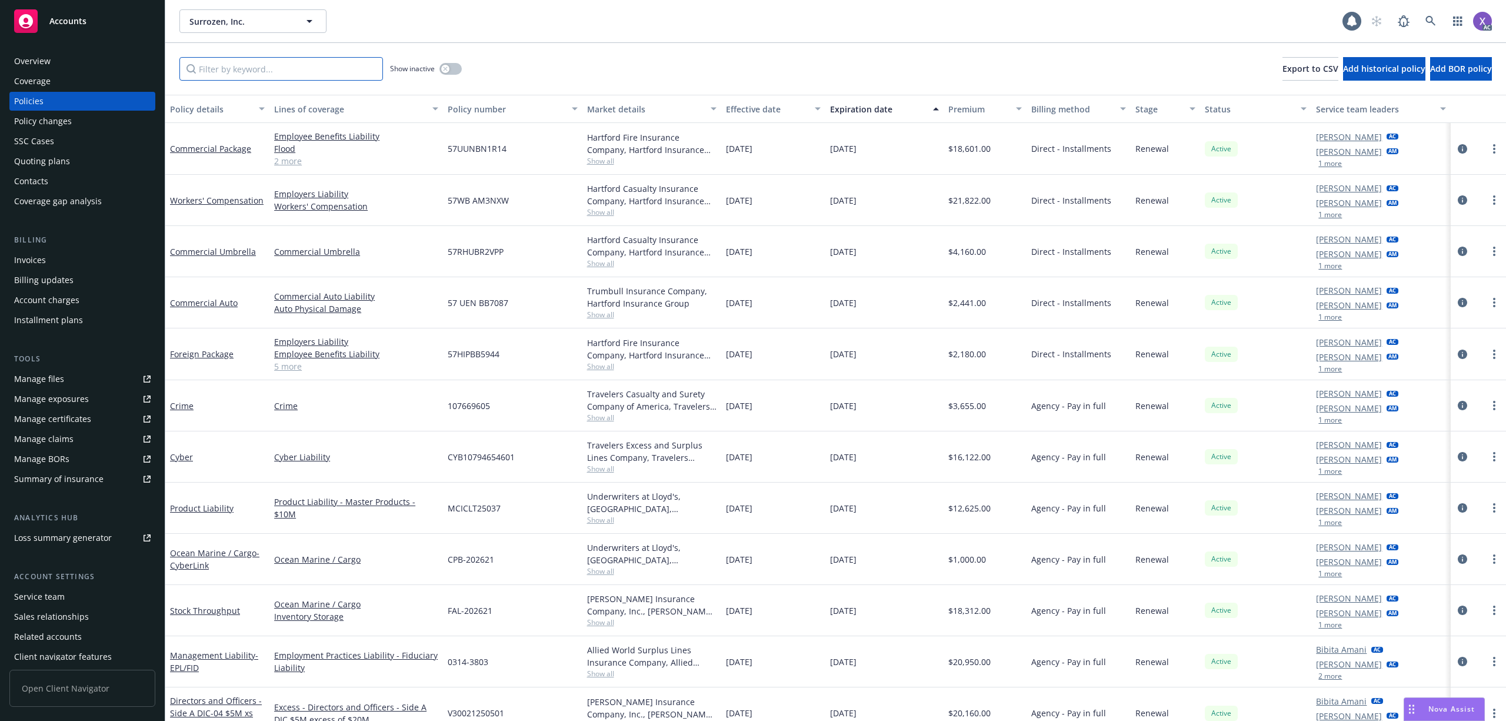
paste input "107669605"
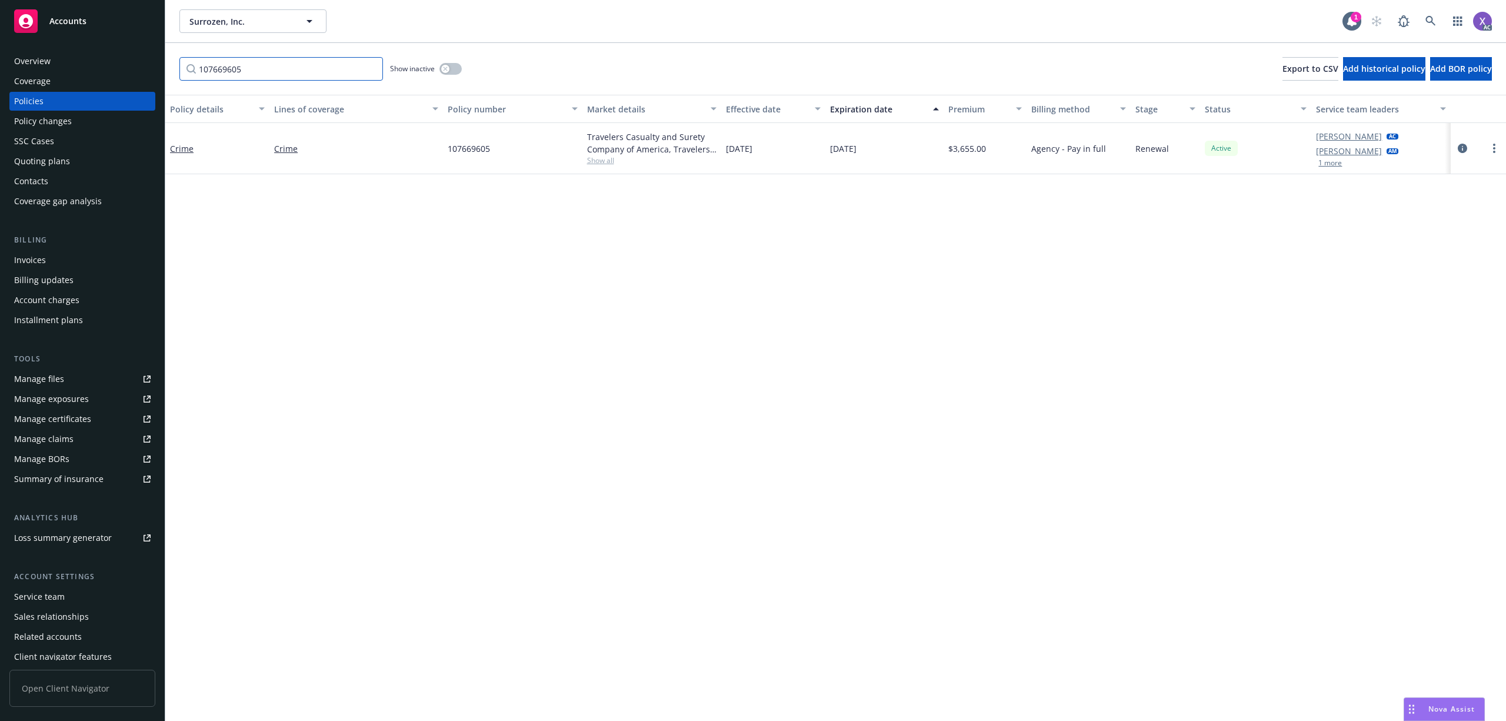
type input "107669605"
click at [1430, 22] on icon at bounding box center [1431, 21] width 10 height 10
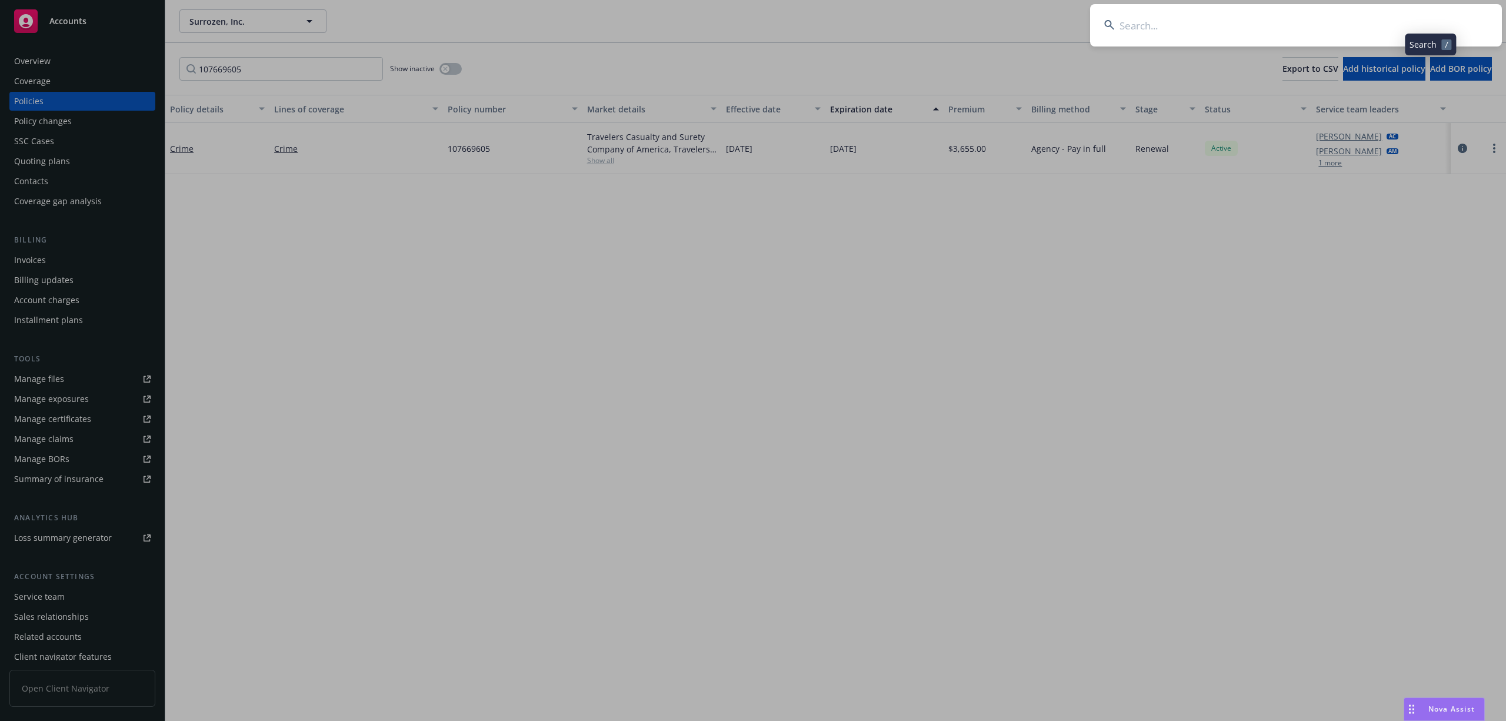
click at [1283, 22] on input at bounding box center [1296, 25] width 412 height 42
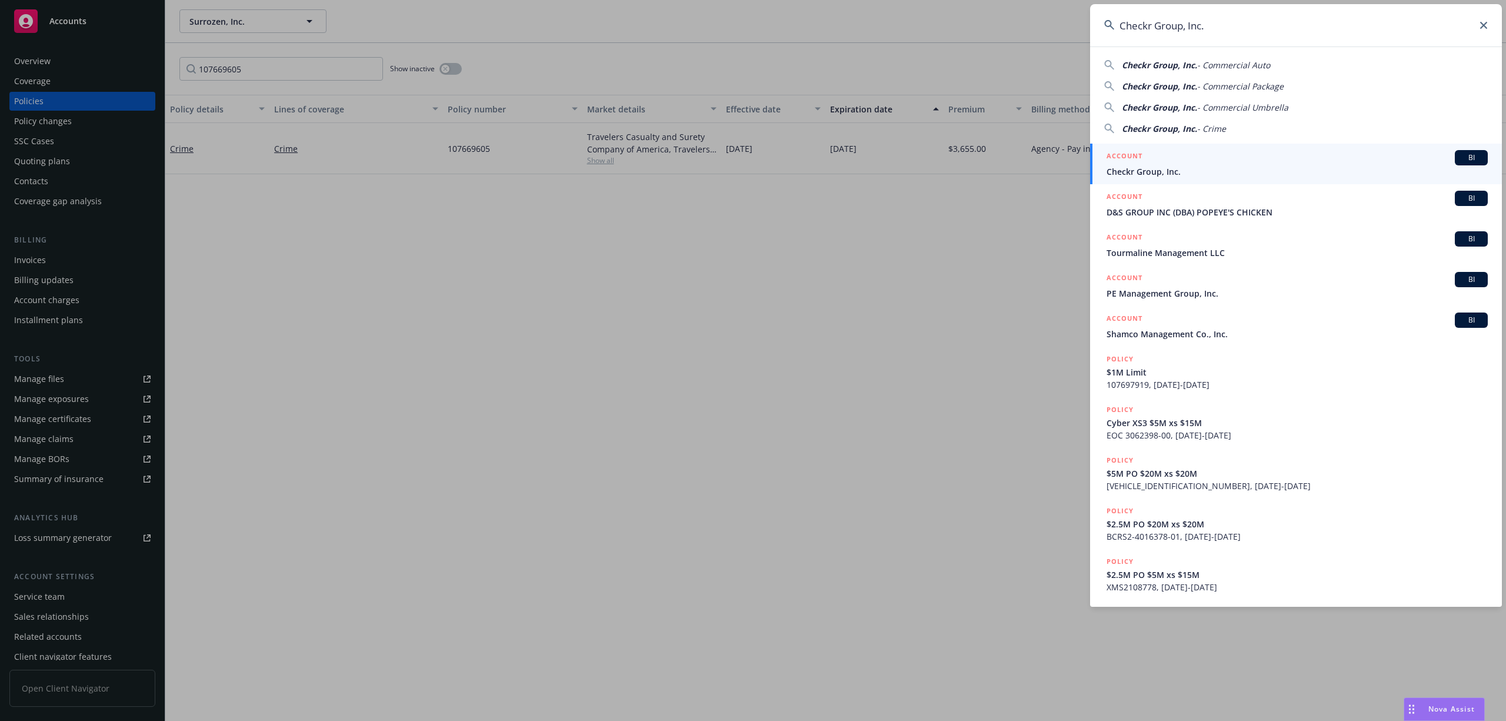
type input "Checkr Group, Inc."
click at [1163, 173] on span "Checkr Group, Inc." at bounding box center [1297, 171] width 381 height 12
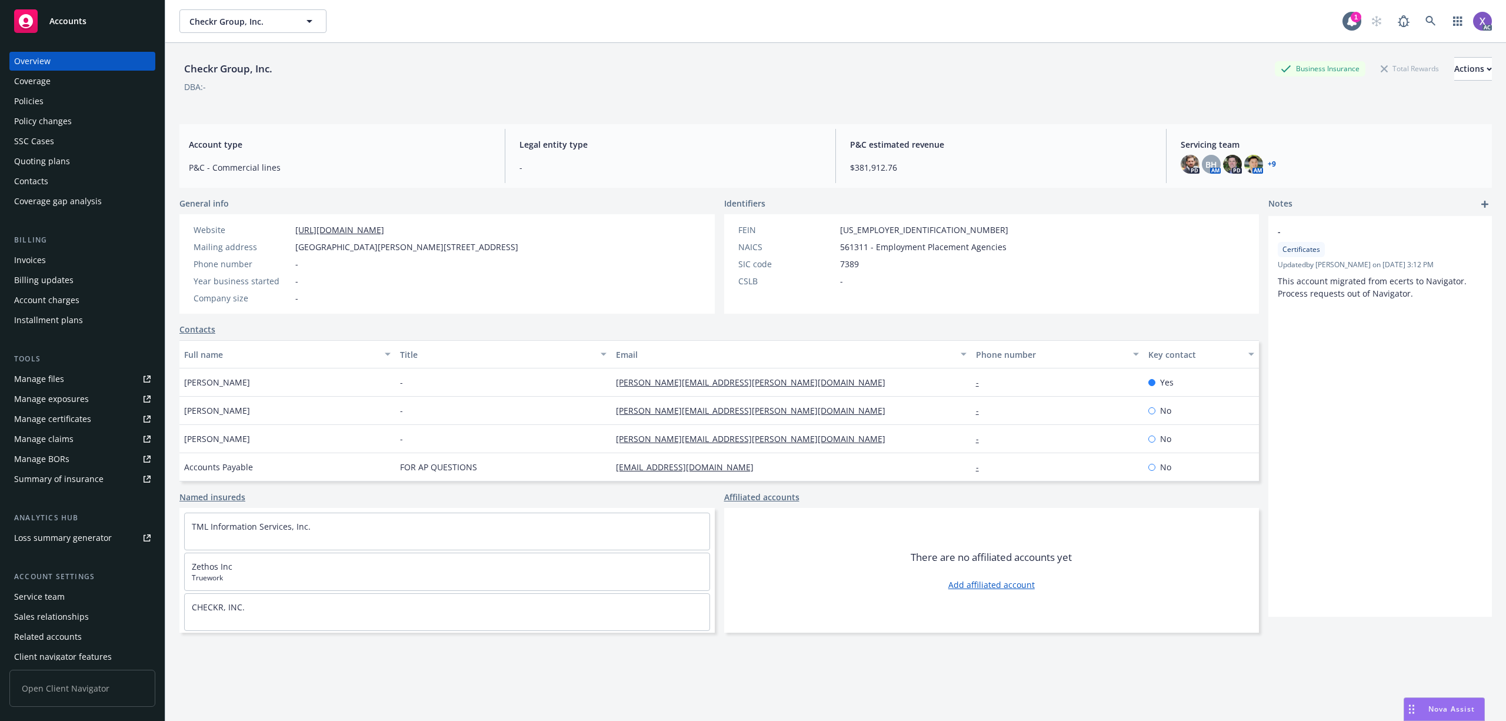
click at [27, 104] on div "Policies" at bounding box center [28, 101] width 29 height 19
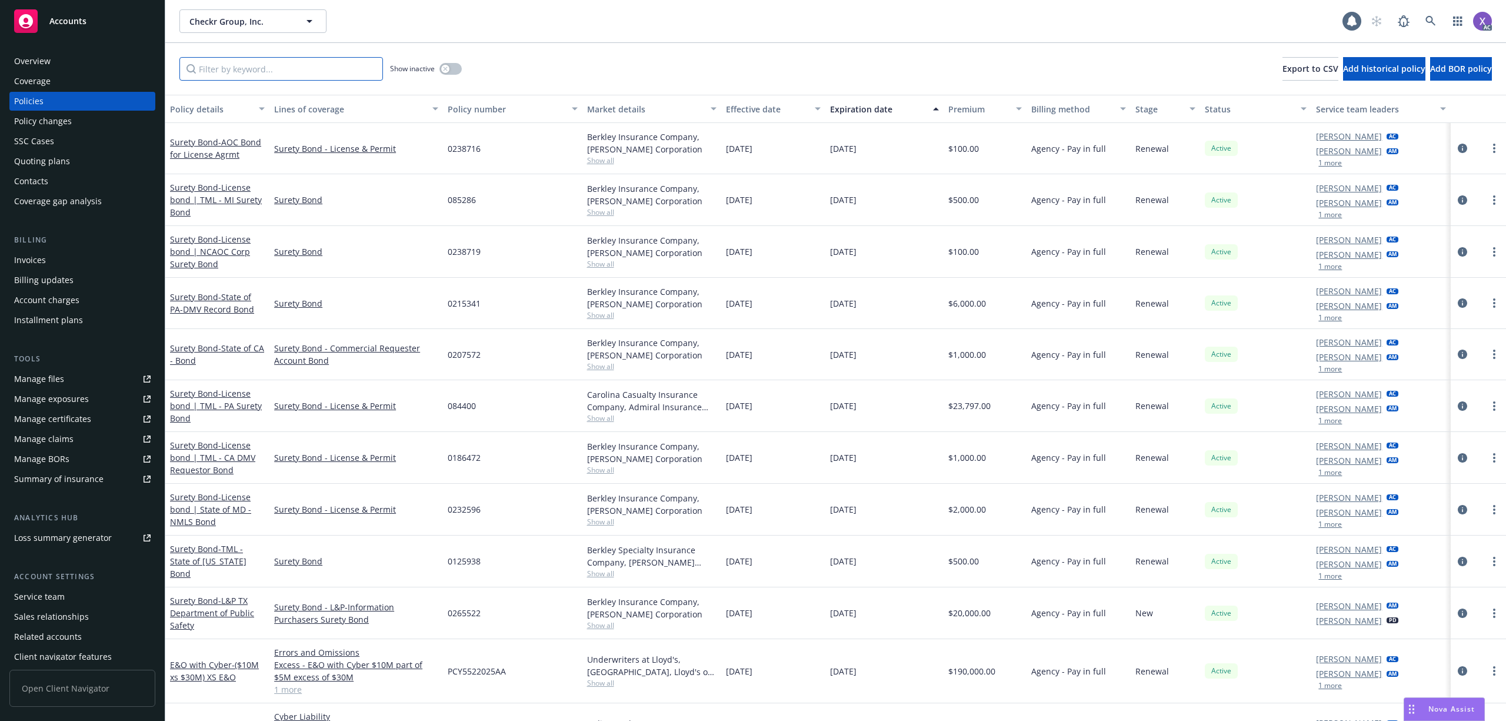
click at [232, 74] on input "Filter by keyword..." at bounding box center [281, 69] width 204 height 24
paste input "107697919"
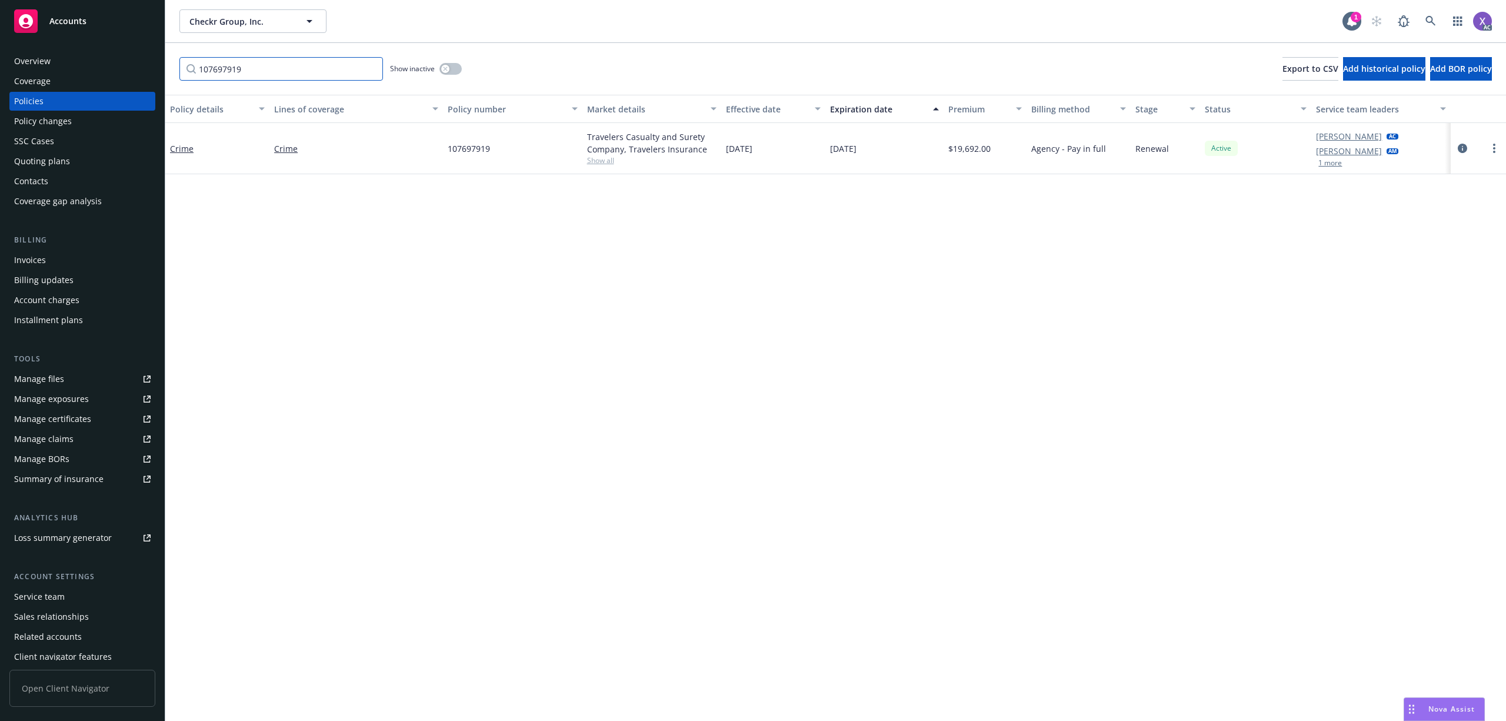
type input "107697919"
click at [1433, 20] on icon at bounding box center [1431, 21] width 11 height 11
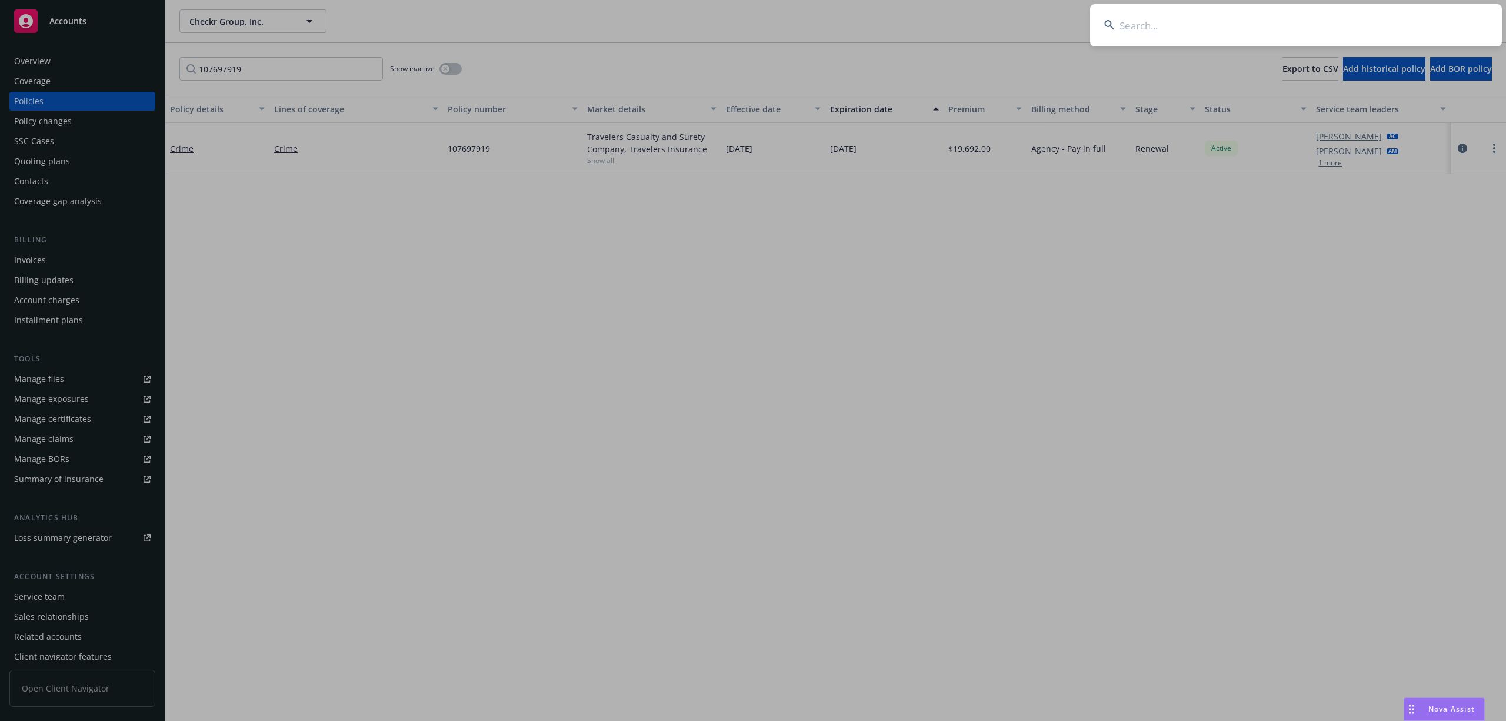
type input "Horizon 3 AI, Inc."
click at [1262, 28] on input "Horizon 3 AI, Inc." at bounding box center [1296, 25] width 412 height 42
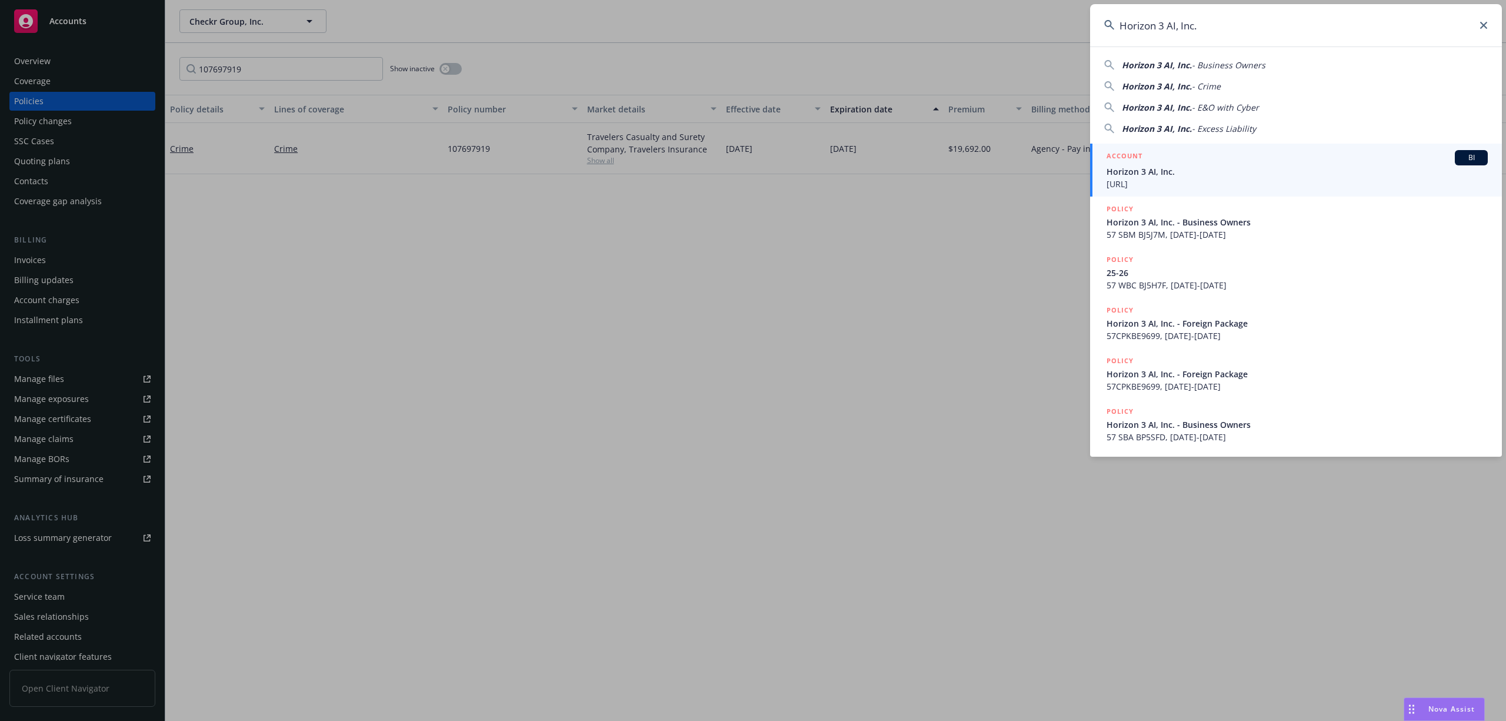
click at [1152, 168] on span "Horizon 3 AI, Inc." at bounding box center [1297, 171] width 381 height 12
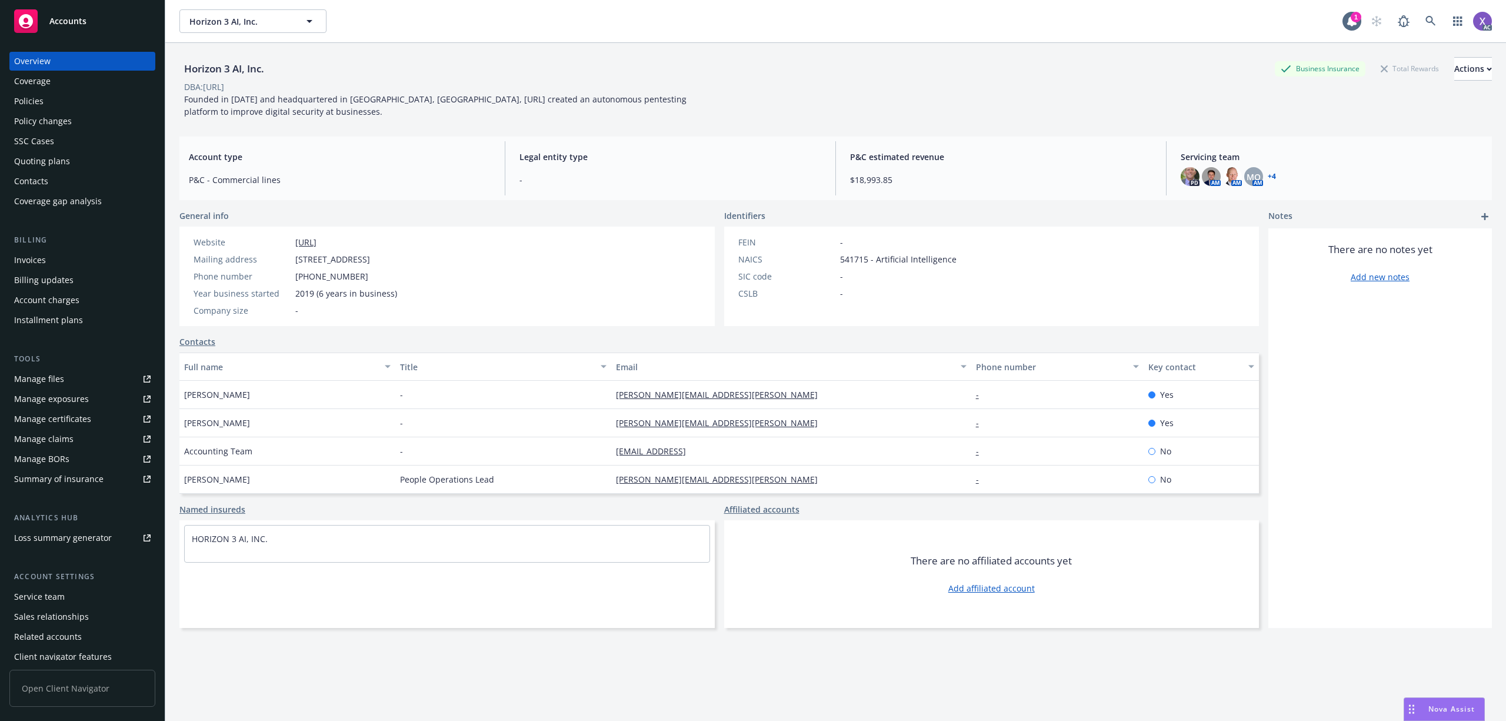
click at [40, 104] on div "Policies" at bounding box center [28, 101] width 29 height 19
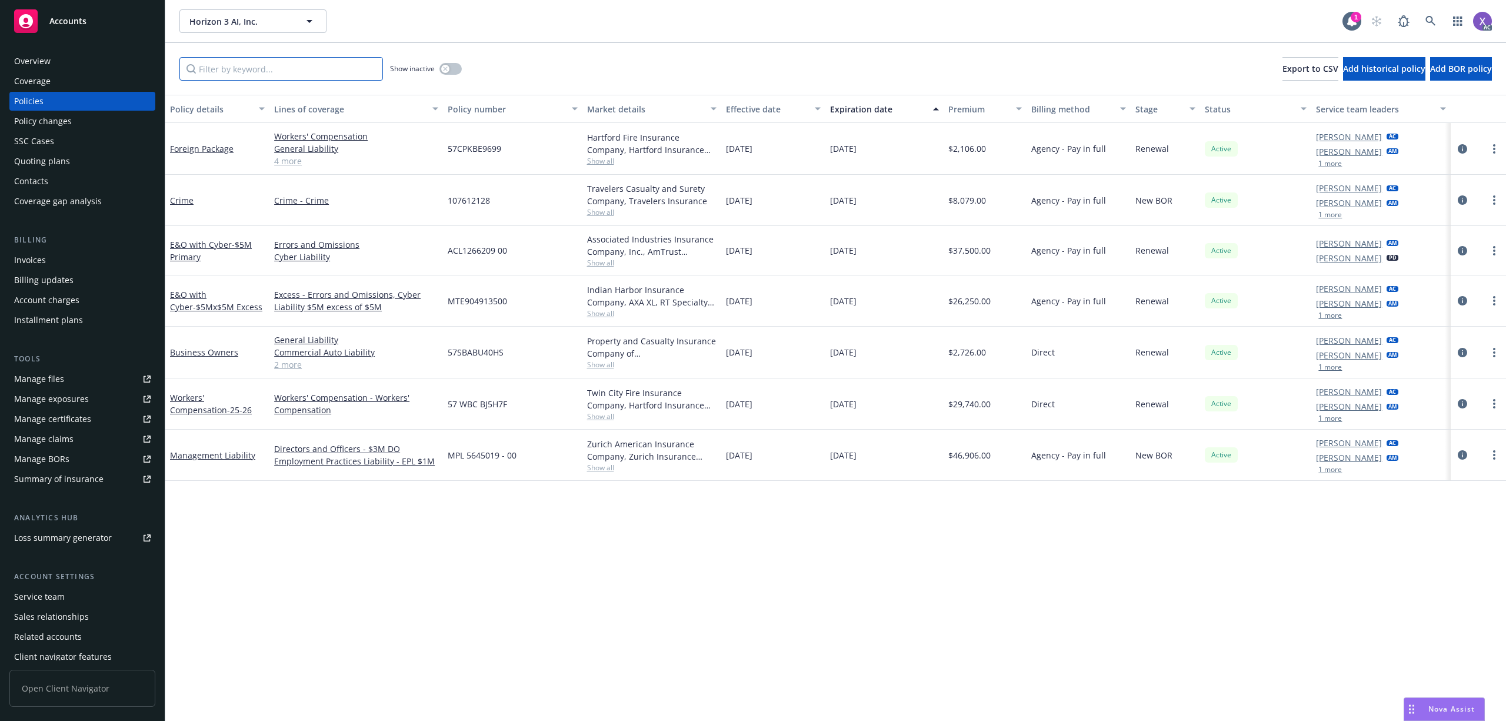
click at [235, 61] on input "Filter by keyword..." at bounding box center [281, 69] width 204 height 24
paste input "107612128"
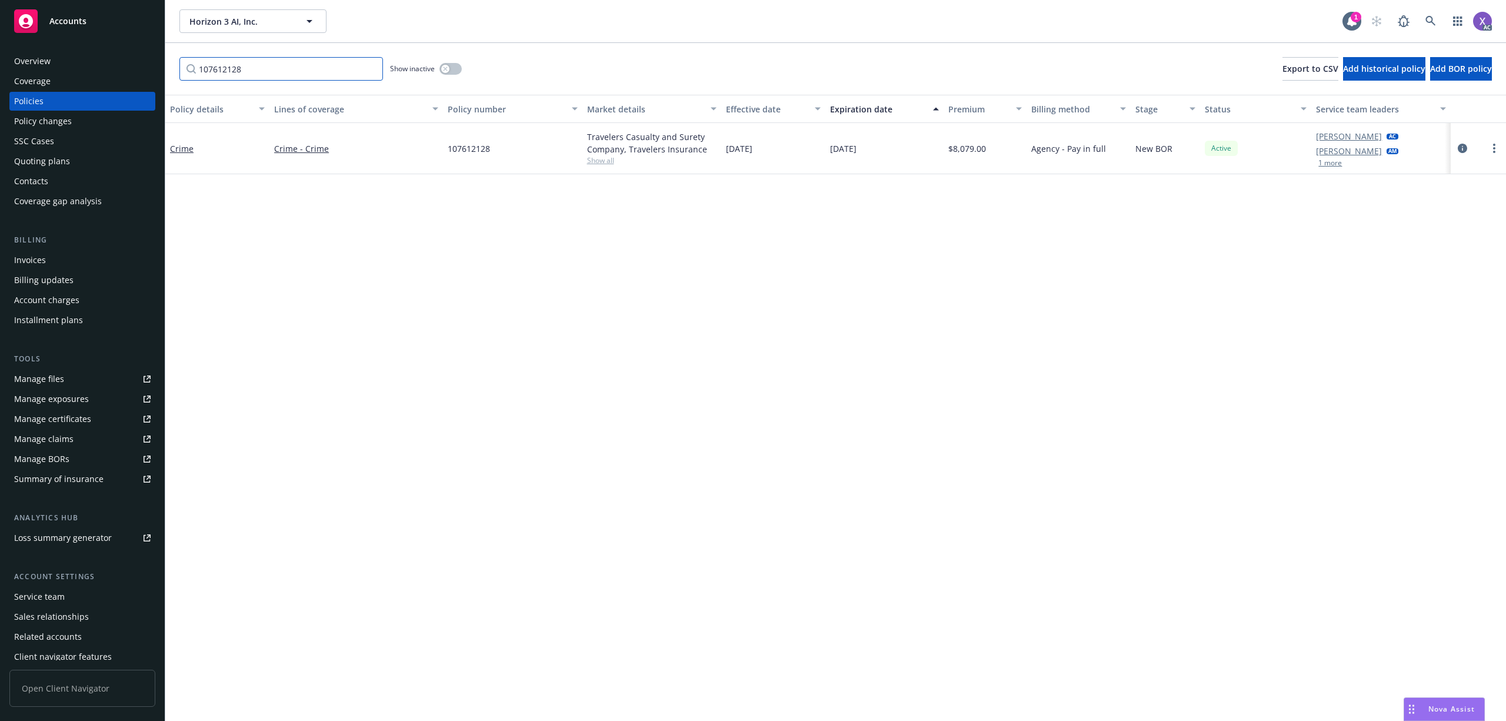
type input "107612128"
click at [1430, 24] on icon at bounding box center [1431, 21] width 11 height 11
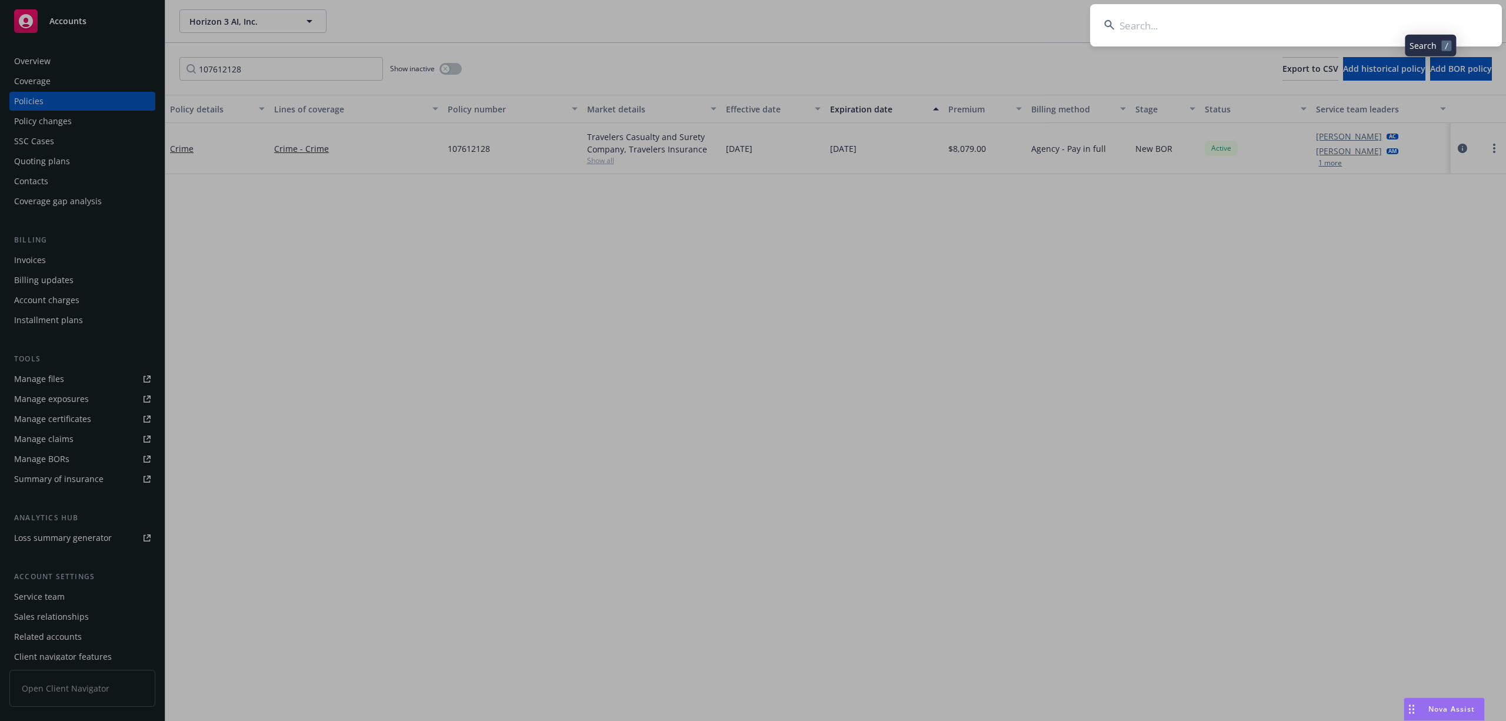
drag, startPoint x: 1430, startPoint y: 24, endPoint x: 1236, endPoint y: 26, distance: 193.6
click at [1236, 26] on input at bounding box center [1296, 25] width 412 height 42
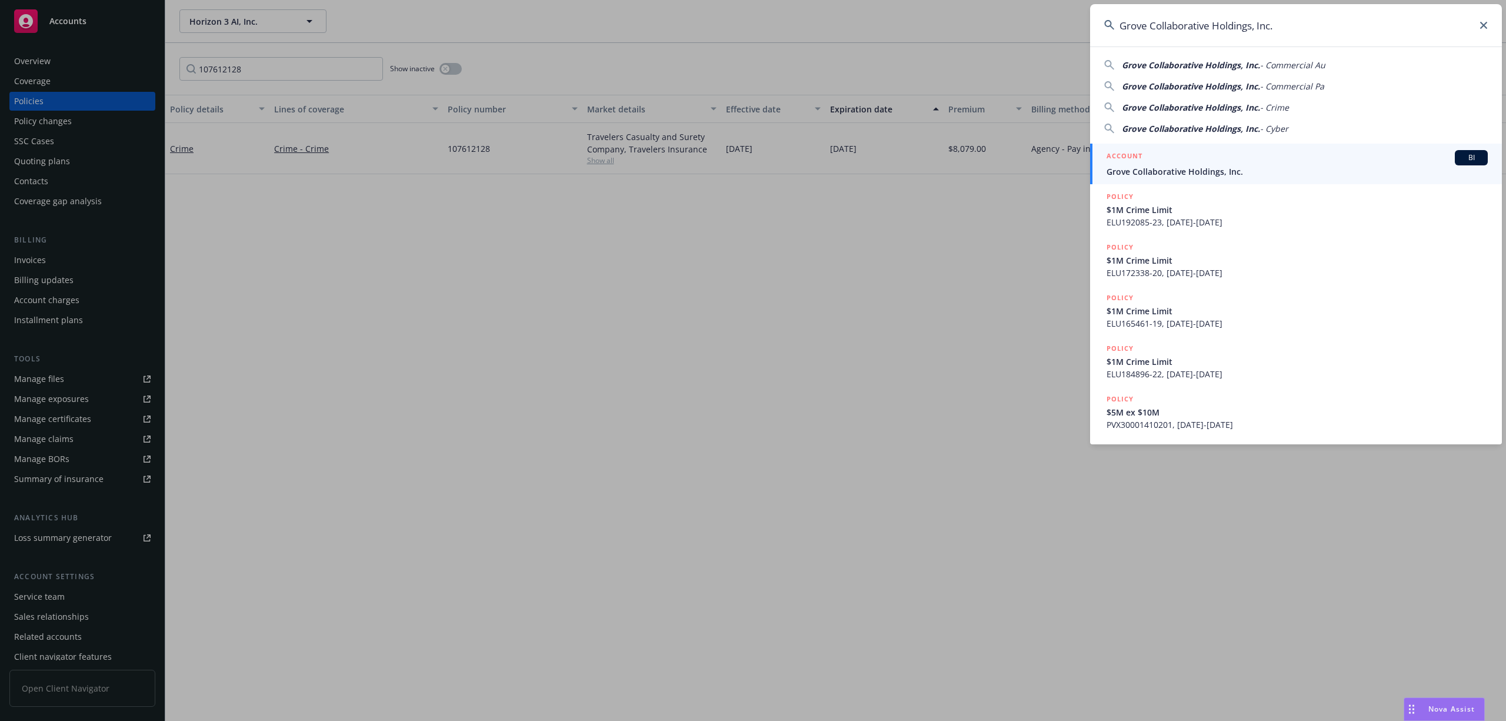
type input "Grove Collaborative Holdings, Inc."
click at [1180, 158] on div "ACCOUNT BI" at bounding box center [1297, 157] width 381 height 15
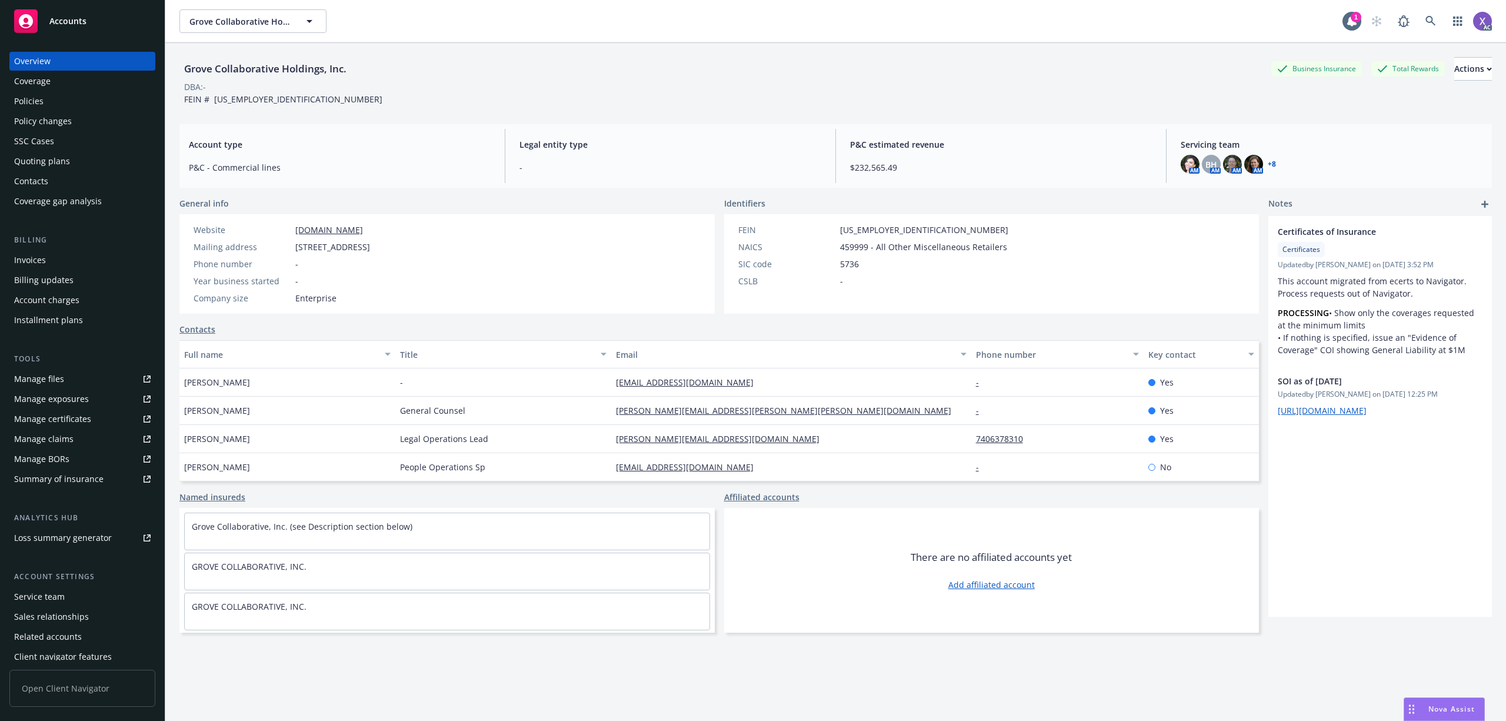
drag, startPoint x: 28, startPoint y: 260, endPoint x: 39, endPoint y: 246, distance: 17.6
click at [28, 260] on div "Invoices" at bounding box center [30, 260] width 32 height 19
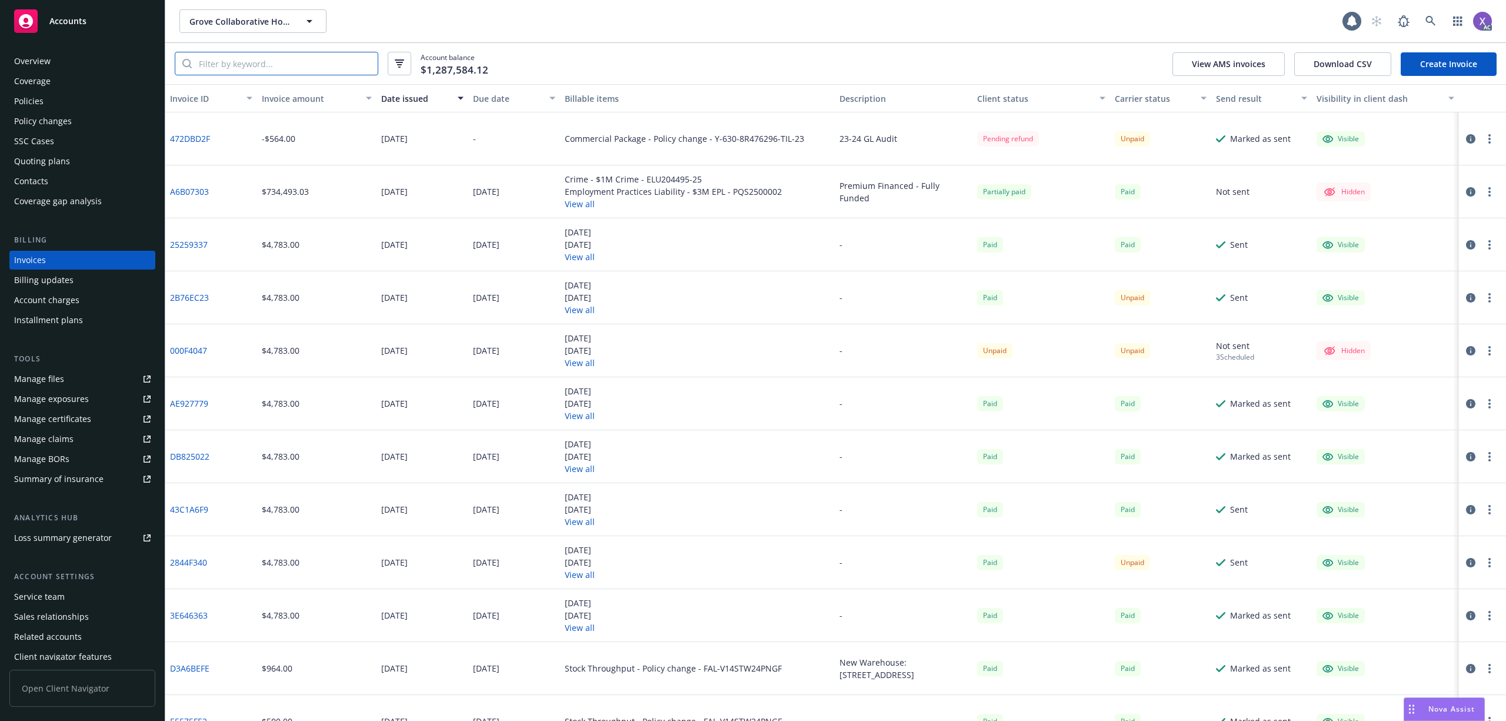
click at [247, 71] on input "search" at bounding box center [285, 63] width 186 height 22
paste input "2B76EC23"
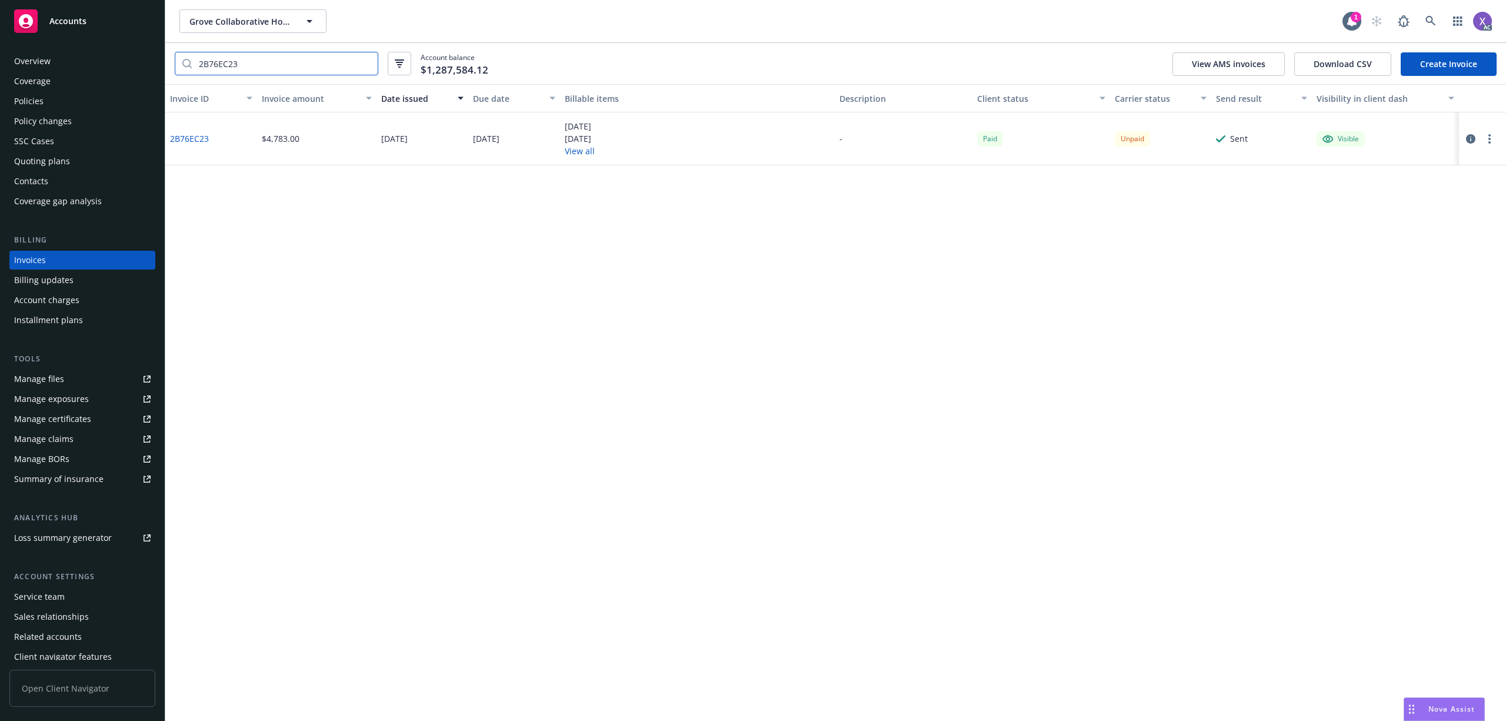
type input "2B76EC23"
click at [186, 132] on div "2B76EC23" at bounding box center [211, 138] width 92 height 53
click at [185, 138] on link "2B76EC23" at bounding box center [189, 138] width 39 height 12
click at [36, 93] on div "Policies" at bounding box center [28, 101] width 29 height 19
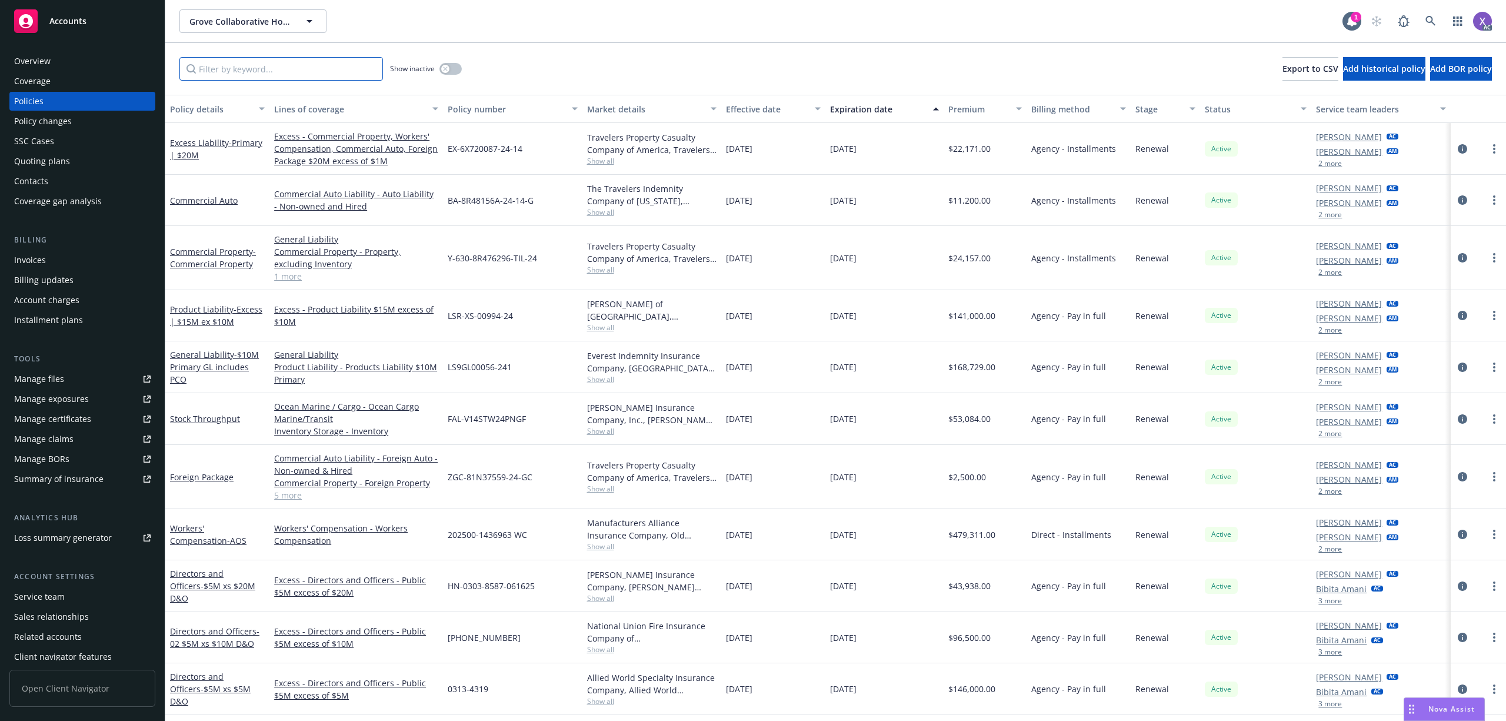
click at [258, 74] on input "Filter by keyword..." at bounding box center [281, 69] width 204 height 24
paste input "EX-6X720087-24-14"
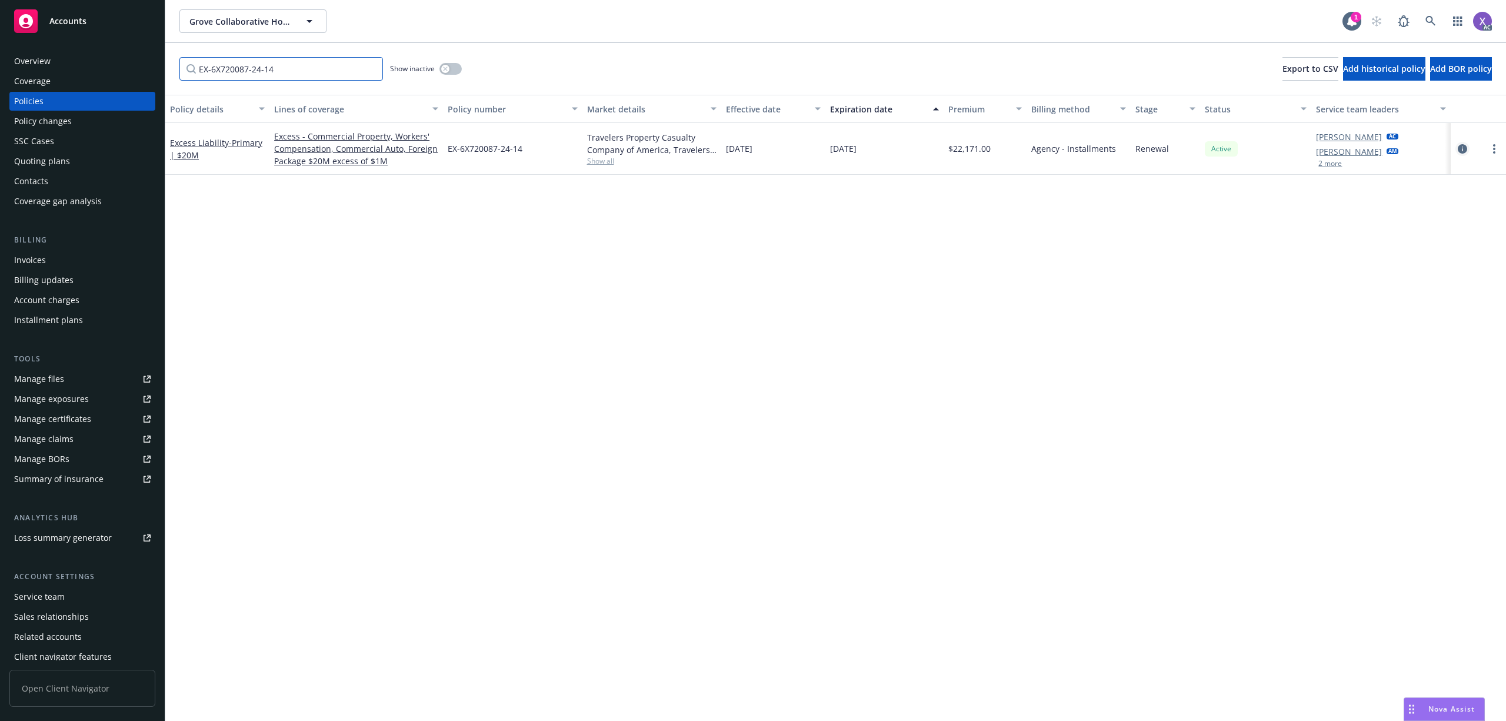
type input "EX-6X720087-24-14"
click at [1462, 149] on icon "circleInformation" at bounding box center [1462, 148] width 9 height 9
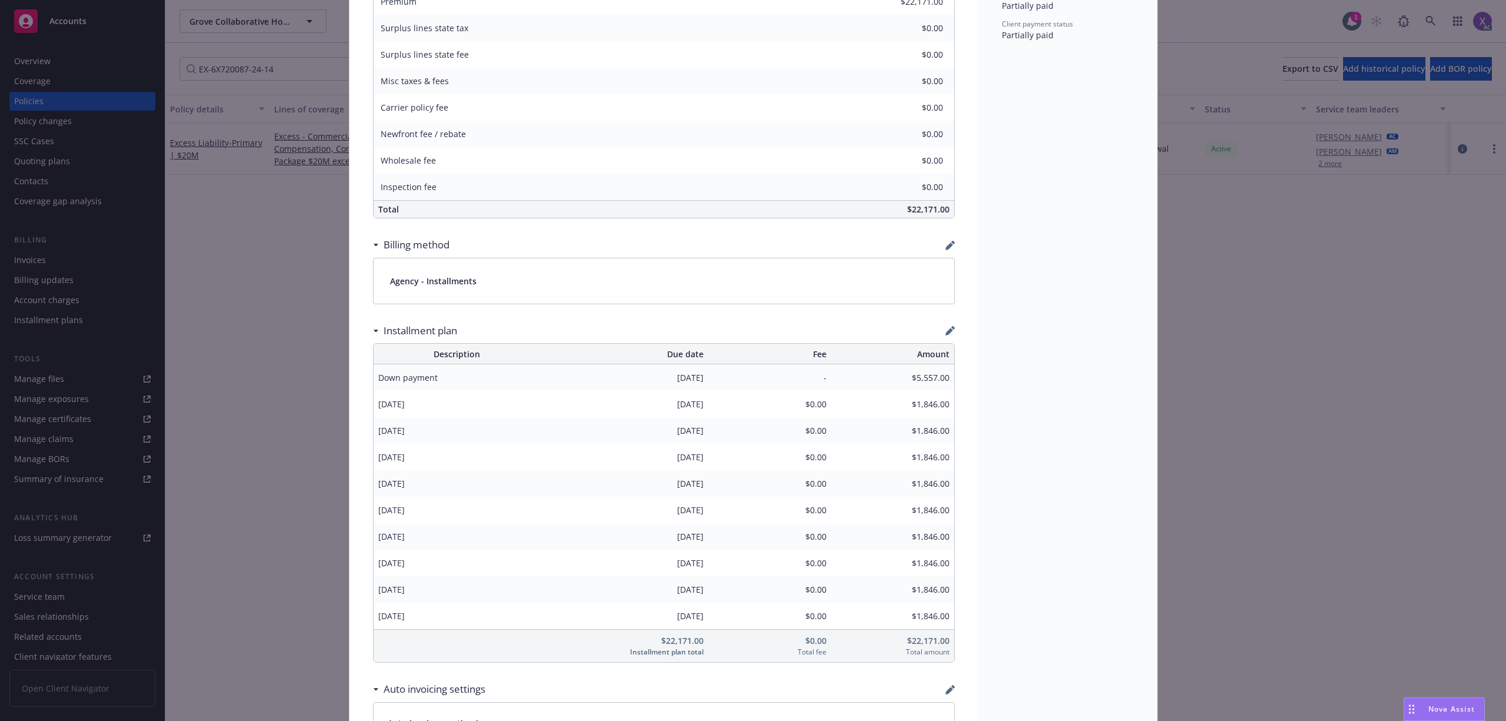
scroll to position [784, 0]
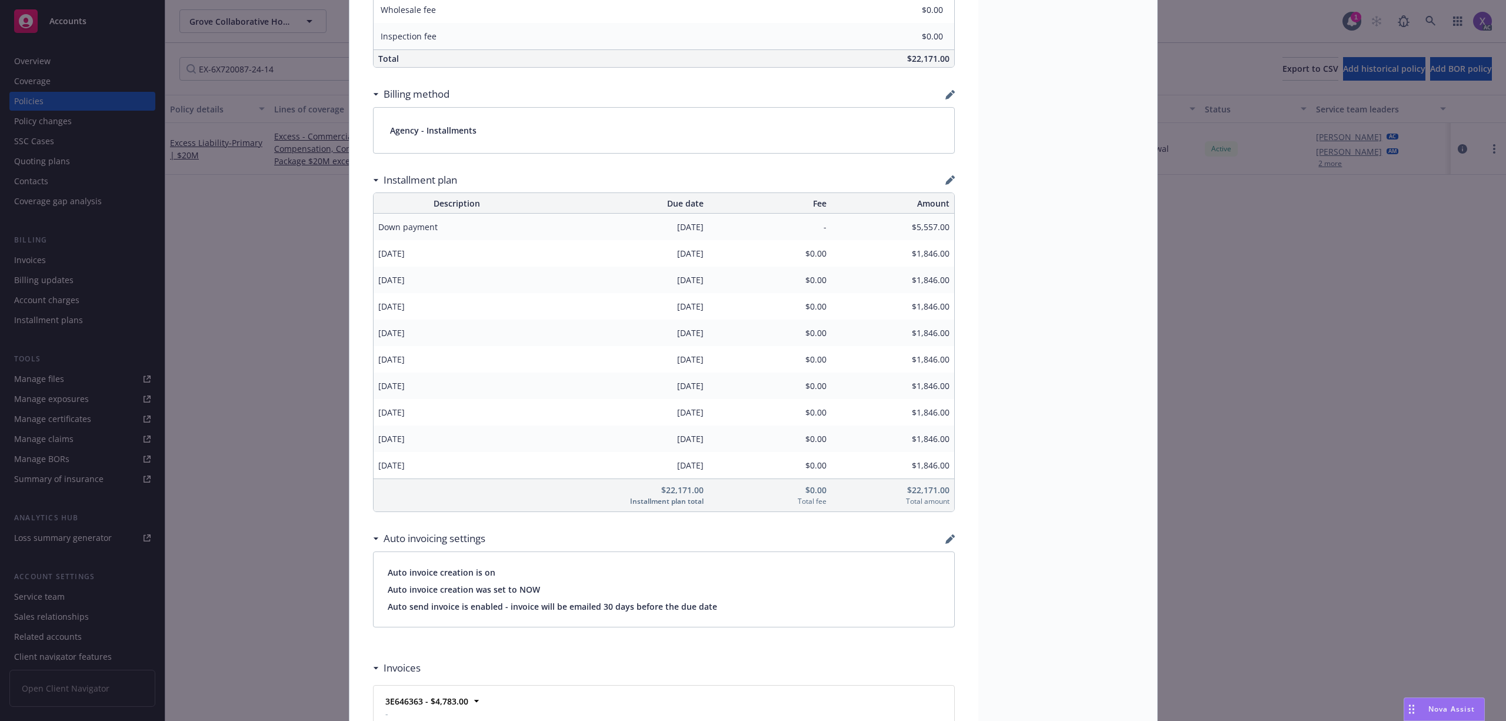
click at [422, 449] on div "August 2025" at bounding box center [458, 438] width 168 height 26
drag, startPoint x: 422, startPoint y: 442, endPoint x: 373, endPoint y: 446, distance: 49.0
click at [378, 445] on span "August 2025" at bounding box center [457, 438] width 158 height 12
copy span "August 2025"
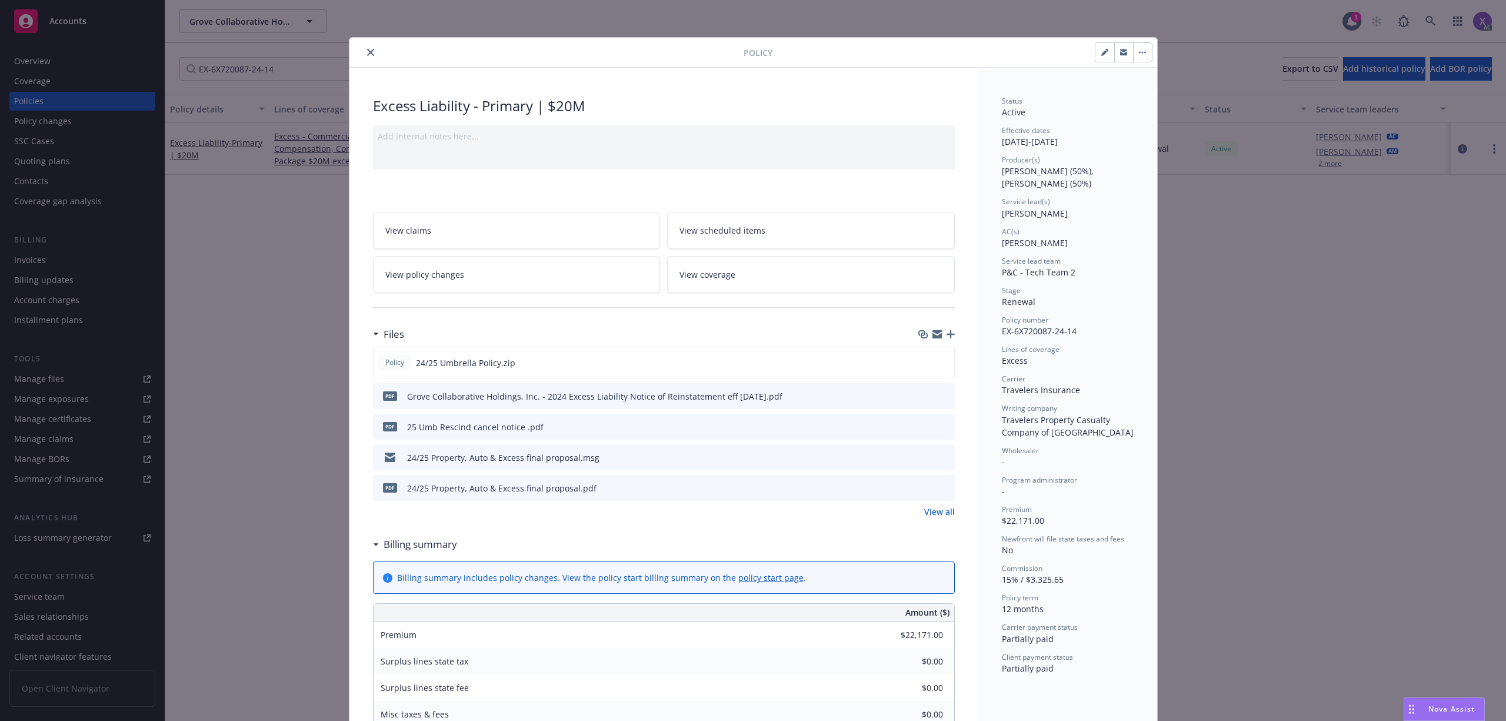
scroll to position [0, 0]
click at [367, 53] on icon "close" at bounding box center [370, 52] width 7 height 7
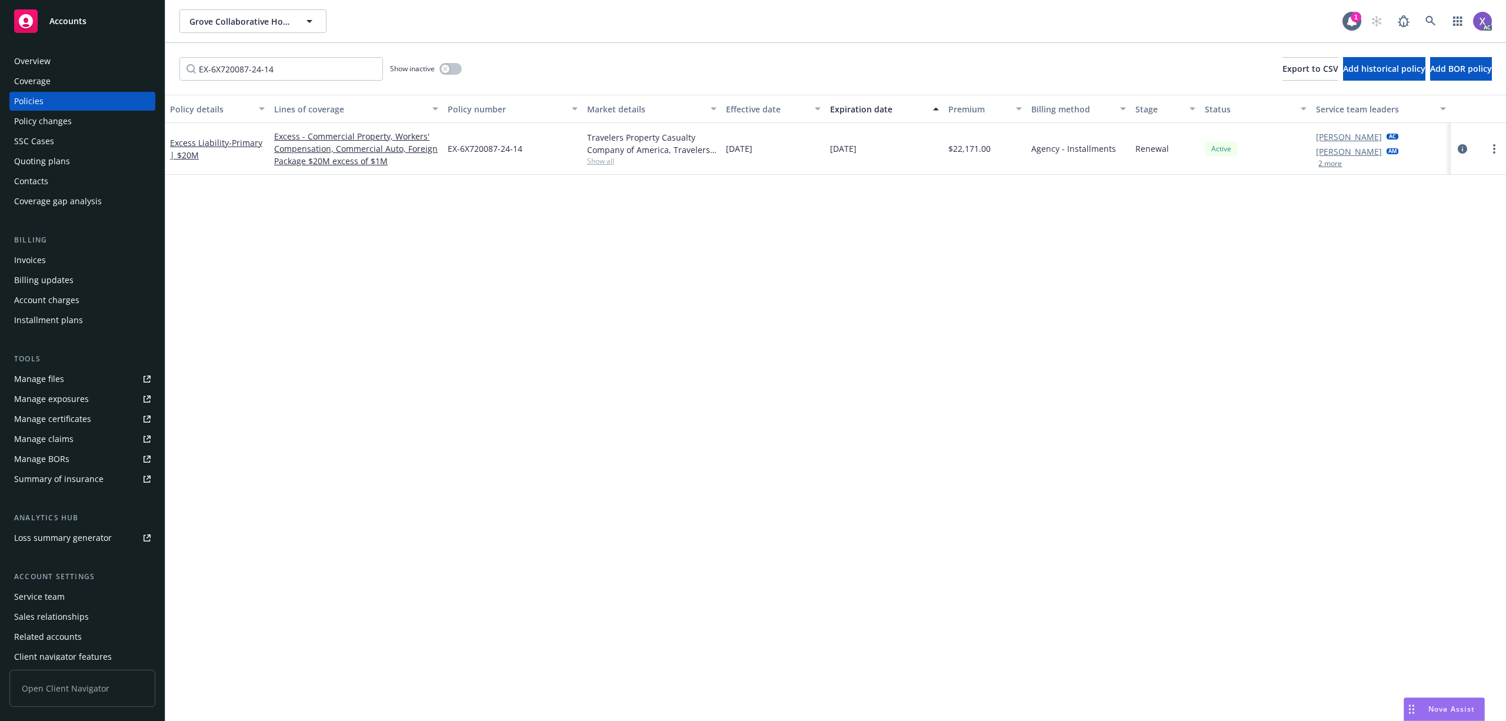
click at [45, 260] on div "Invoices" at bounding box center [30, 260] width 32 height 19
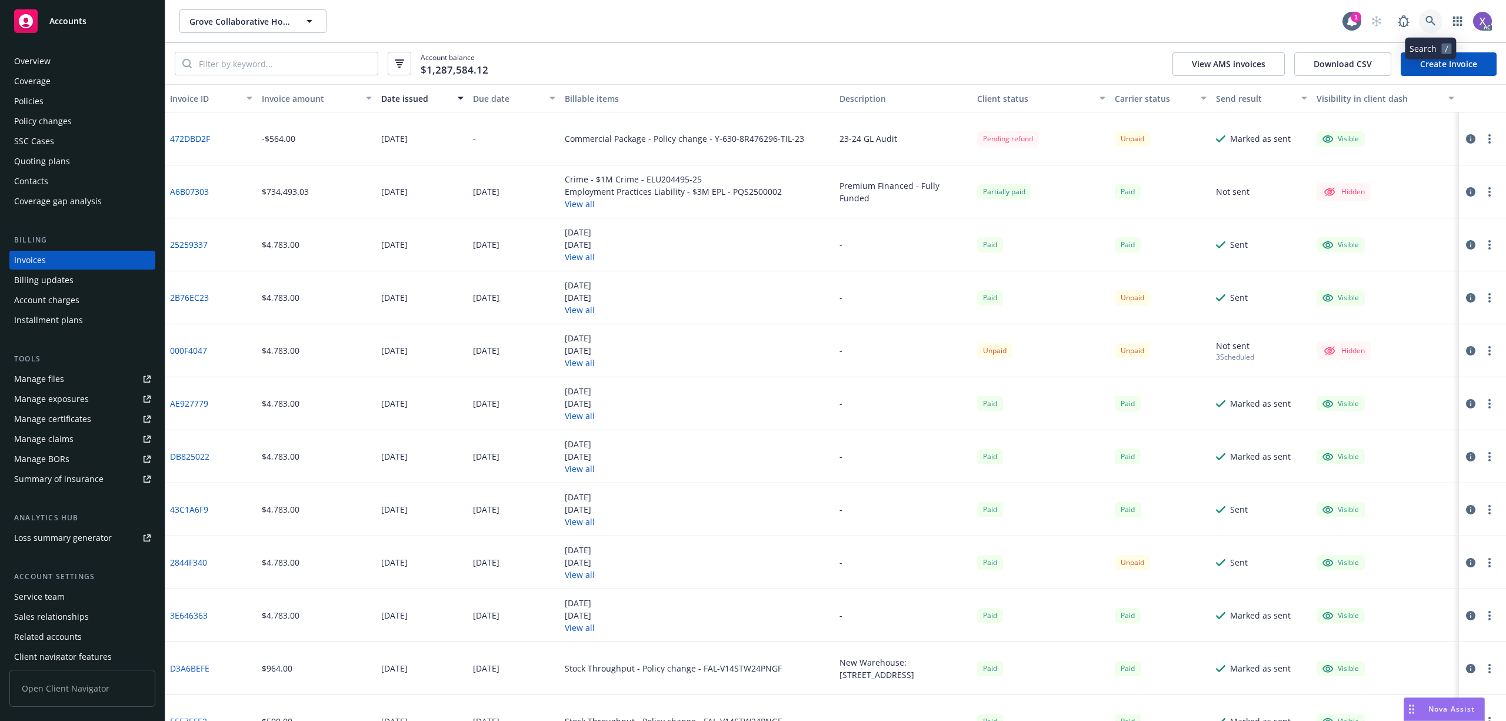
click at [1429, 21] on icon at bounding box center [1431, 21] width 11 height 11
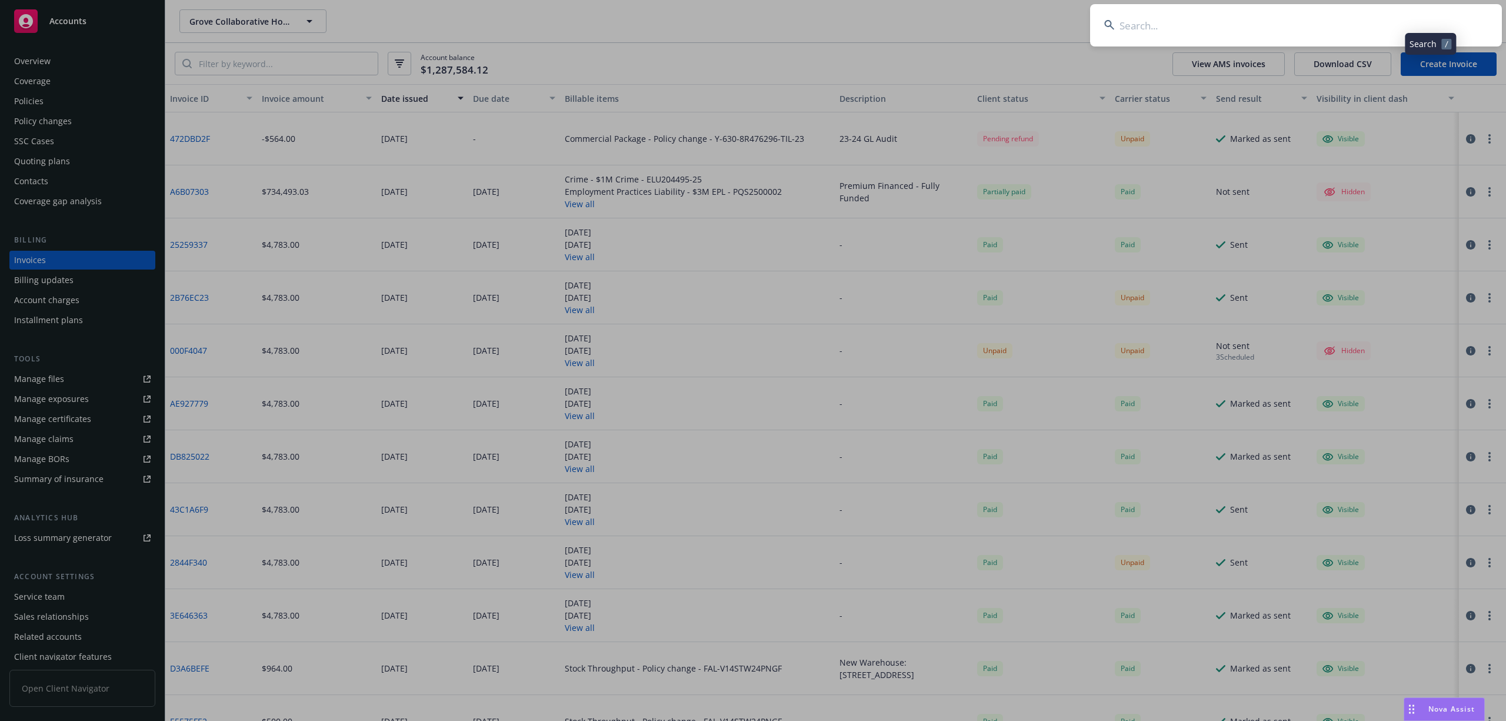
click at [1219, 45] on input at bounding box center [1296, 25] width 412 height 42
type input "Arine Inc"
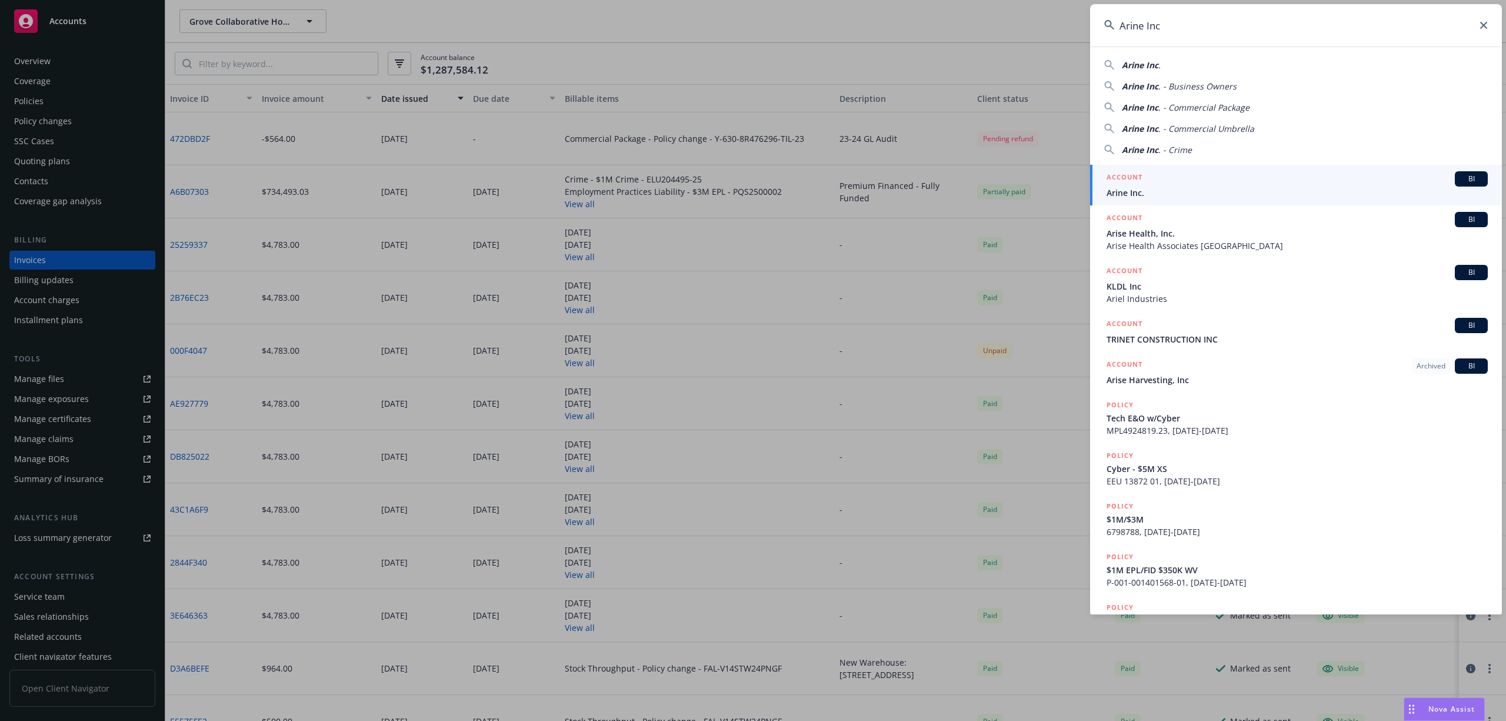
click at [1170, 196] on span "Arine Inc." at bounding box center [1297, 192] width 381 height 12
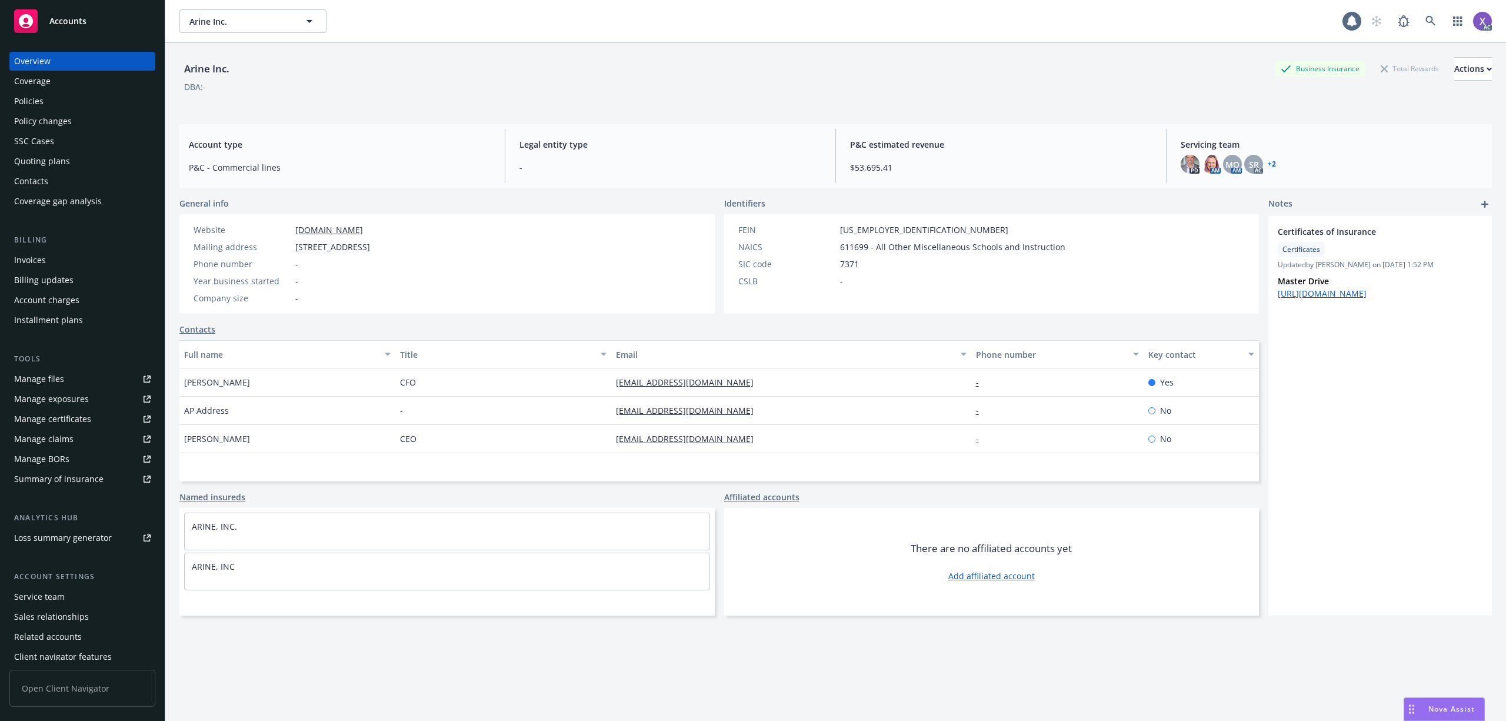
click at [41, 98] on div "Policies" at bounding box center [28, 101] width 29 height 19
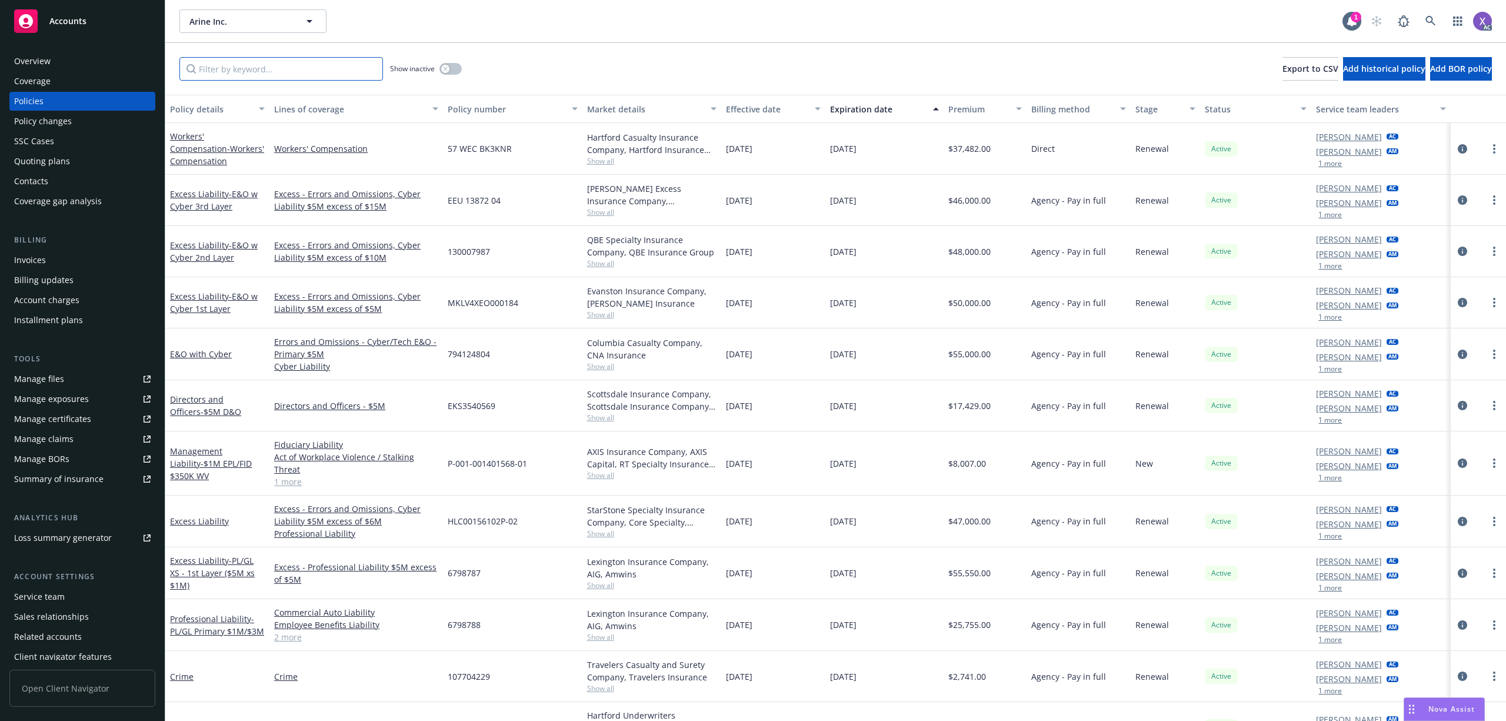
click at [328, 72] on input "Filter by keyword..." at bounding box center [281, 69] width 204 height 24
paste input "107704229"
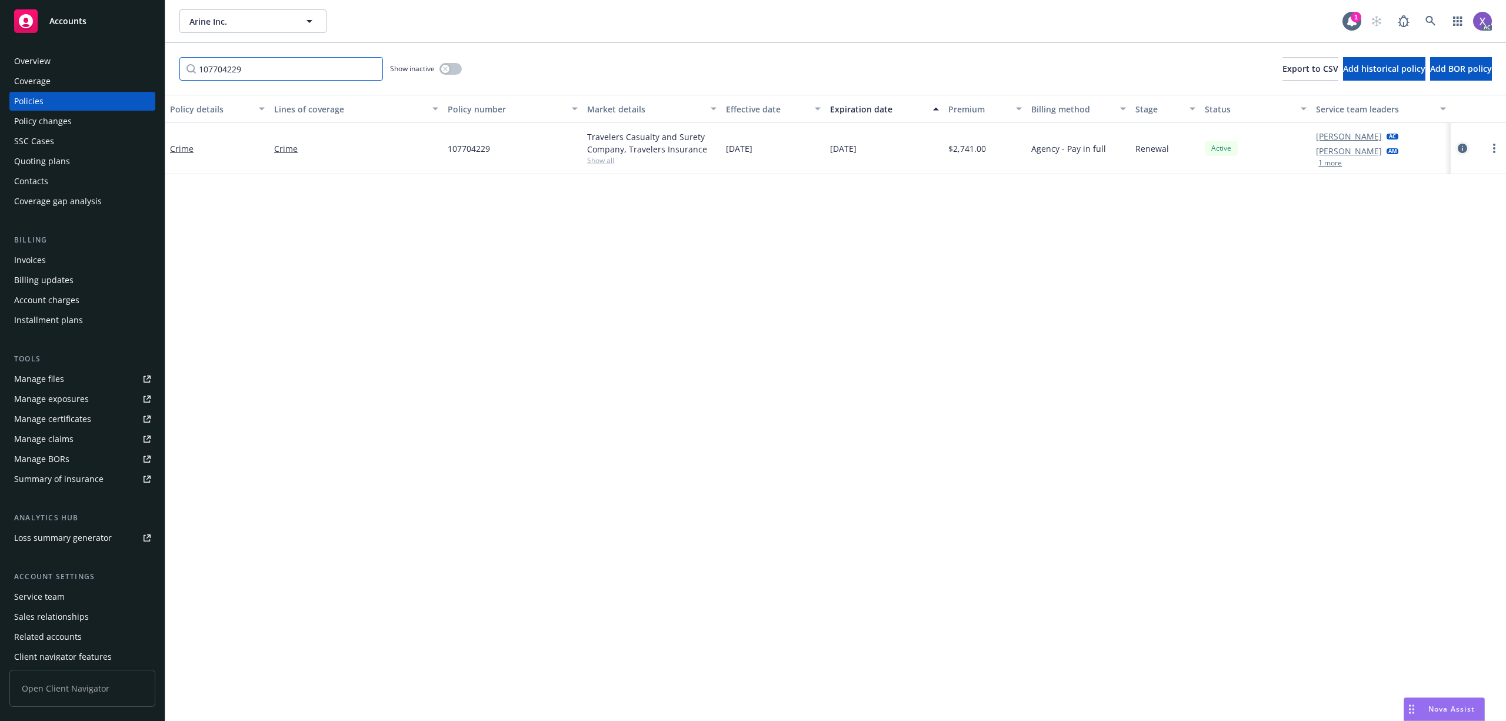
type input "107704229"
click at [1460, 148] on icon "circleInformation" at bounding box center [1462, 148] width 9 height 9
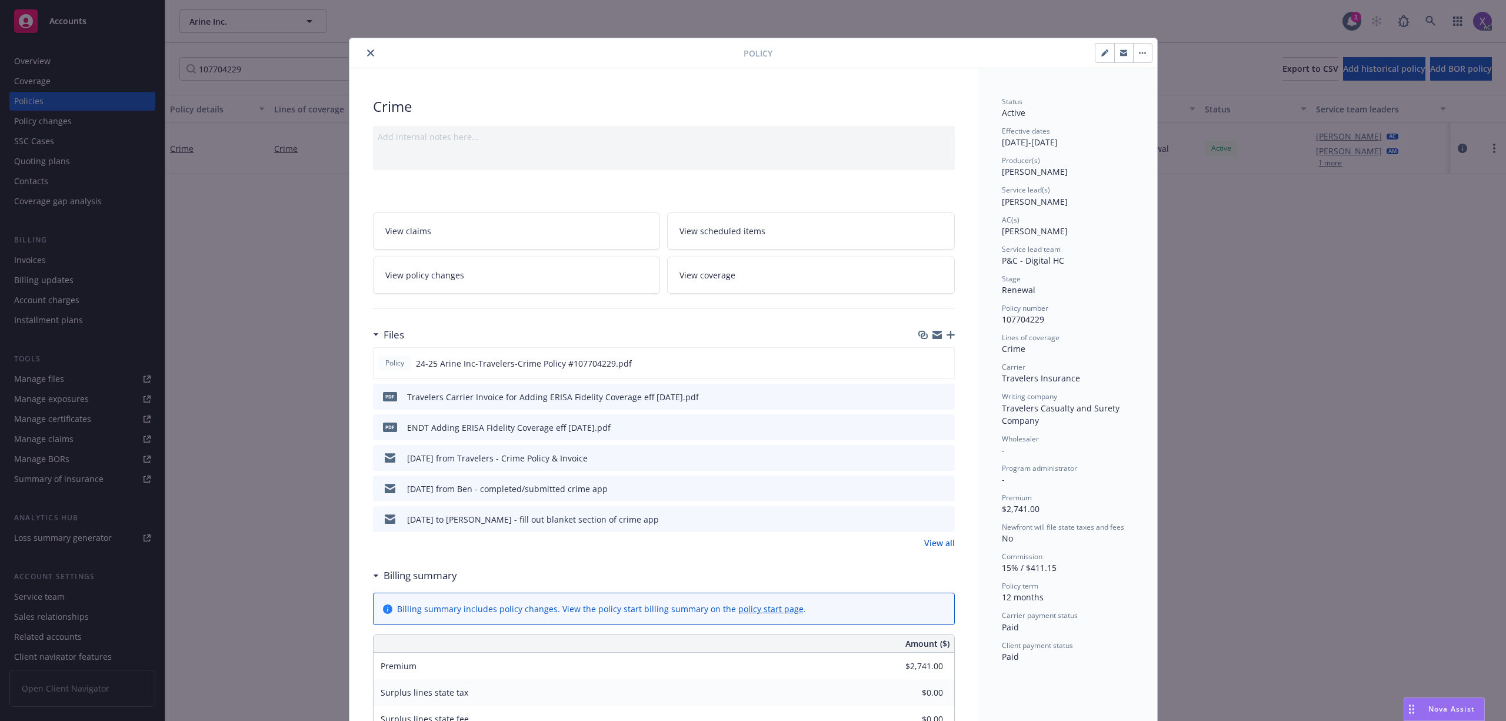
click at [932, 542] on link "View all" at bounding box center [939, 543] width 31 height 12
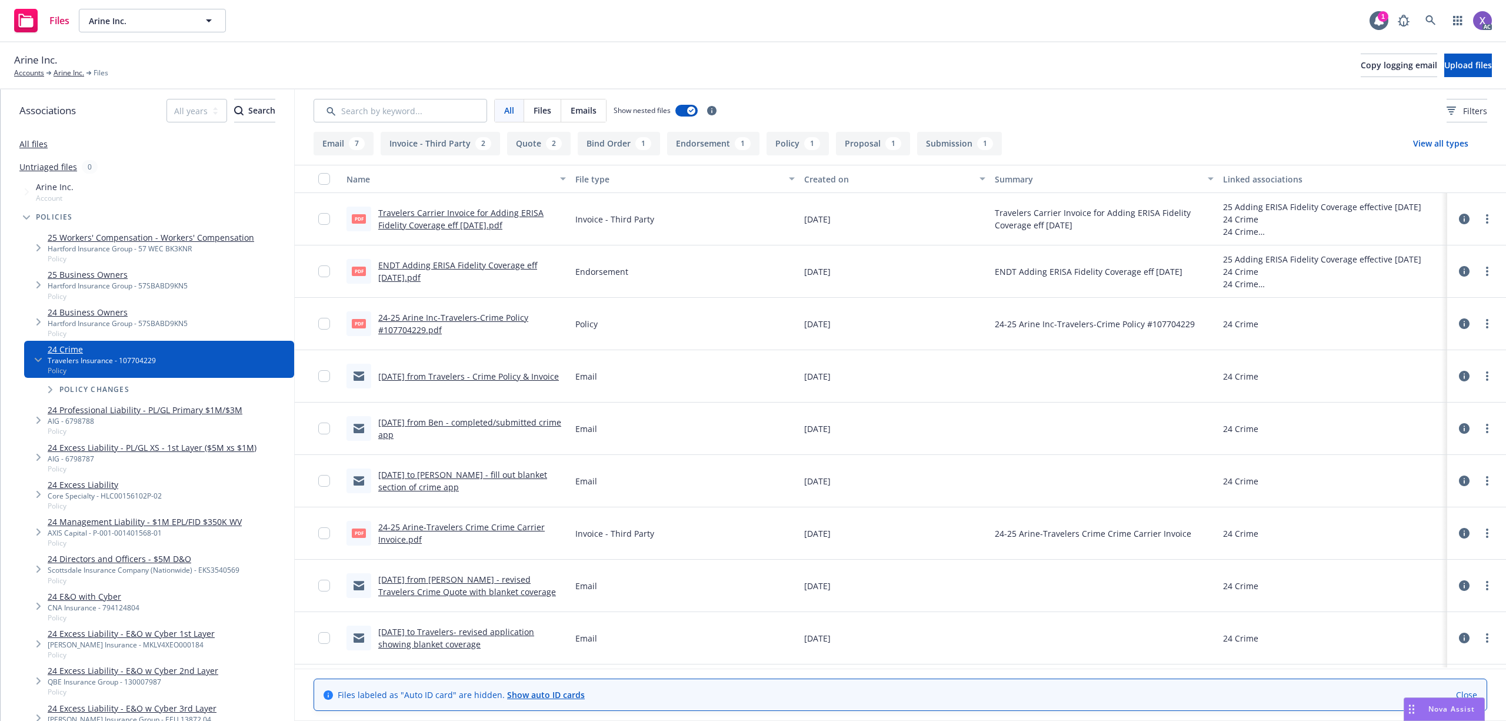
click at [500, 208] on link "Travelers Carrier Invoice for Adding ERISA Fidelity Coverage eff [DATE].pdf" at bounding box center [460, 219] width 165 height 24
click at [1020, 40] on div "Files Arine Inc. Arine Inc. 1 AC" at bounding box center [753, 21] width 1506 height 42
click at [485, 528] on link "24-25 Arine-Travelers Crime Crime Carrier Invoice.pdf" at bounding box center [461, 533] width 166 height 24
click at [507, 267] on link "ENDT Adding ERISA Fidelity Coverage eff [DATE].pdf" at bounding box center [457, 271] width 159 height 24
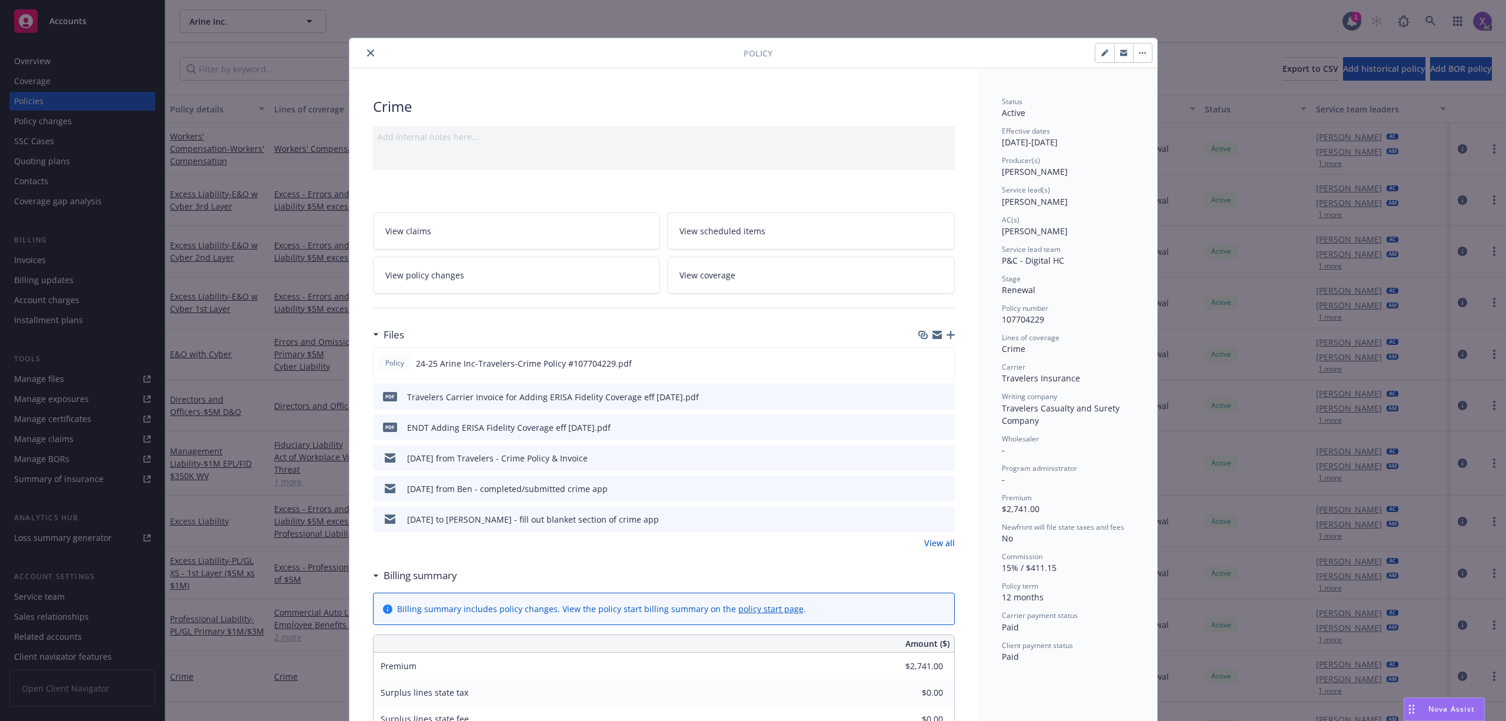
click at [368, 51] on button "close" at bounding box center [371, 53] width 14 height 14
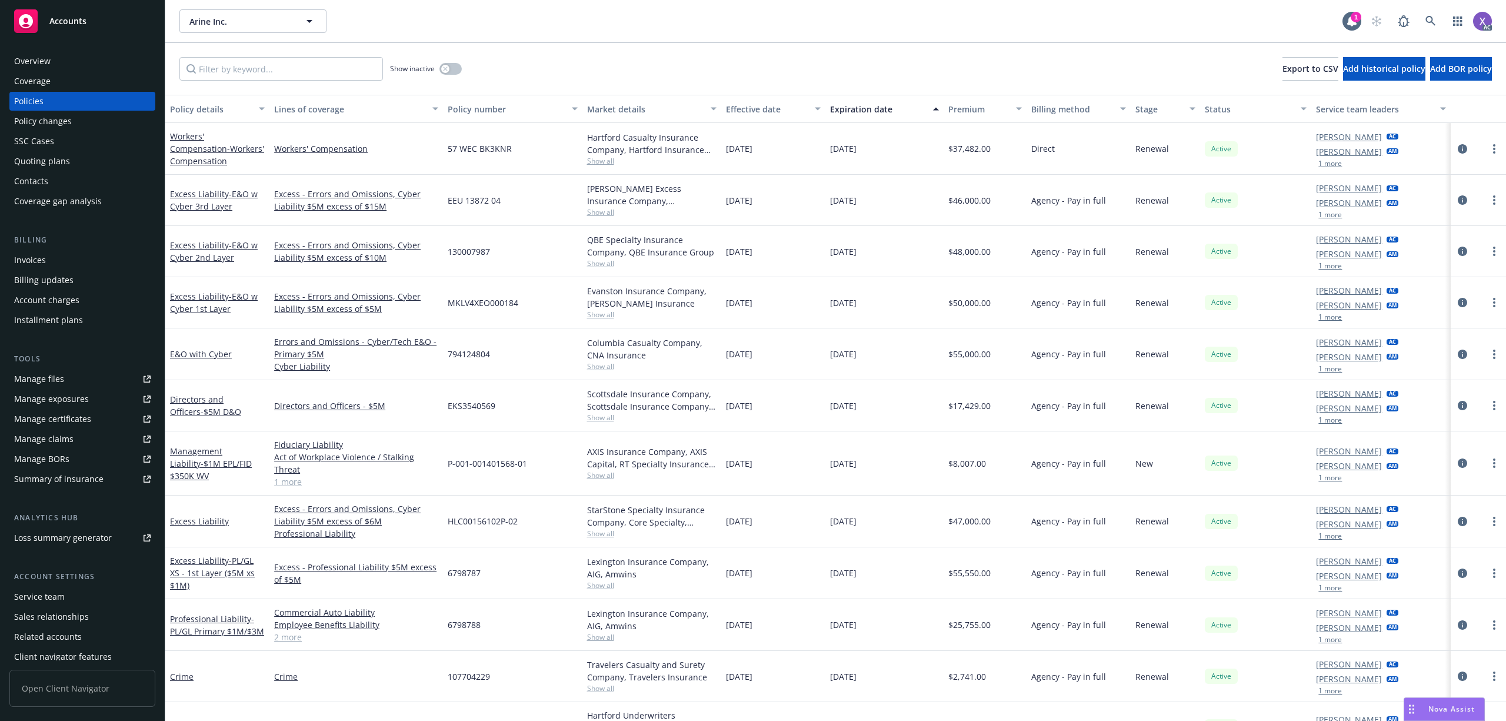
click at [27, 267] on div "Invoices" at bounding box center [30, 260] width 32 height 19
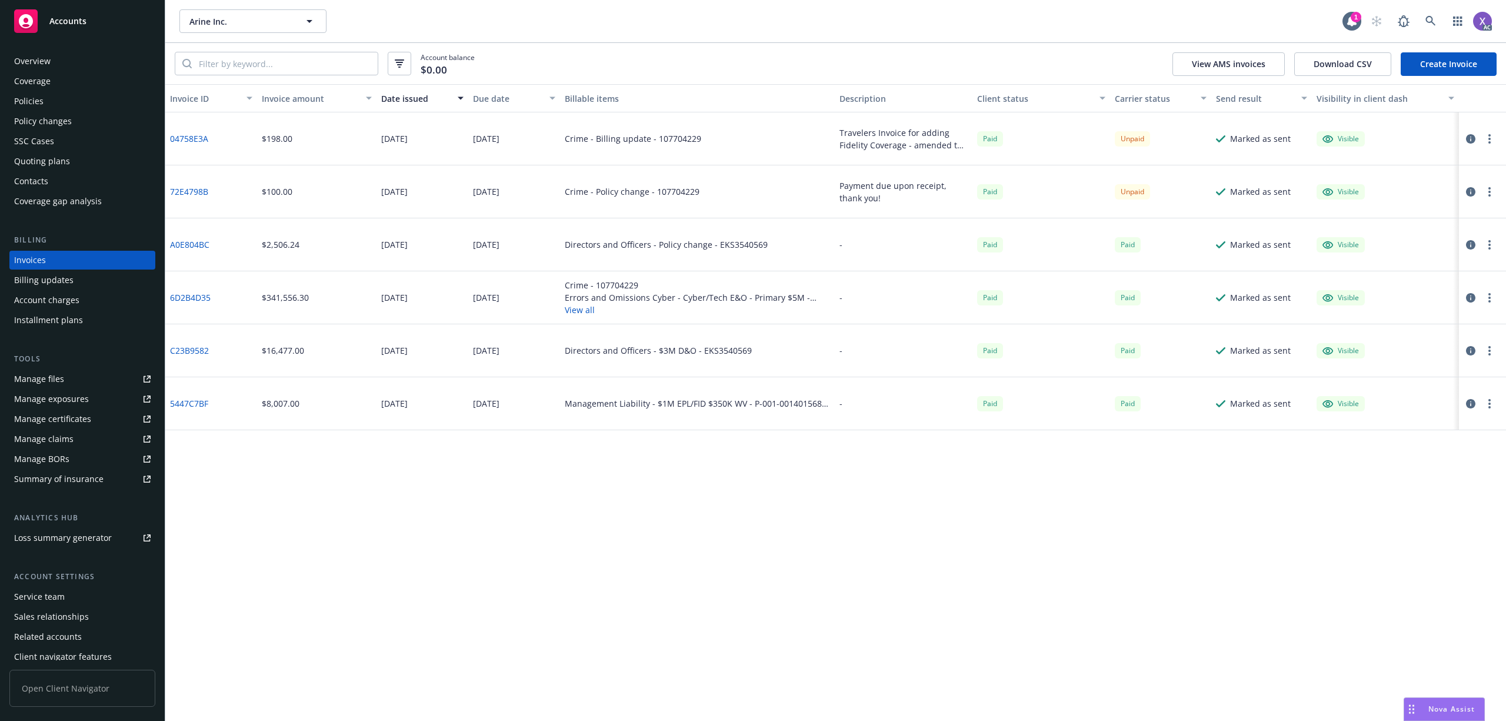
click at [188, 191] on link "72E4798B" at bounding box center [189, 191] width 38 height 12
click at [191, 134] on link "04758E3A" at bounding box center [189, 138] width 38 height 12
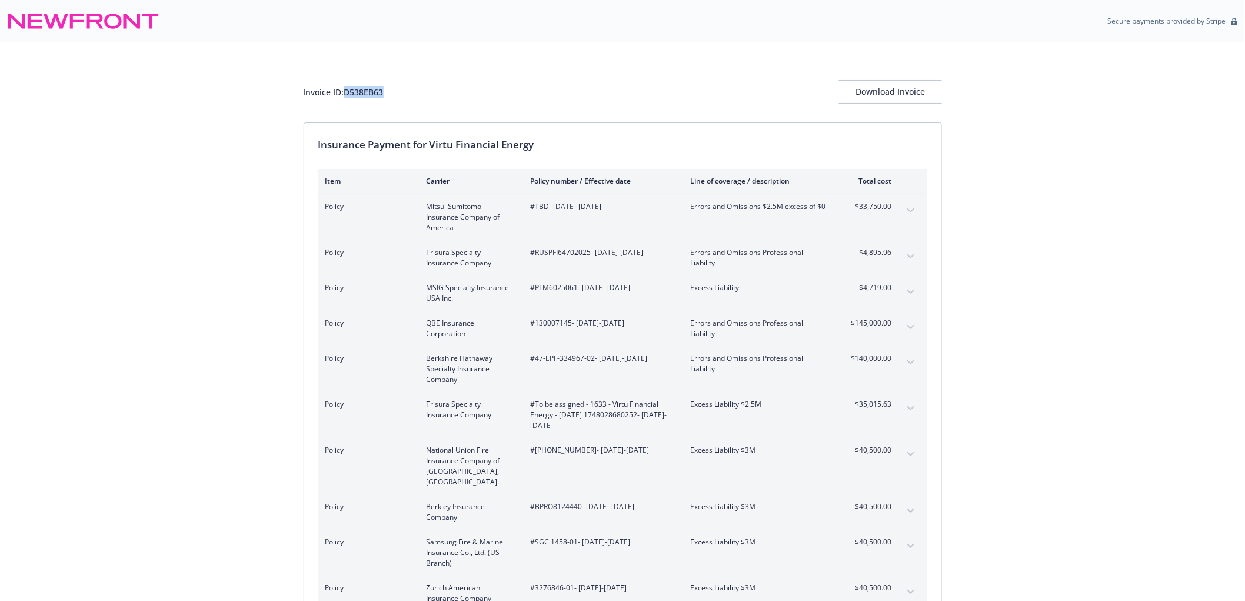
drag, startPoint x: 387, startPoint y: 93, endPoint x: 345, endPoint y: 98, distance: 42.0
click at [345, 98] on div "Invoice ID: D538EB63 Download Invoice" at bounding box center [623, 92] width 638 height 24
copy div "D538EB63"
